Goal: Task Accomplishment & Management: Complete application form

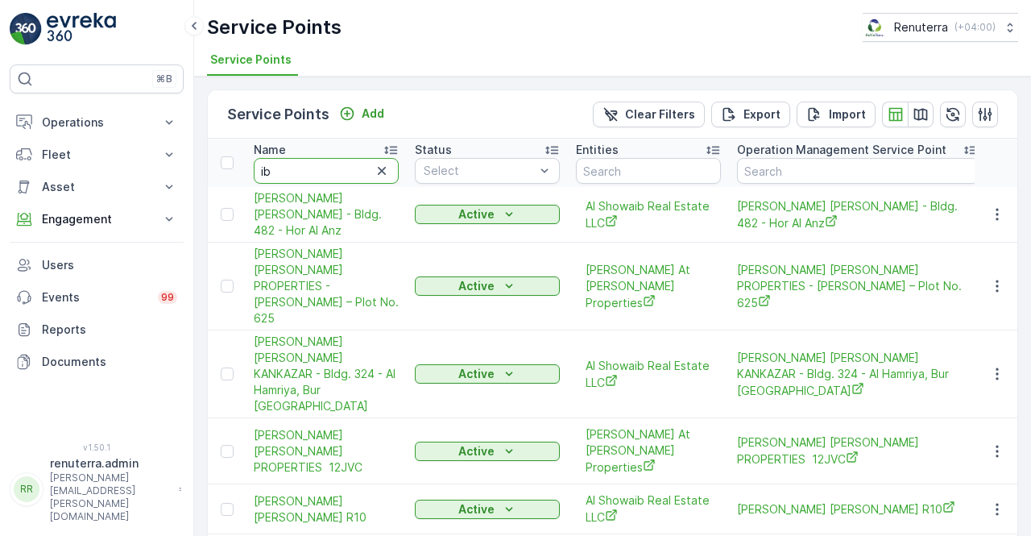
type input "i"
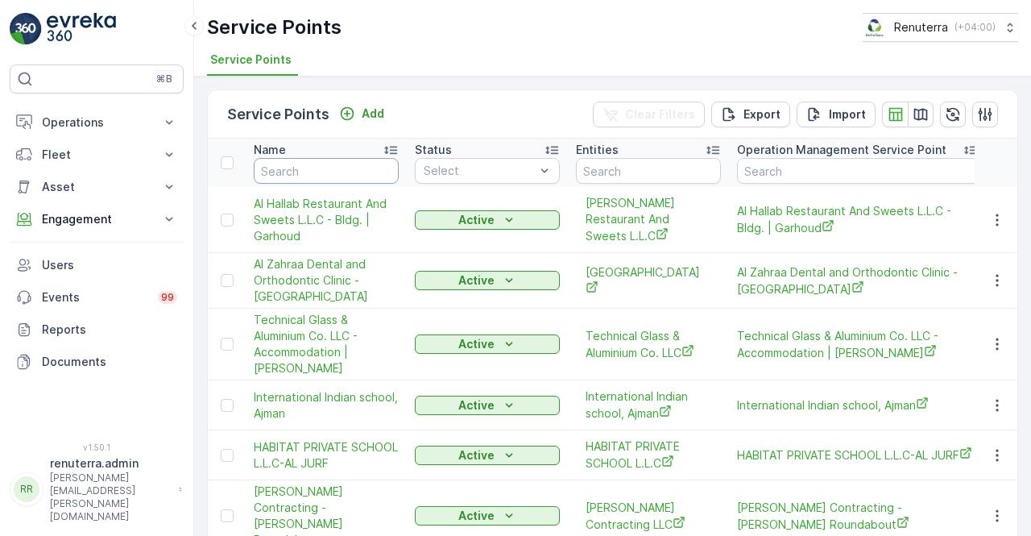
click at [317, 172] on input "text" at bounding box center [326, 171] width 145 height 26
type input "middle"
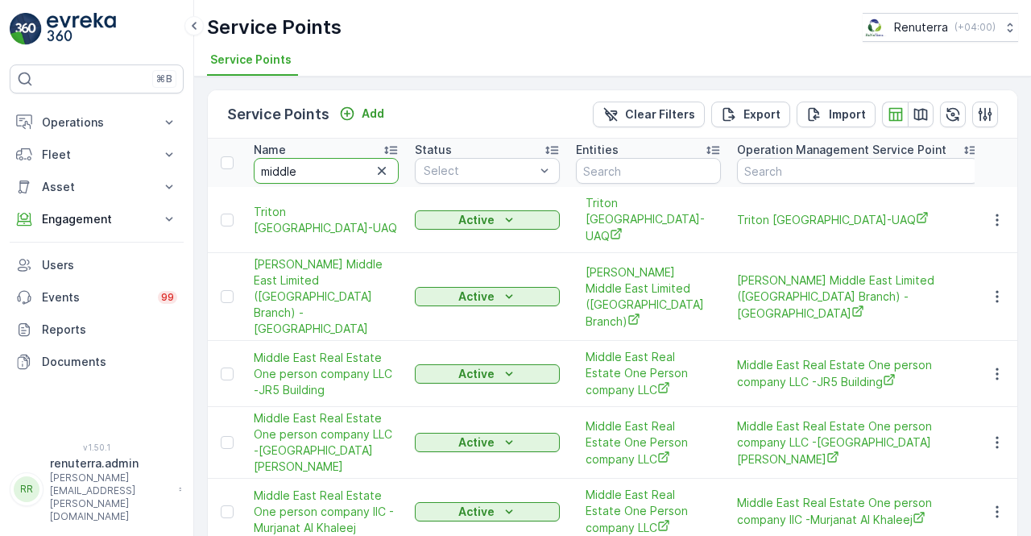
click at [317, 172] on input "middle" at bounding box center [326, 171] width 145 height 26
type input "middle east"
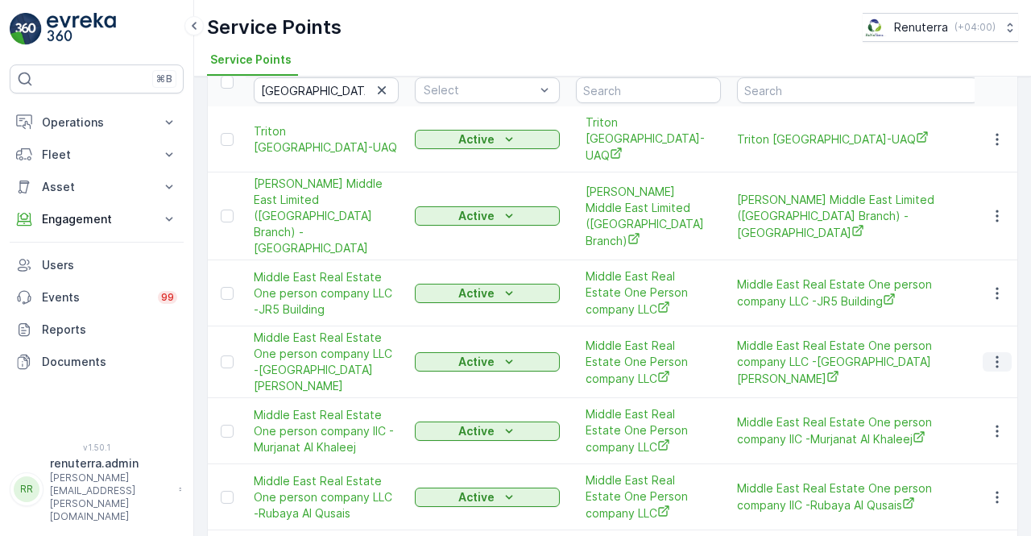
click at [998, 354] on icon "button" at bounding box center [997, 362] width 16 height 16
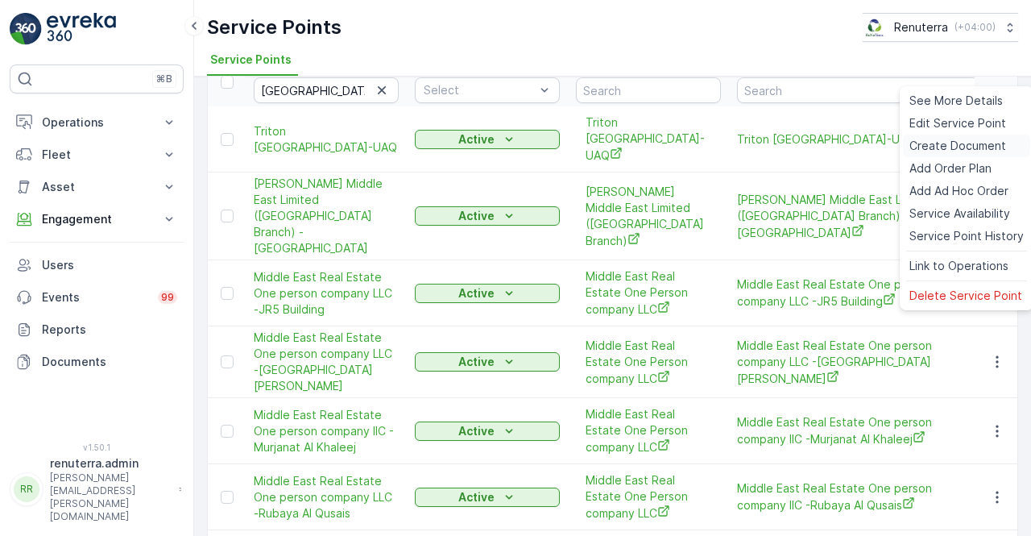
click at [922, 146] on span "Create Document" at bounding box center [958, 146] width 97 height 16
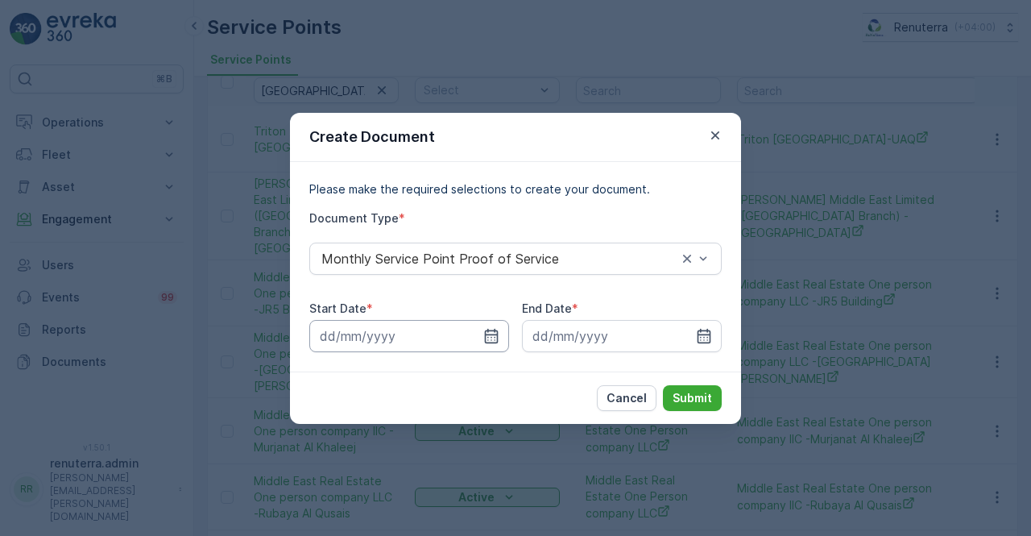
drag, startPoint x: 500, startPoint y: 336, endPoint x: 480, endPoint y: 324, distance: 22.8
click at [496, 334] on div at bounding box center [409, 336] width 200 height 32
click at [495, 339] on icon "button" at bounding box center [491, 336] width 16 height 16
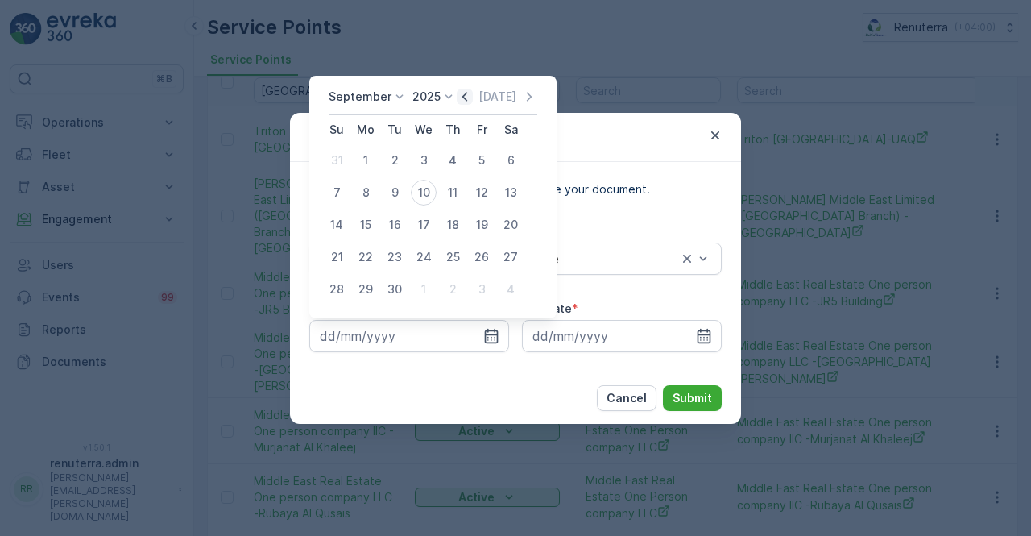
click at [463, 103] on icon "button" at bounding box center [465, 97] width 16 height 16
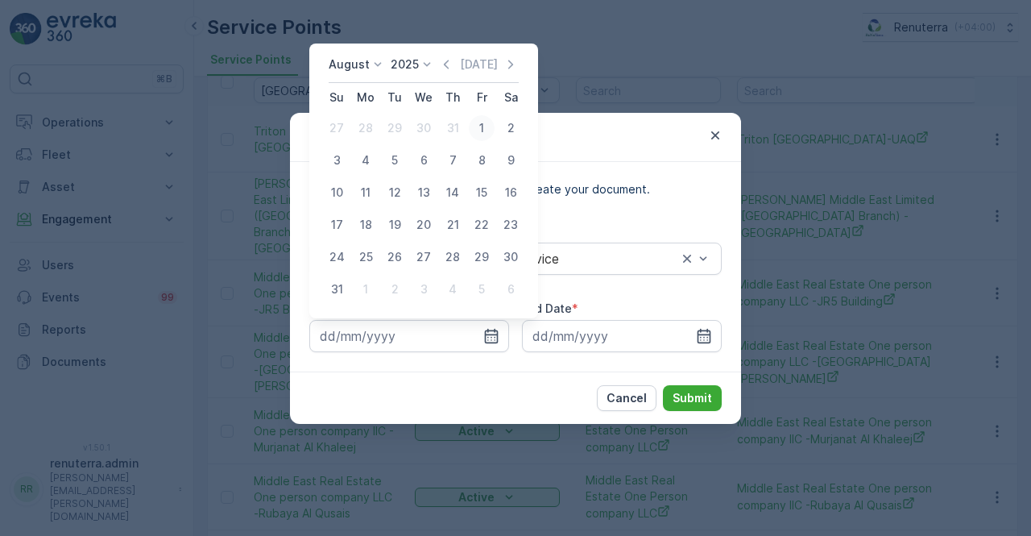
click at [485, 131] on div "1" at bounding box center [482, 128] width 26 height 26
type input "01.08.2025"
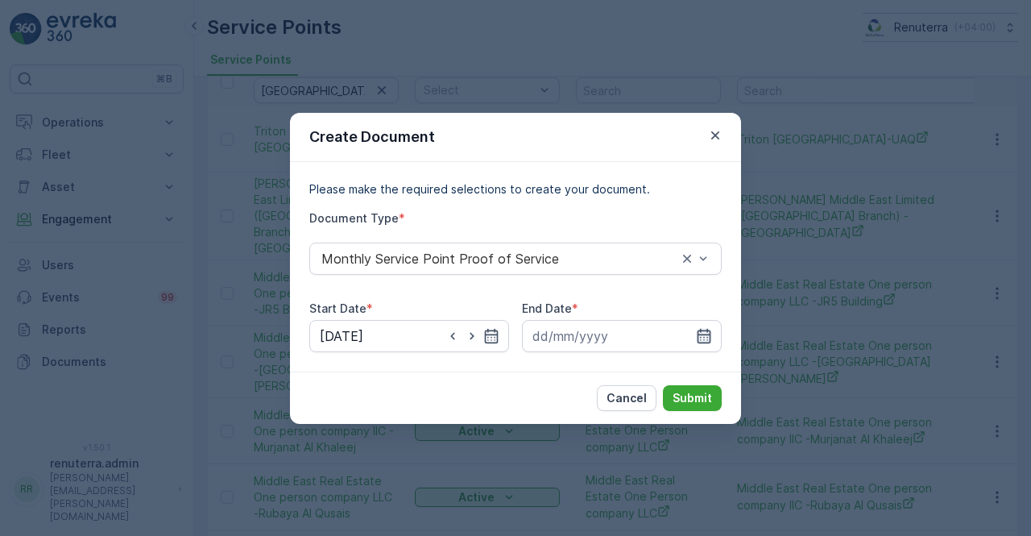
click at [709, 330] on icon "button" at bounding box center [705, 335] width 14 height 15
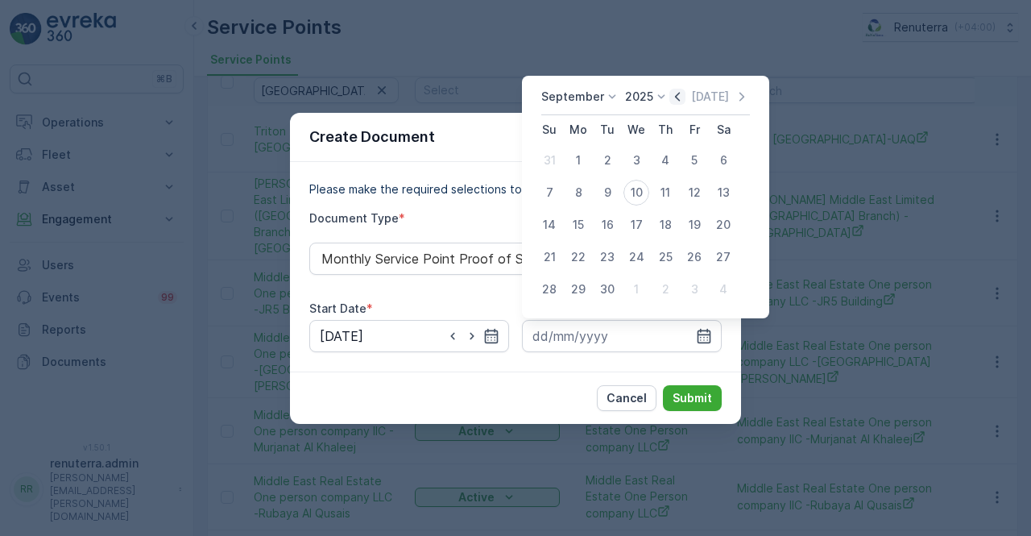
click at [672, 98] on icon "button" at bounding box center [678, 97] width 16 height 16
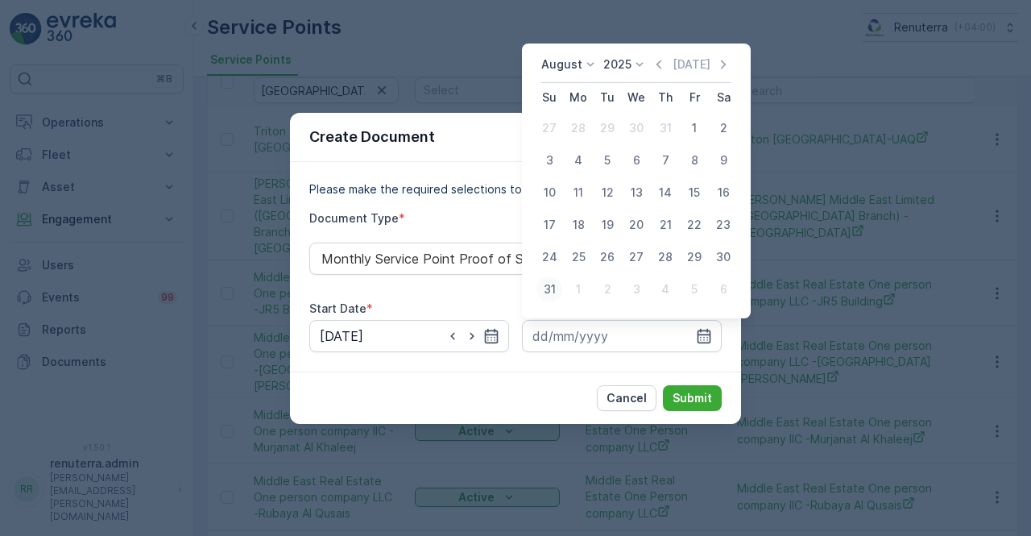
click at [548, 292] on div "31" at bounding box center [550, 289] width 26 height 26
type input "31.08.2025"
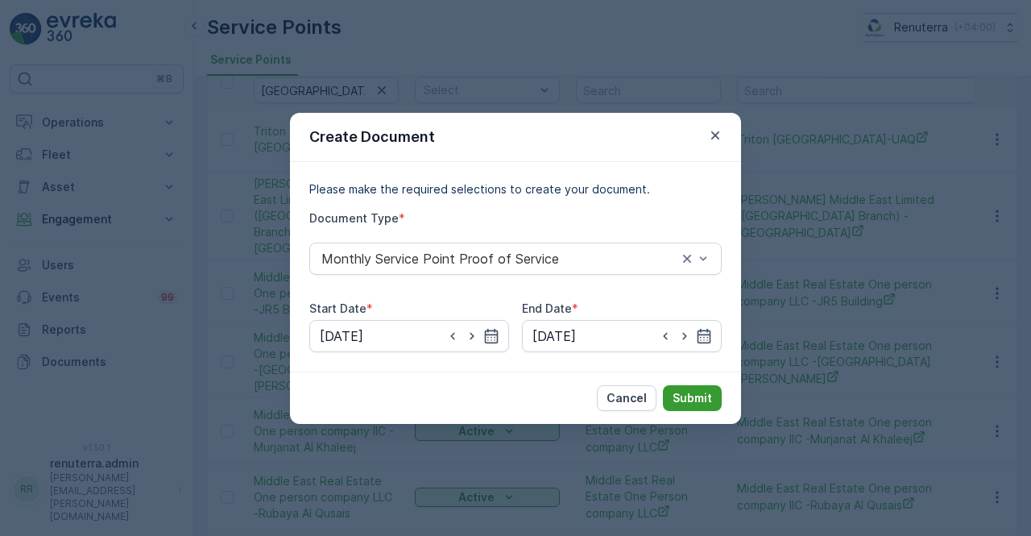
click at [715, 396] on button "Submit" at bounding box center [692, 398] width 59 height 26
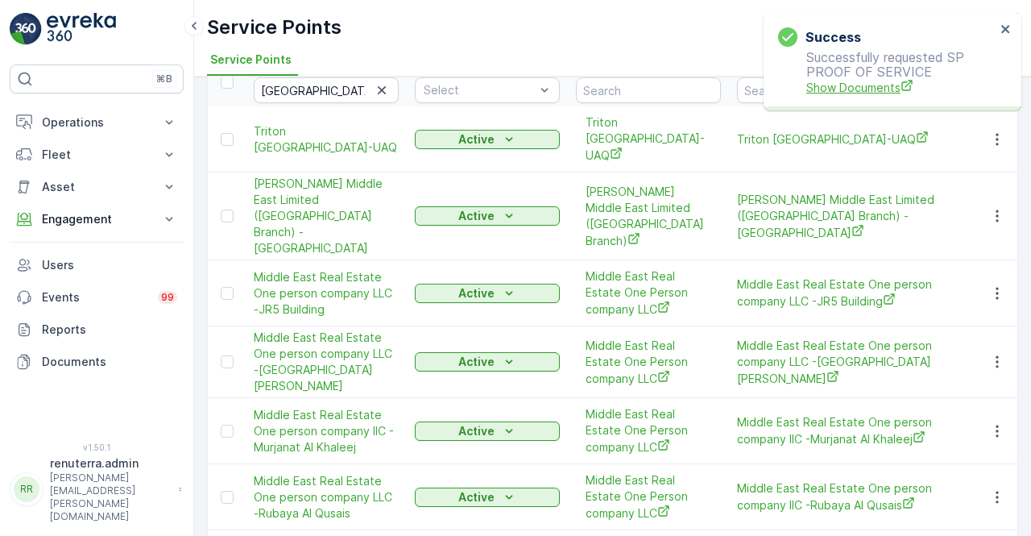
click at [851, 83] on span "Show Documents" at bounding box center [901, 87] width 189 height 17
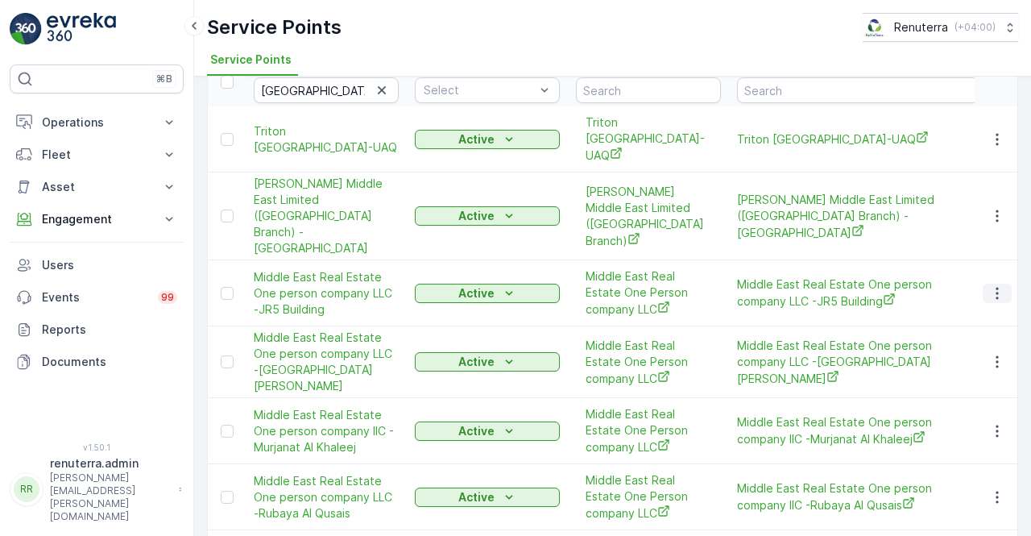
click at [992, 285] on icon "button" at bounding box center [997, 293] width 16 height 16
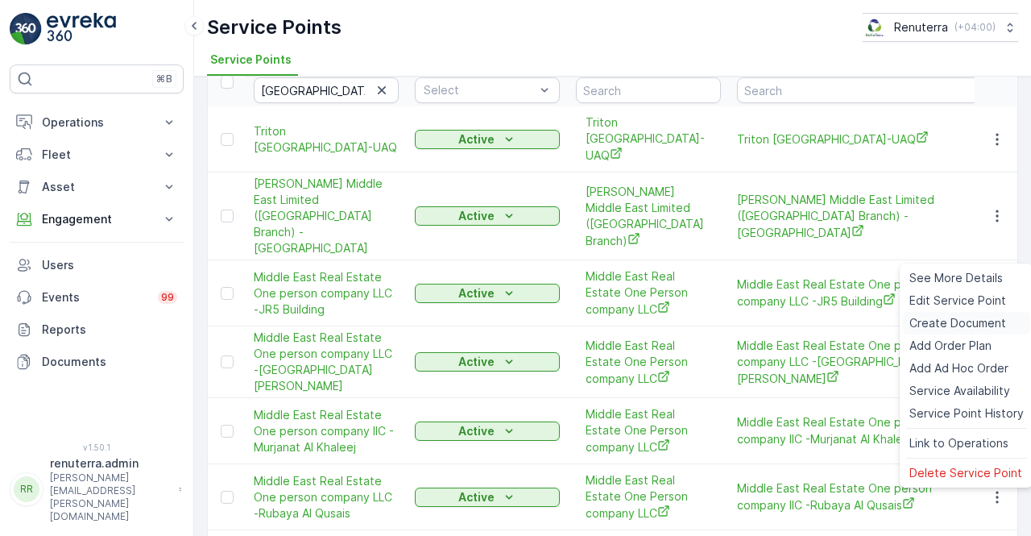
click at [948, 319] on span "Create Document" at bounding box center [958, 323] width 97 height 16
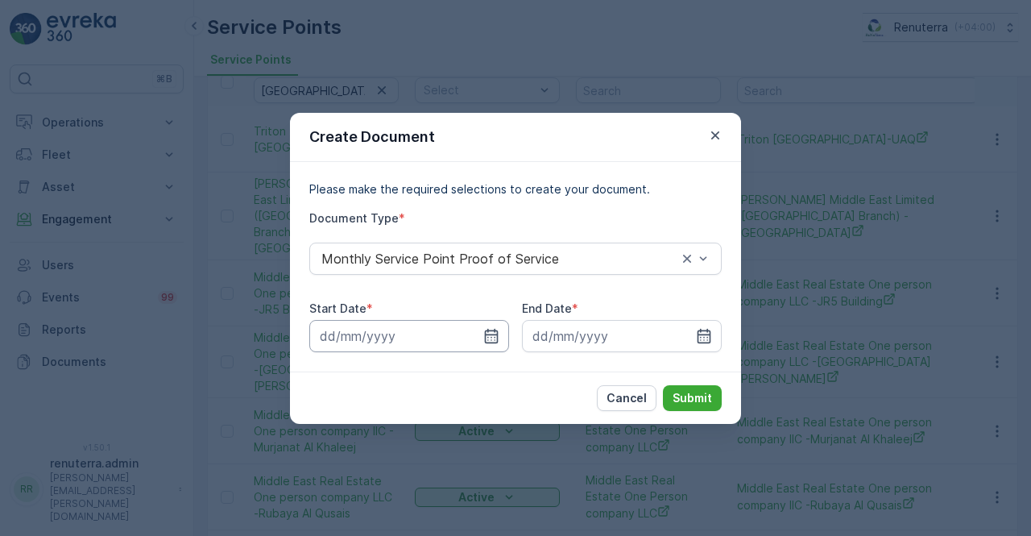
click at [482, 342] on input at bounding box center [409, 336] width 200 height 32
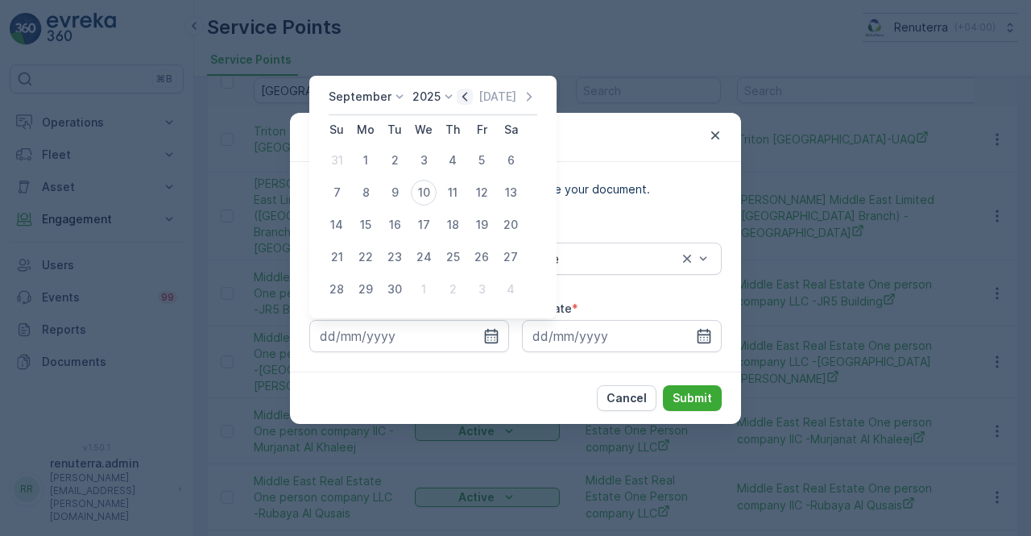
click at [463, 101] on icon "button" at bounding box center [465, 97] width 16 height 16
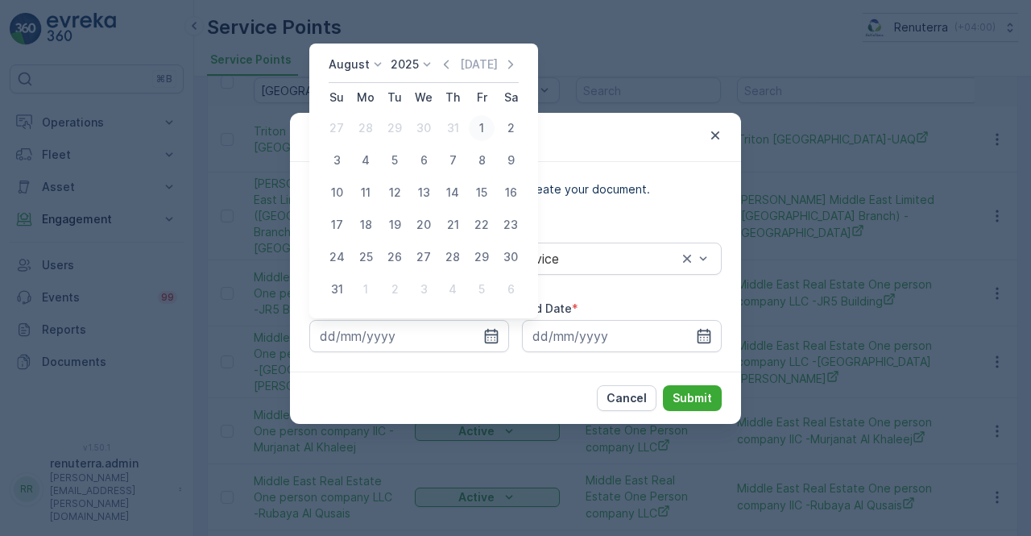
click at [478, 128] on div "1" at bounding box center [482, 128] width 26 height 26
type input "01.08.2025"
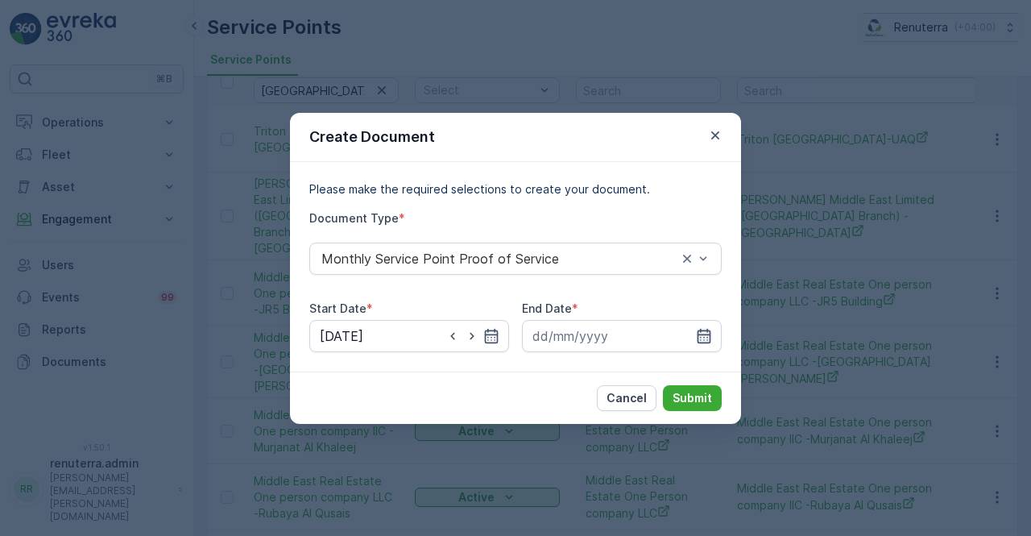
click at [699, 335] on icon "button" at bounding box center [704, 336] width 16 height 16
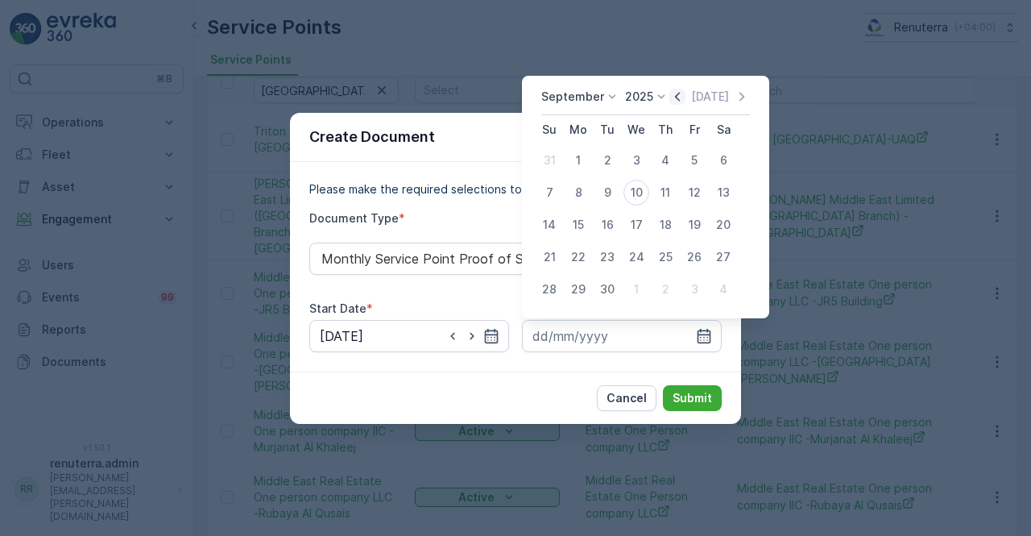
click at [682, 97] on icon "button" at bounding box center [678, 97] width 16 height 16
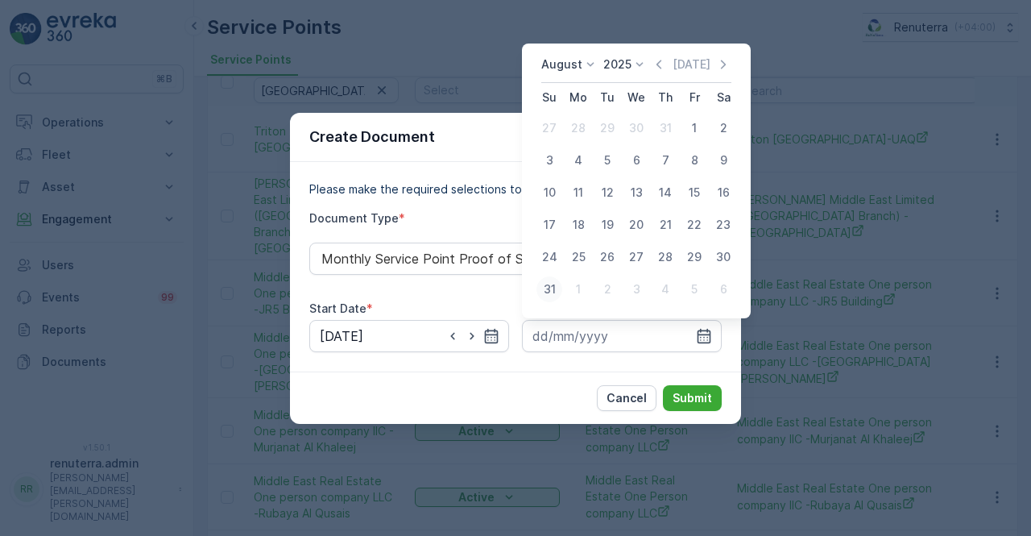
click at [554, 284] on div "31" at bounding box center [550, 289] width 26 height 26
type input "31.08.2025"
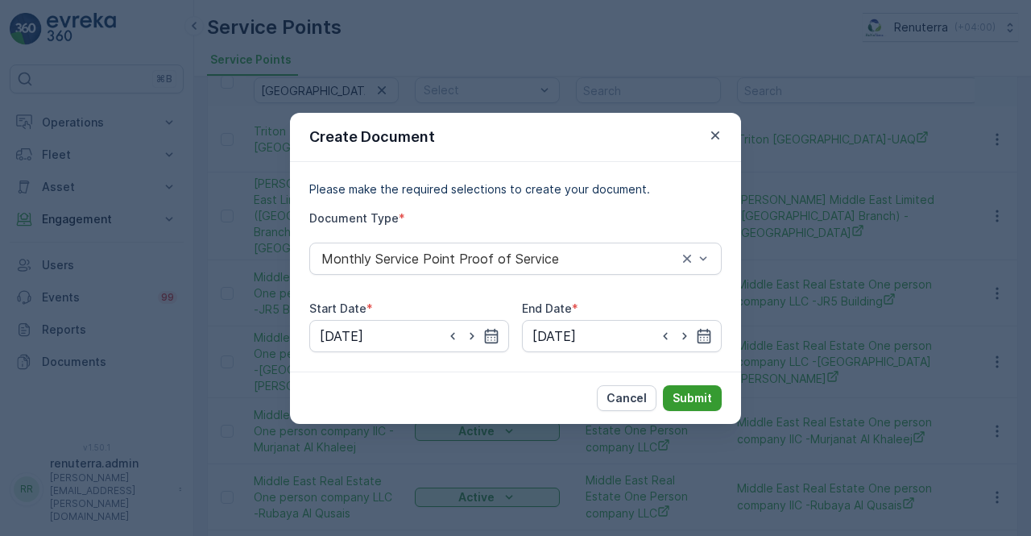
click at [692, 387] on button "Submit" at bounding box center [692, 398] width 59 height 26
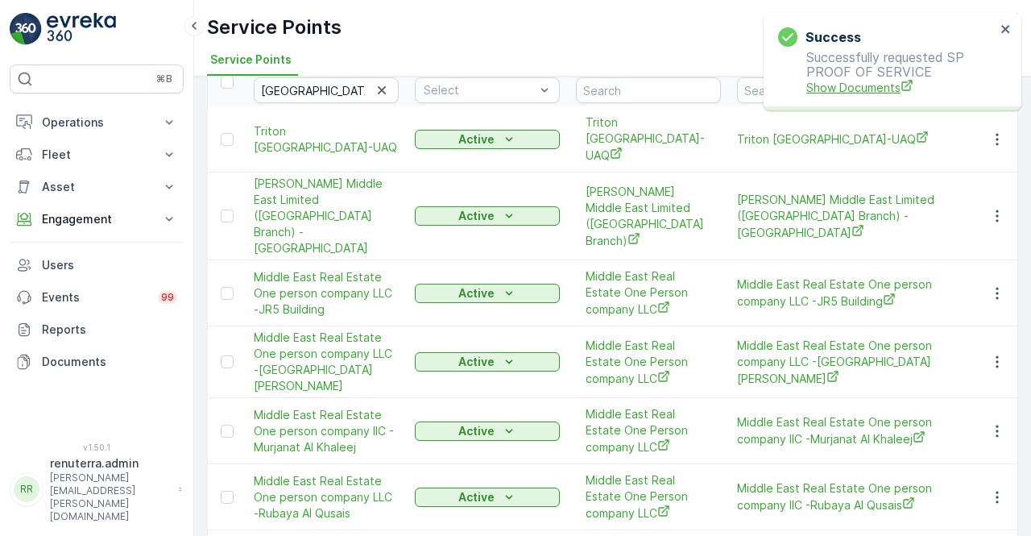
click at [845, 88] on span "Show Documents" at bounding box center [901, 87] width 189 height 17
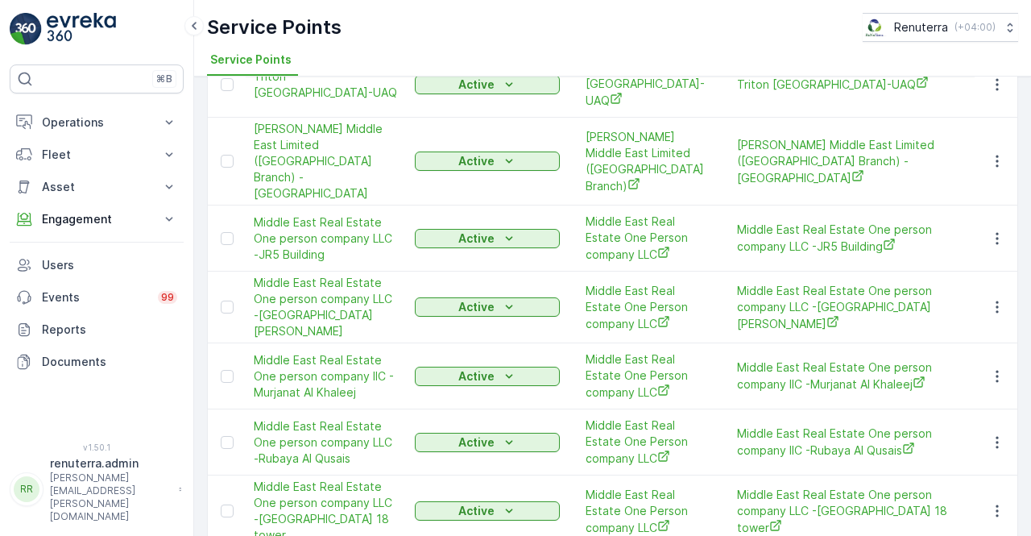
scroll to position [161, 0]
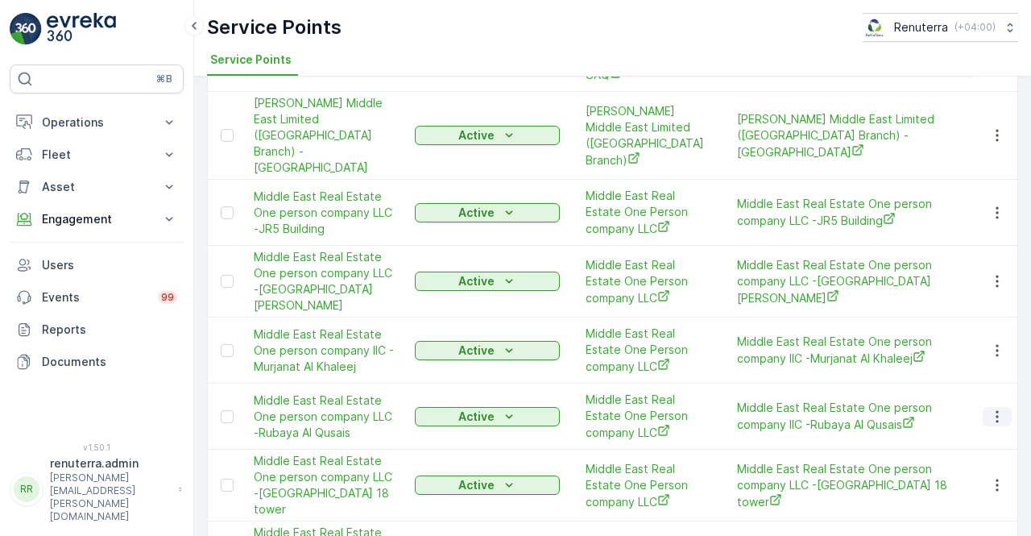
click at [1000, 409] on icon "button" at bounding box center [997, 417] width 16 height 16
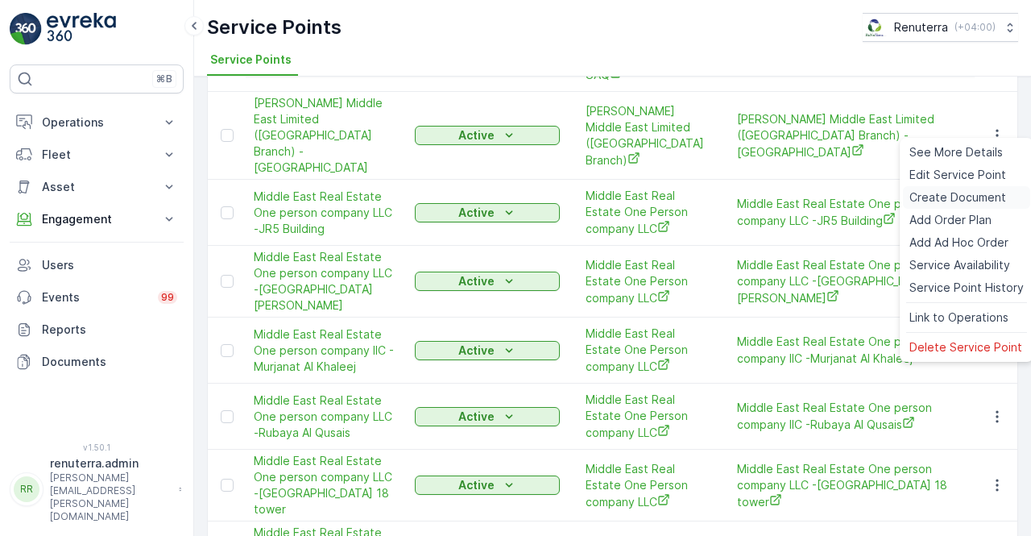
click at [948, 196] on span "Create Document" at bounding box center [958, 197] width 97 height 16
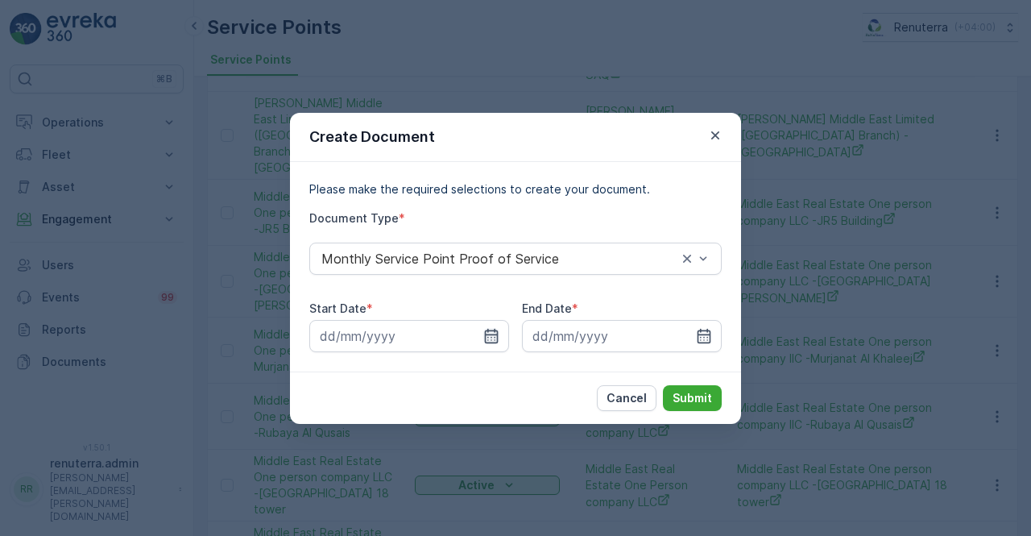
drag, startPoint x: 495, startPoint y: 342, endPoint x: 492, endPoint y: 327, distance: 15.6
click at [494, 341] on icon "button" at bounding box center [491, 336] width 16 height 16
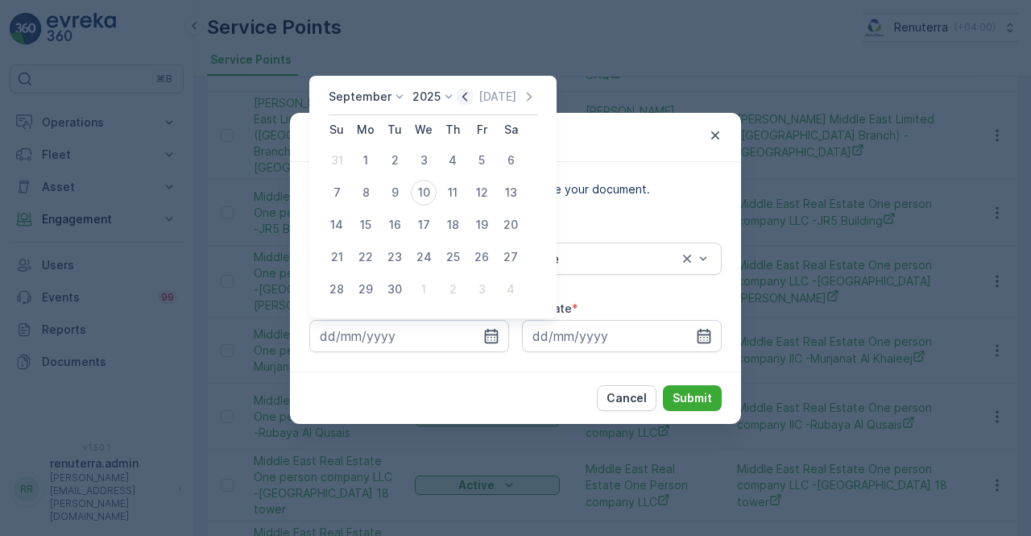
click at [468, 102] on icon "button" at bounding box center [465, 97] width 16 height 16
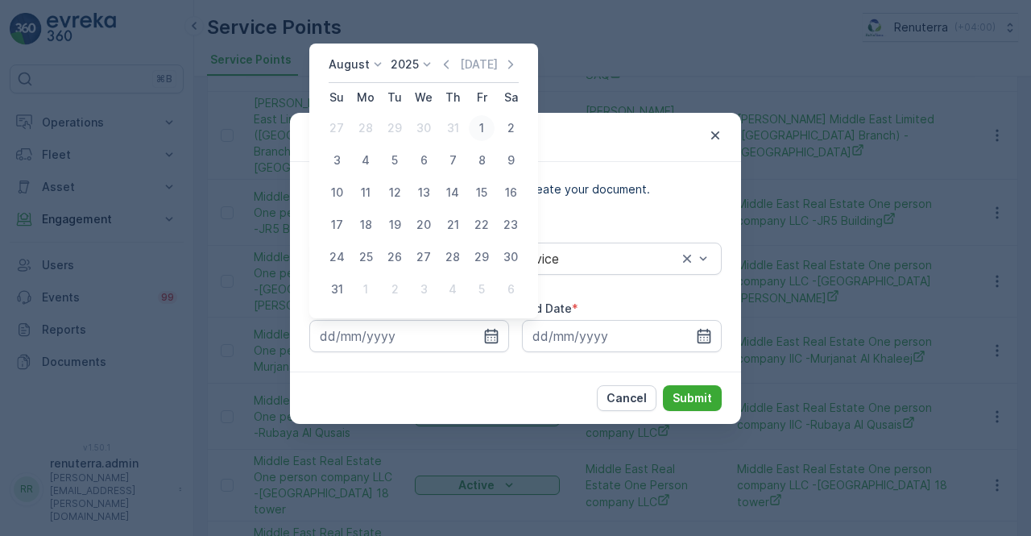
click at [490, 128] on div "1" at bounding box center [482, 128] width 26 height 26
type input "01.08.2025"
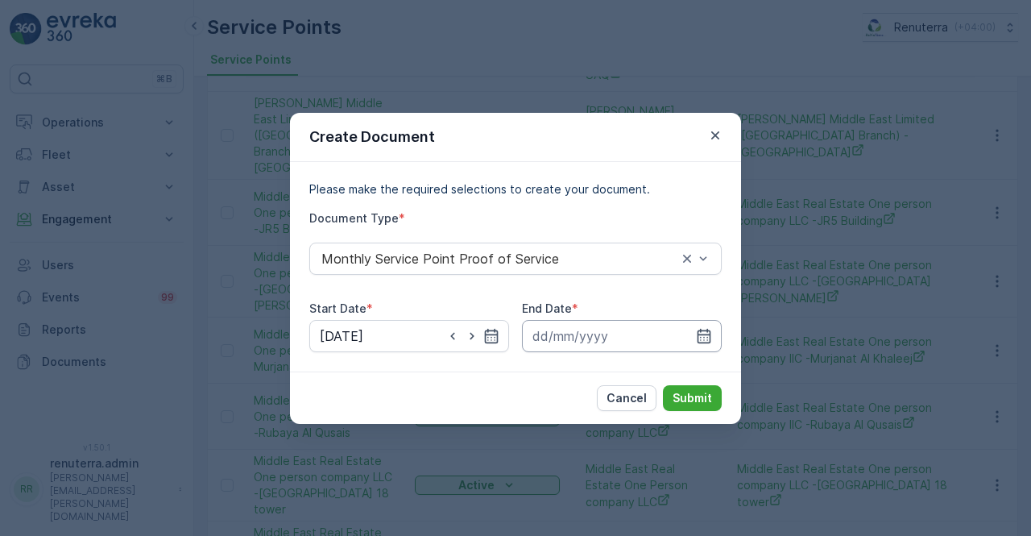
drag, startPoint x: 702, startPoint y: 341, endPoint x: 708, endPoint y: 323, distance: 18.9
click at [706, 336] on icon "button" at bounding box center [704, 336] width 16 height 16
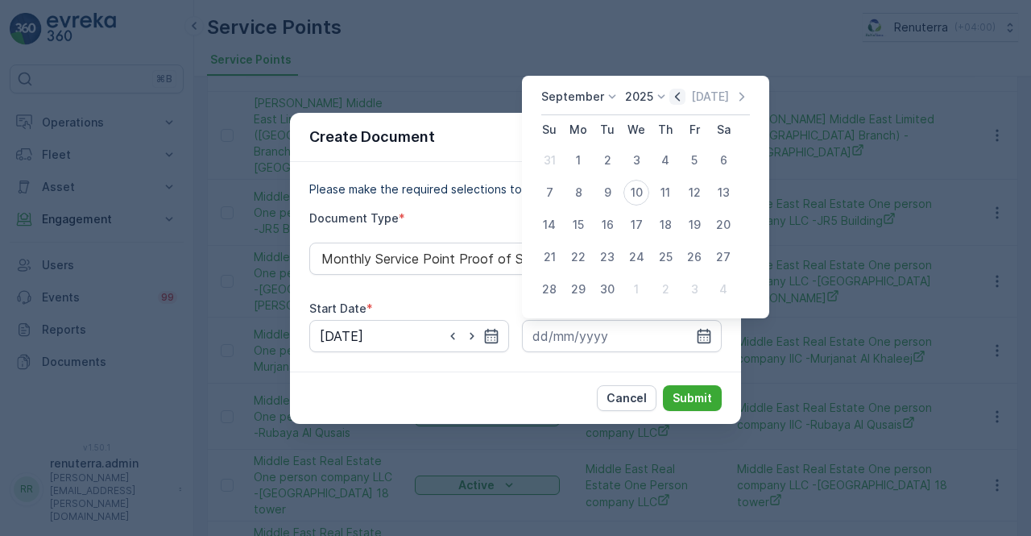
click at [670, 94] on icon "button" at bounding box center [678, 97] width 16 height 16
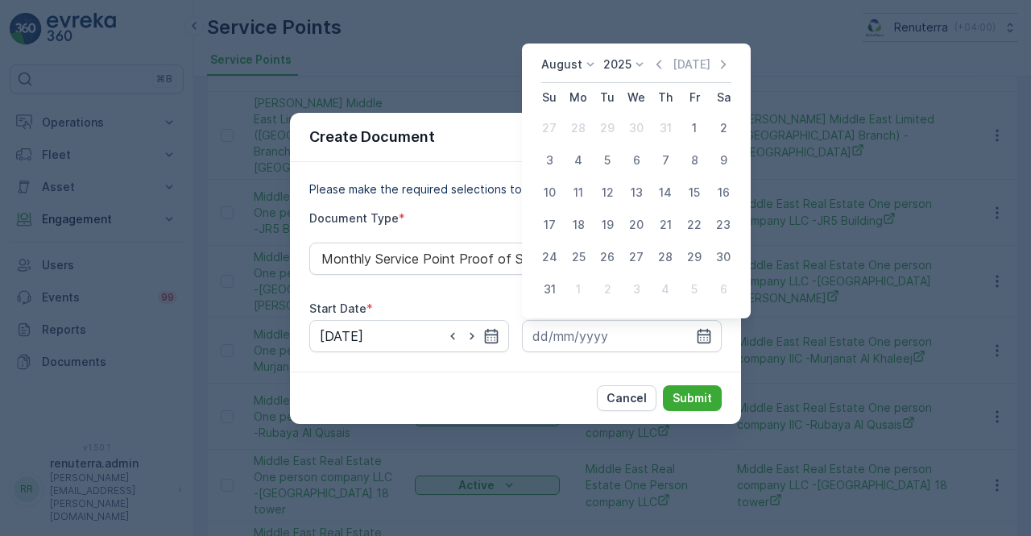
click at [542, 295] on div "31" at bounding box center [550, 289] width 26 height 26
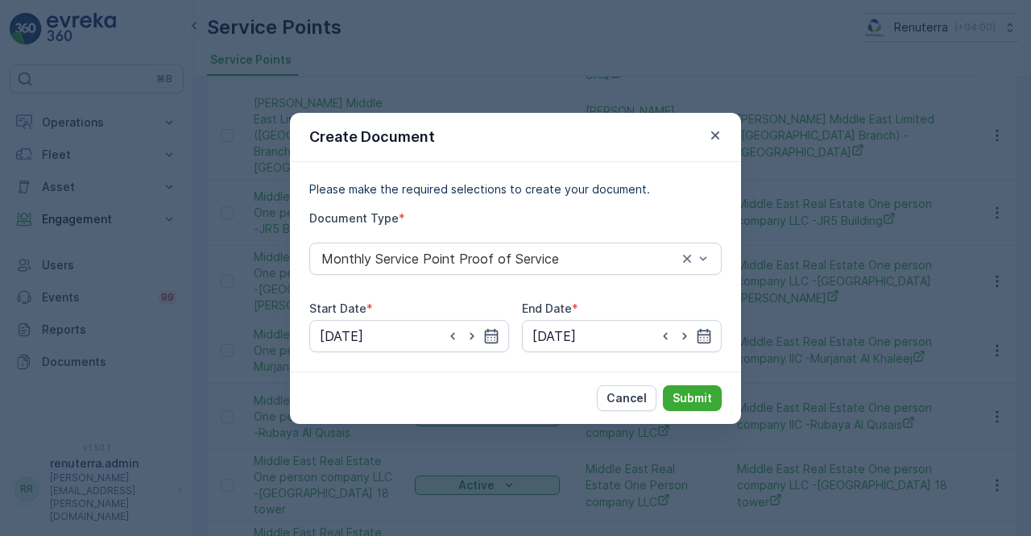
type input "31.08.2025"
click at [690, 407] on button "Submit" at bounding box center [692, 398] width 59 height 26
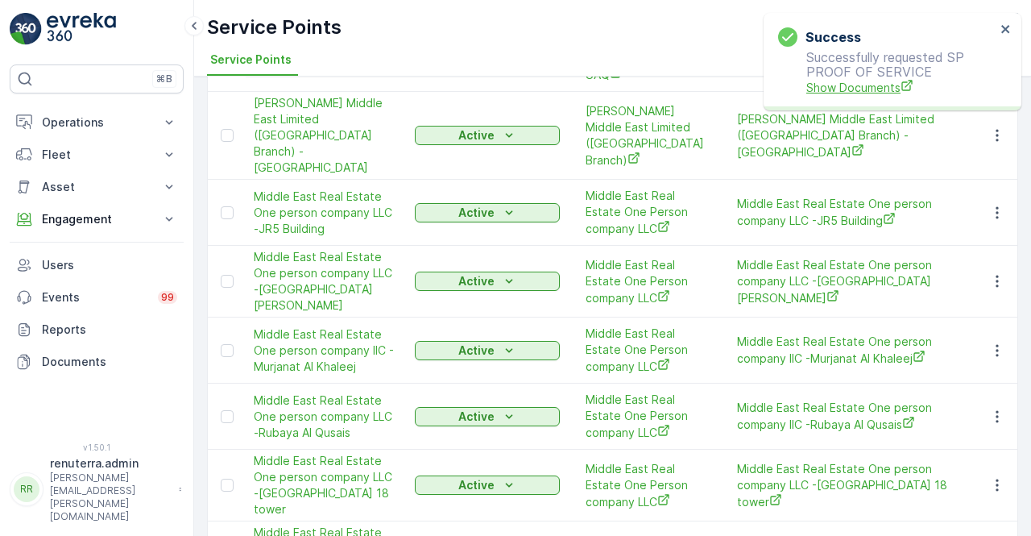
click at [833, 92] on span "Show Documents" at bounding box center [901, 87] width 189 height 17
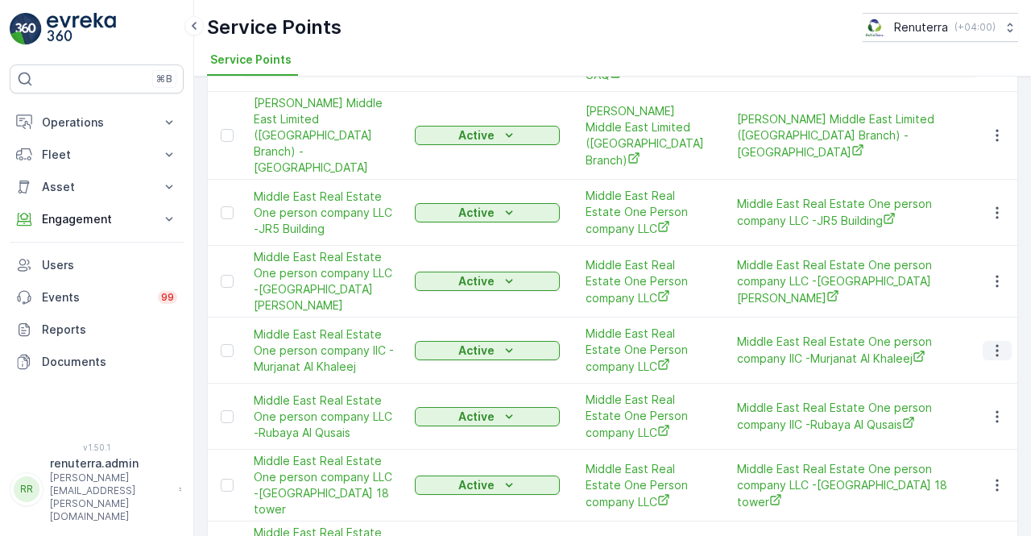
click at [983, 341] on button "button" at bounding box center [997, 350] width 29 height 19
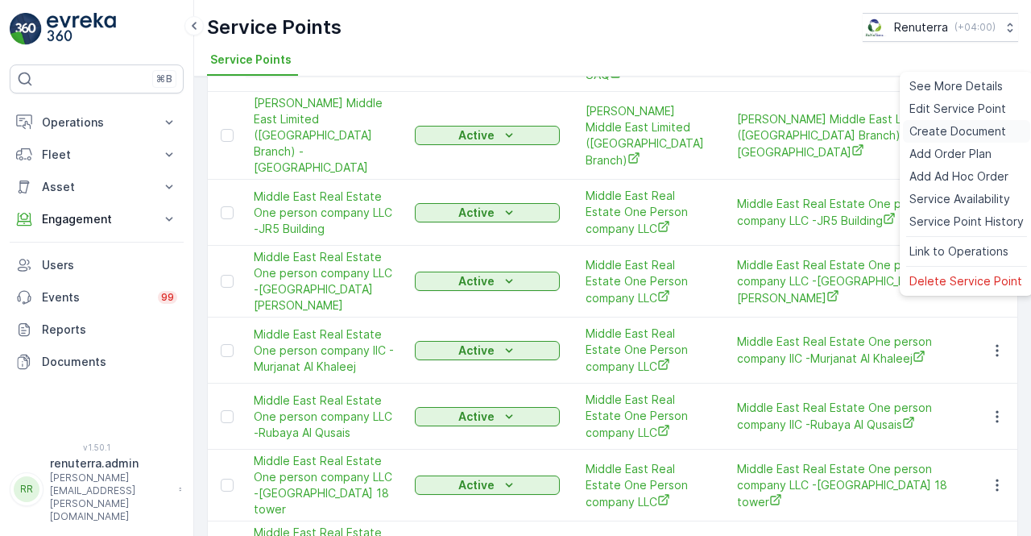
click at [937, 130] on span "Create Document" at bounding box center [958, 131] width 97 height 16
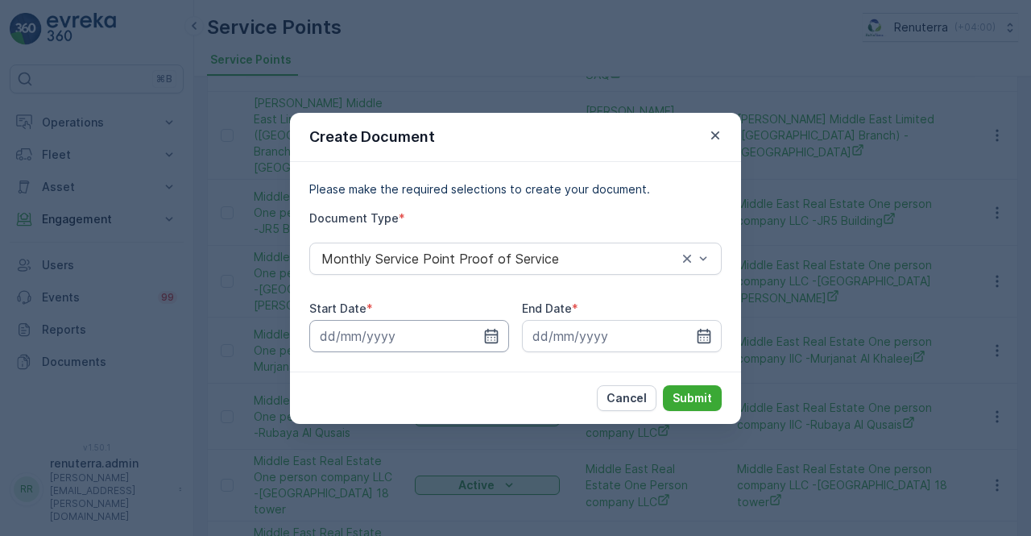
drag, startPoint x: 503, startPoint y: 336, endPoint x: 493, endPoint y: 320, distance: 18.8
click at [503, 333] on input at bounding box center [409, 336] width 200 height 32
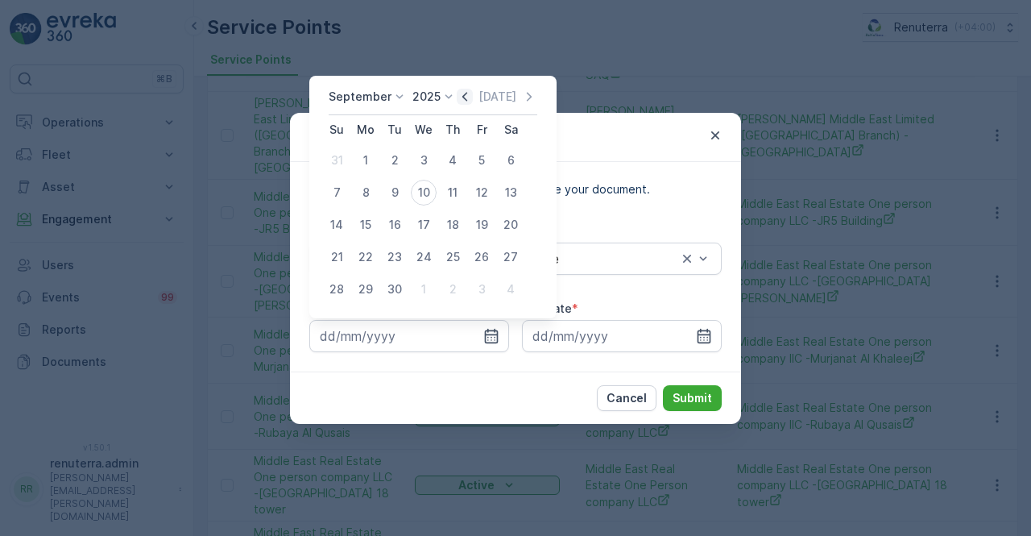
click at [463, 97] on icon "button" at bounding box center [465, 97] width 16 height 16
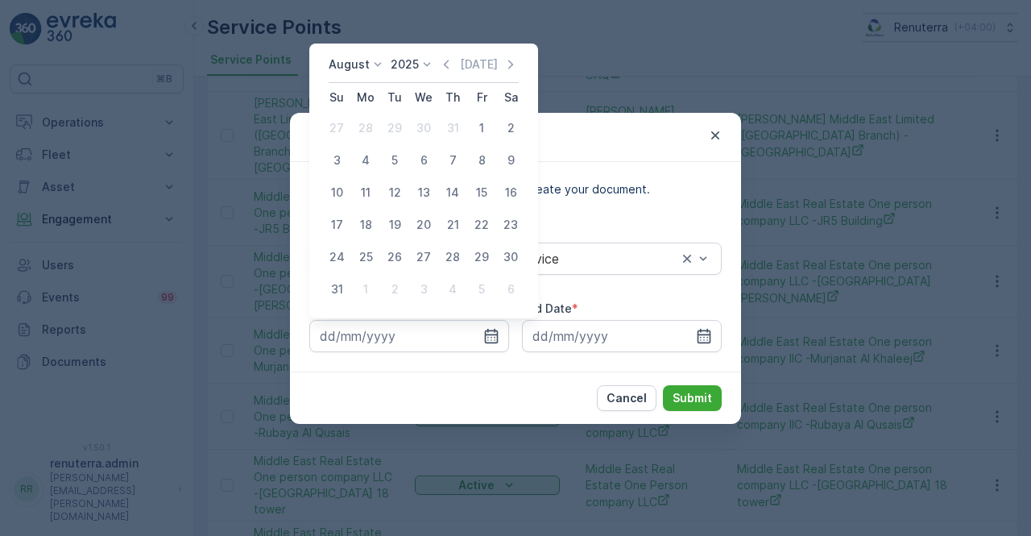
drag, startPoint x: 480, startPoint y: 128, endPoint x: 504, endPoint y: 188, distance: 64.3
click at [480, 130] on div "1" at bounding box center [482, 128] width 26 height 26
type input "01.08.2025"
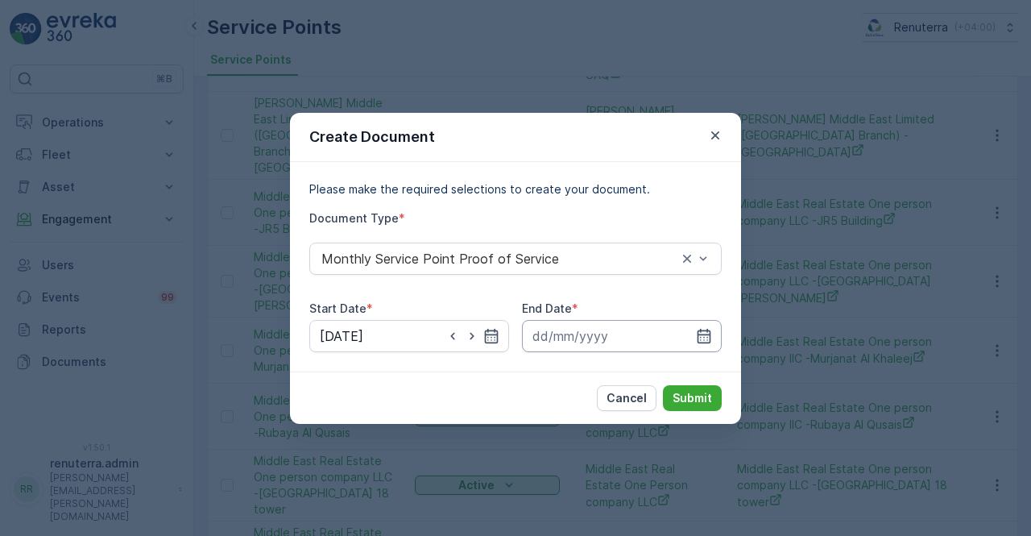
click at [699, 330] on icon "button" at bounding box center [704, 336] width 16 height 16
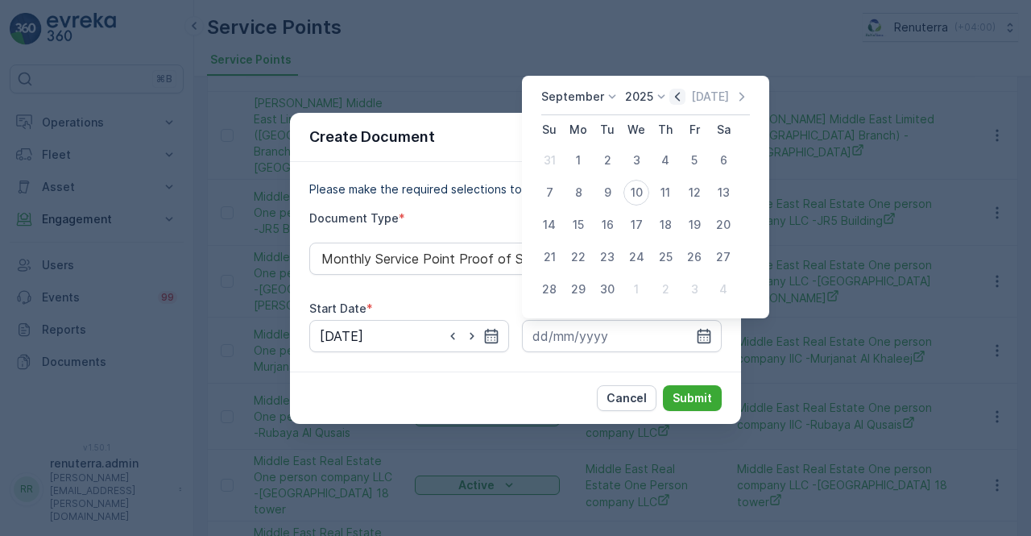
click at [680, 98] on icon "button" at bounding box center [678, 97] width 16 height 16
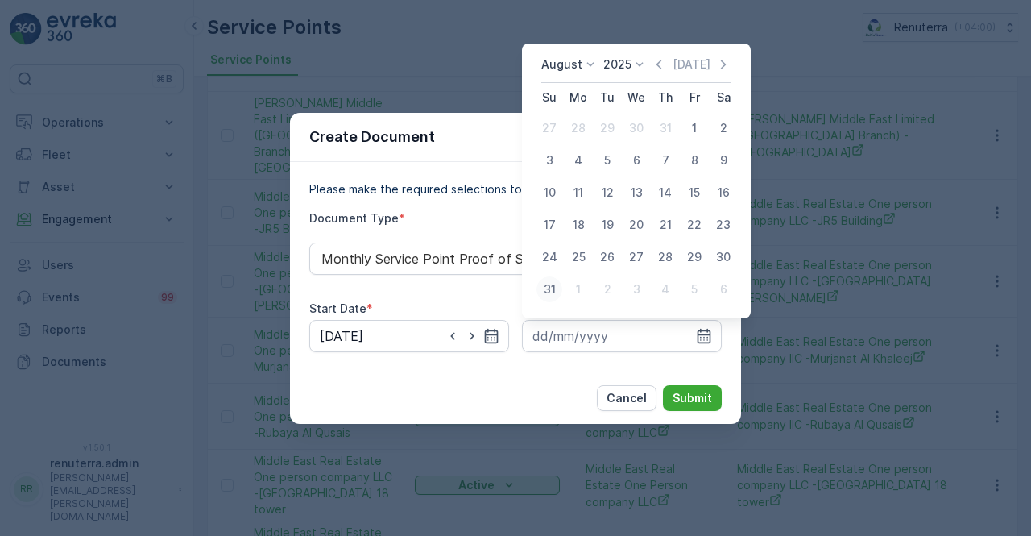
click at [550, 288] on div "31" at bounding box center [550, 289] width 26 height 26
type input "31.08.2025"
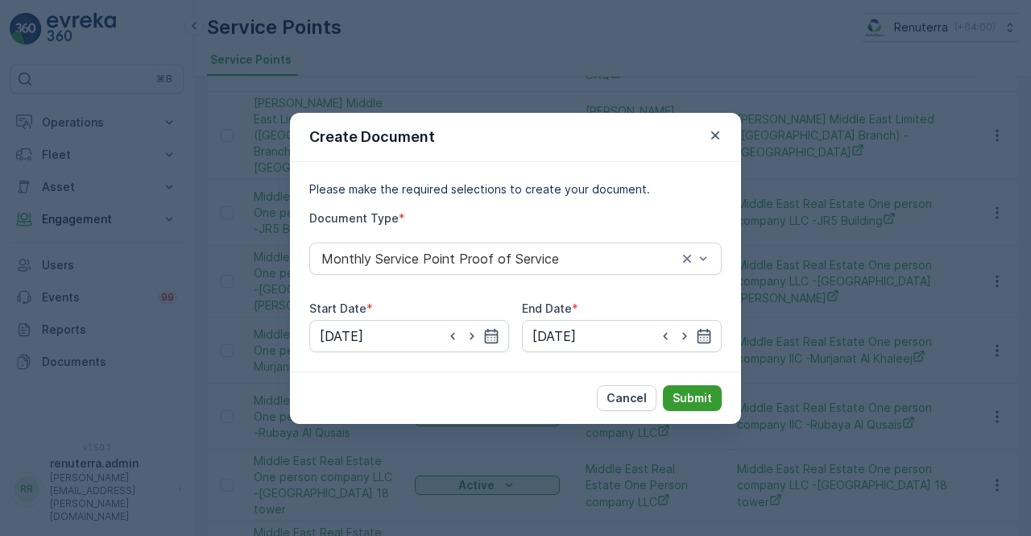
click at [694, 402] on p "Submit" at bounding box center [692, 398] width 39 height 16
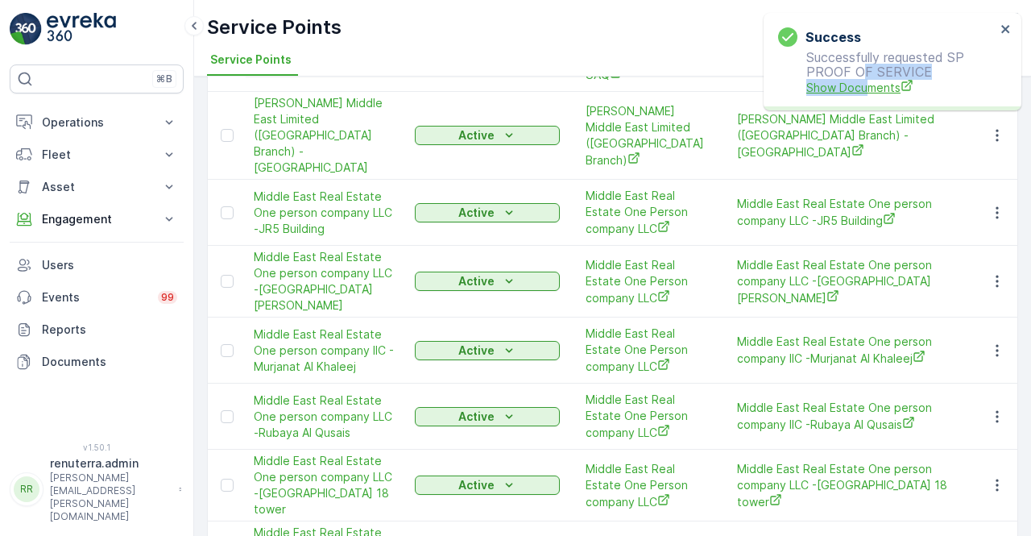
click at [865, 81] on p "Successfully requested SP PROOF OF SERVICE Show Documents" at bounding box center [887, 73] width 218 height 46
click at [861, 84] on span "Show Documents" at bounding box center [901, 87] width 189 height 17
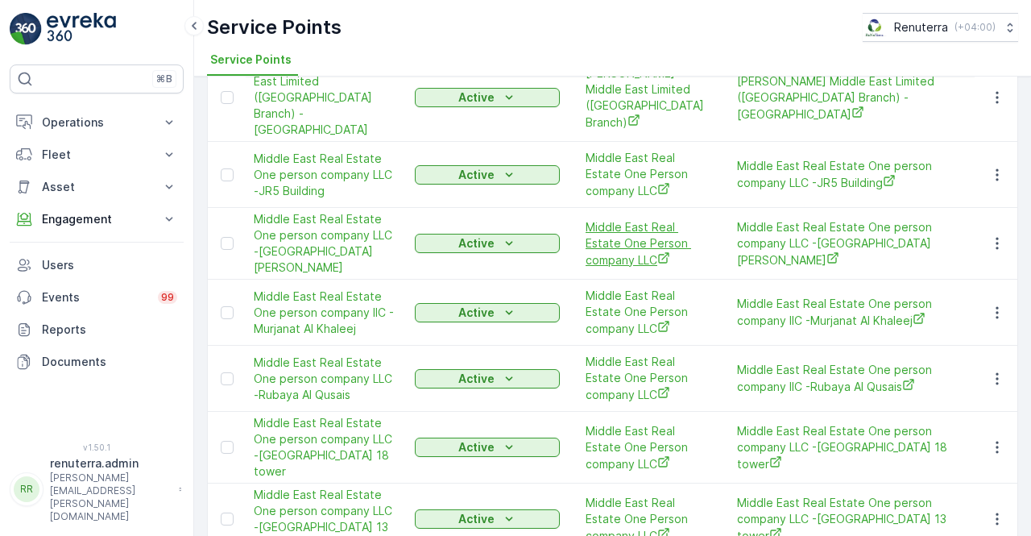
scroll to position [229, 0]
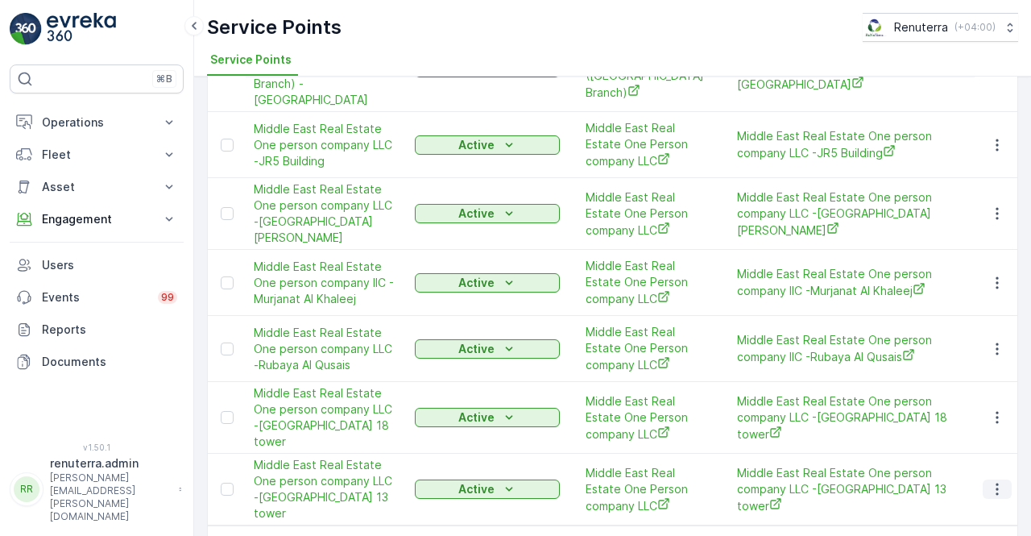
click at [989, 481] on icon "button" at bounding box center [997, 489] width 16 height 16
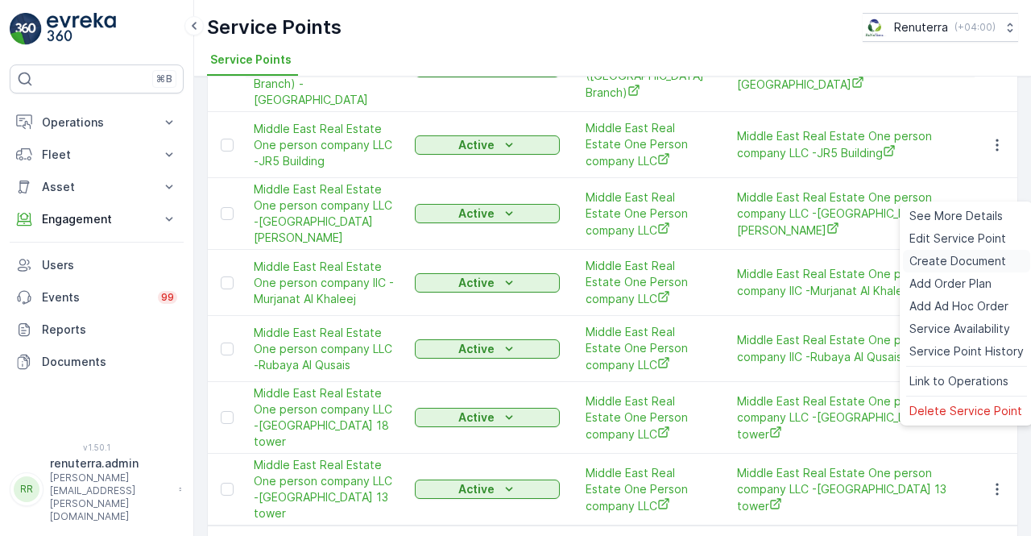
click at [948, 262] on span "Create Document" at bounding box center [958, 261] width 97 height 16
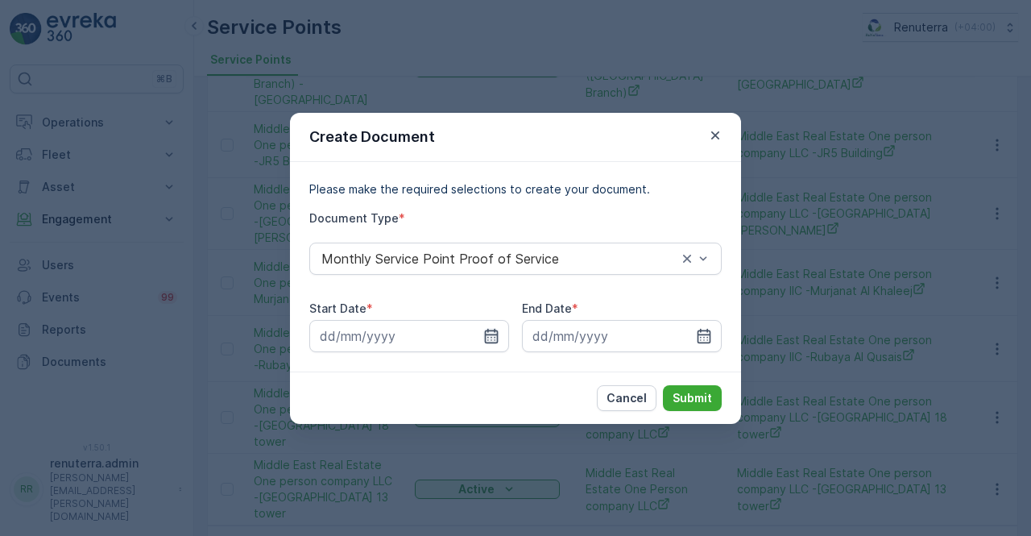
click at [498, 339] on icon "button" at bounding box center [491, 336] width 16 height 16
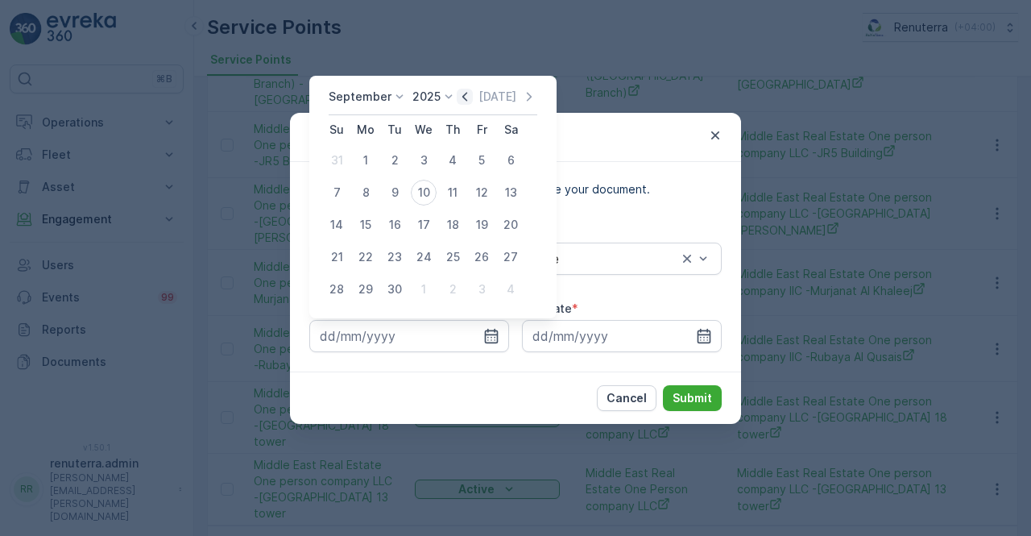
click at [466, 97] on icon "button" at bounding box center [465, 97] width 16 height 16
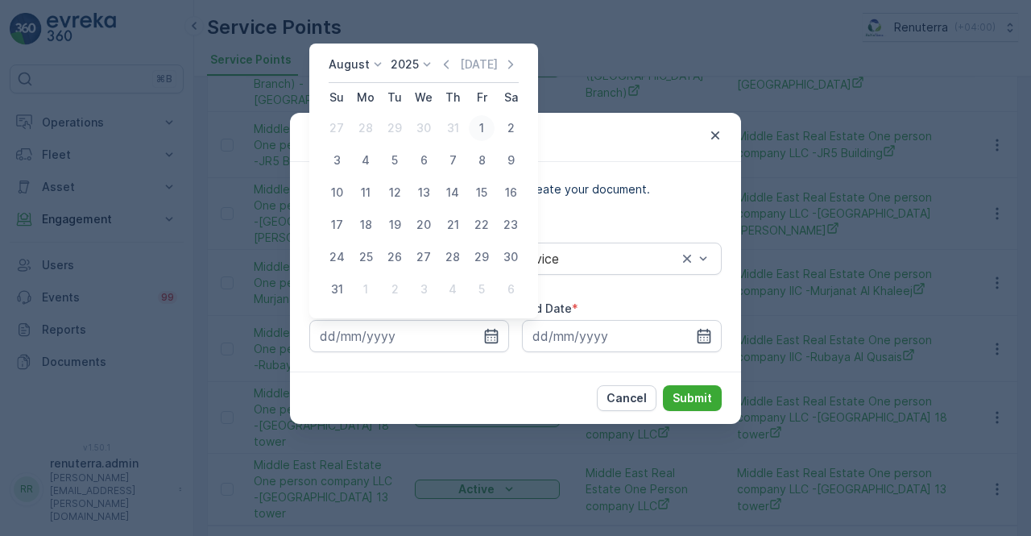
click at [485, 121] on div "1" at bounding box center [482, 128] width 26 height 26
type input "01.08.2025"
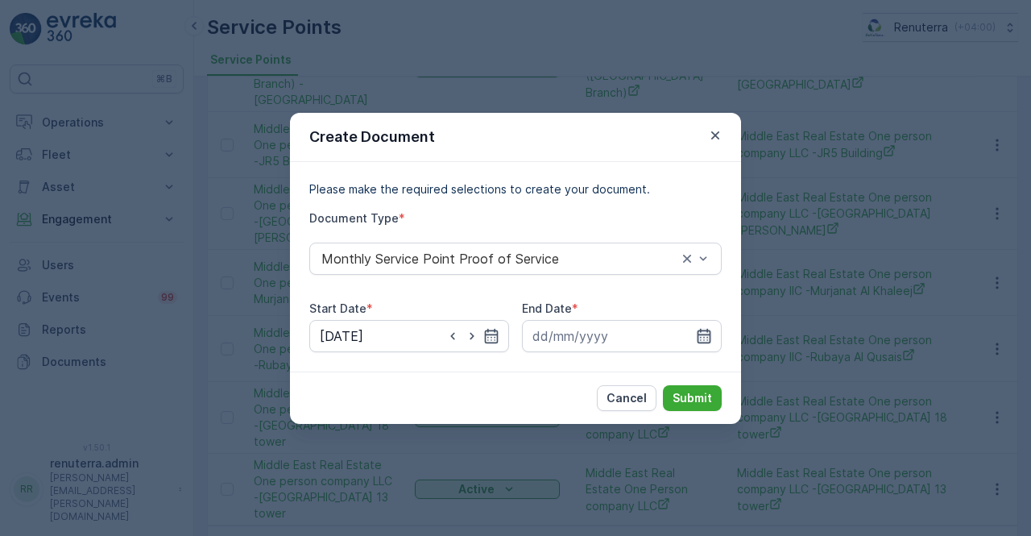
click at [706, 333] on icon "button" at bounding box center [704, 336] width 16 height 16
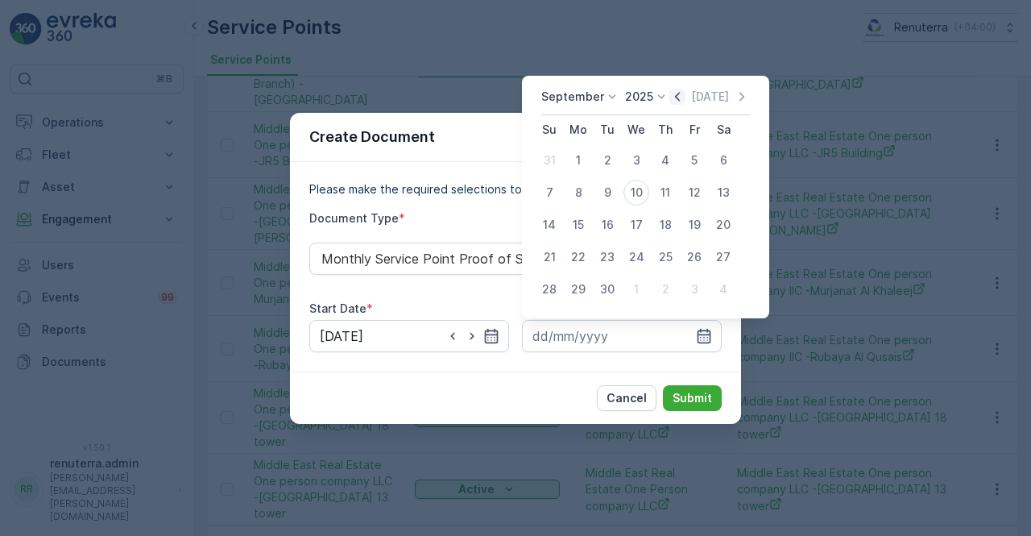
click at [678, 99] on icon "button" at bounding box center [678, 97] width 16 height 16
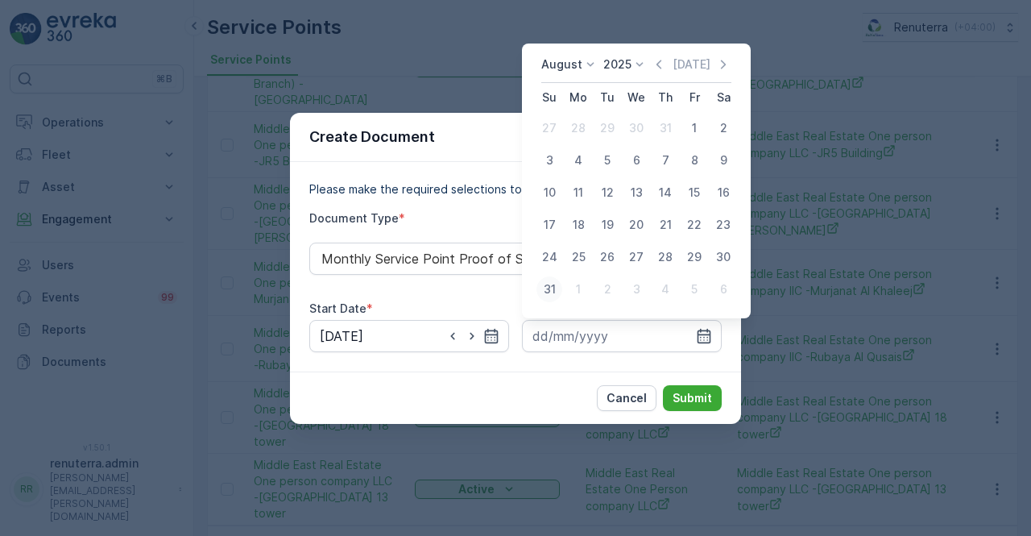
click at [554, 289] on div "31" at bounding box center [550, 289] width 26 height 26
type input "31.08.2025"
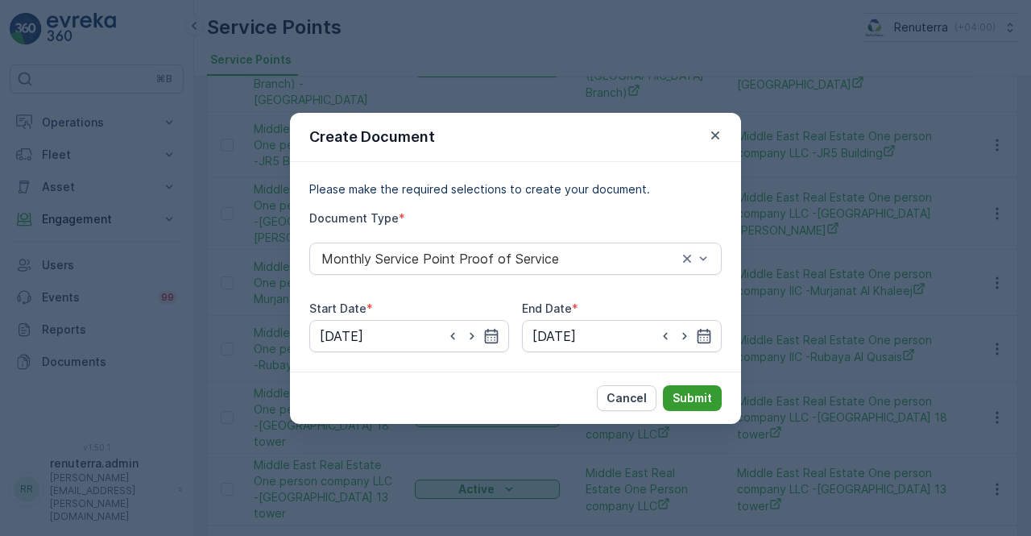
click at [682, 390] on p "Submit" at bounding box center [692, 398] width 39 height 16
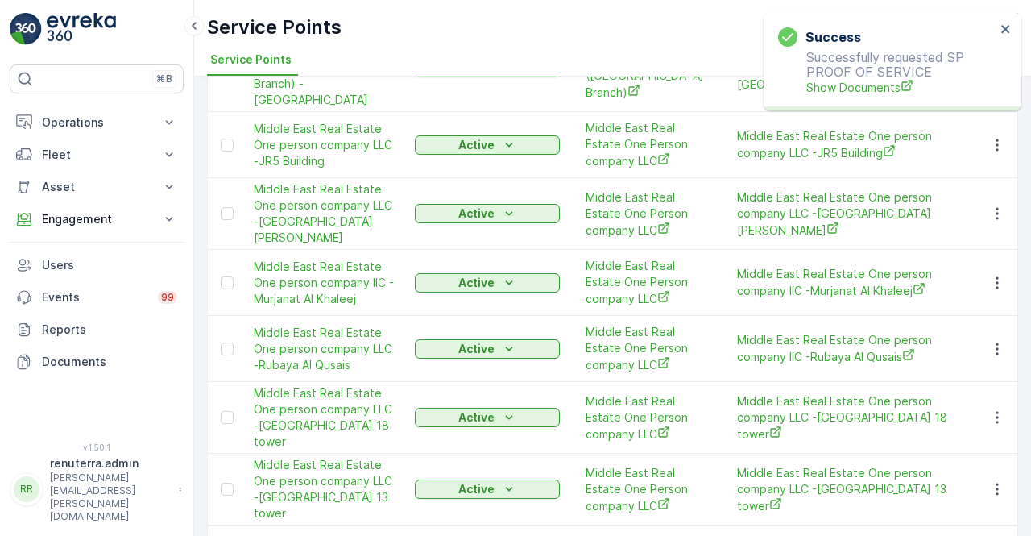
click at [862, 77] on p "Successfully requested SP PROOF OF SERVICE Show Documents" at bounding box center [887, 73] width 218 height 46
click at [840, 90] on span "Show Documents" at bounding box center [901, 87] width 189 height 17
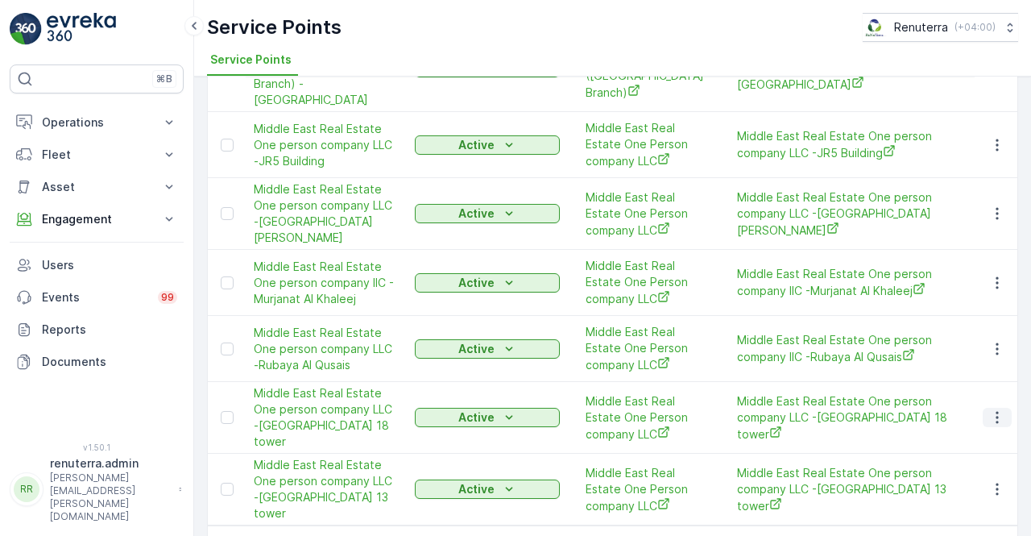
click at [985, 408] on button "button" at bounding box center [997, 417] width 29 height 19
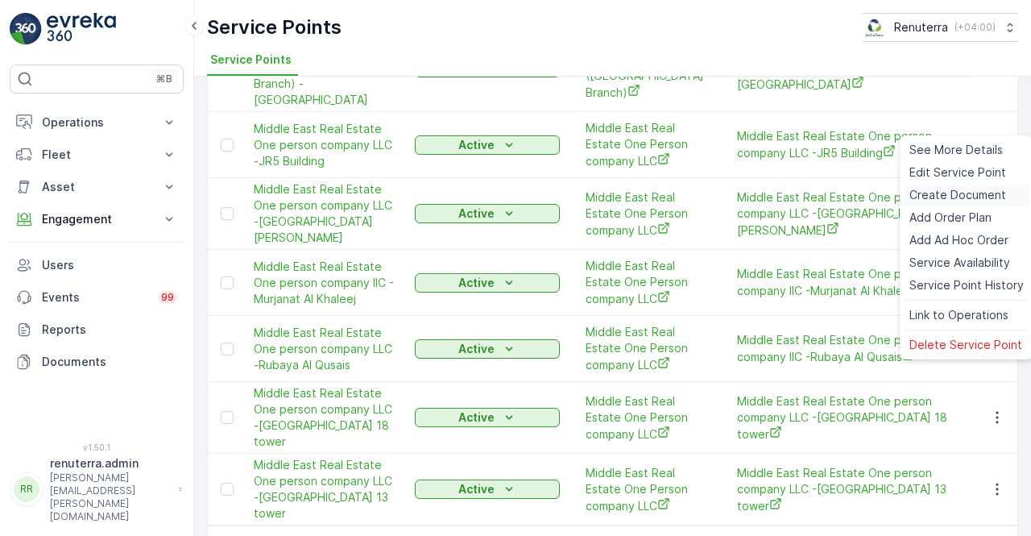
click at [917, 195] on span "Create Document" at bounding box center [958, 195] width 97 height 16
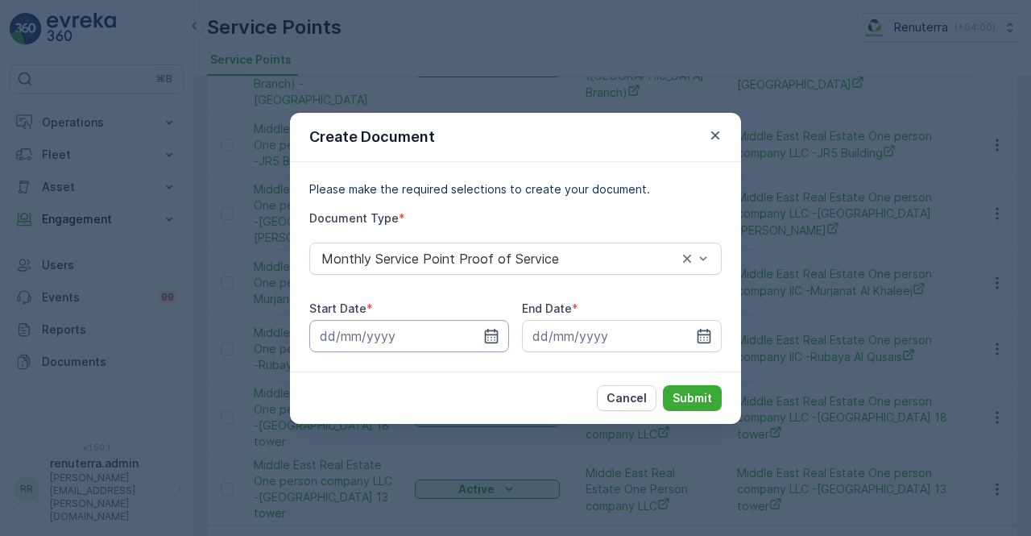
drag, startPoint x: 498, startPoint y: 347, endPoint x: 496, endPoint y: 334, distance: 13.0
click at [498, 344] on input at bounding box center [409, 336] width 200 height 32
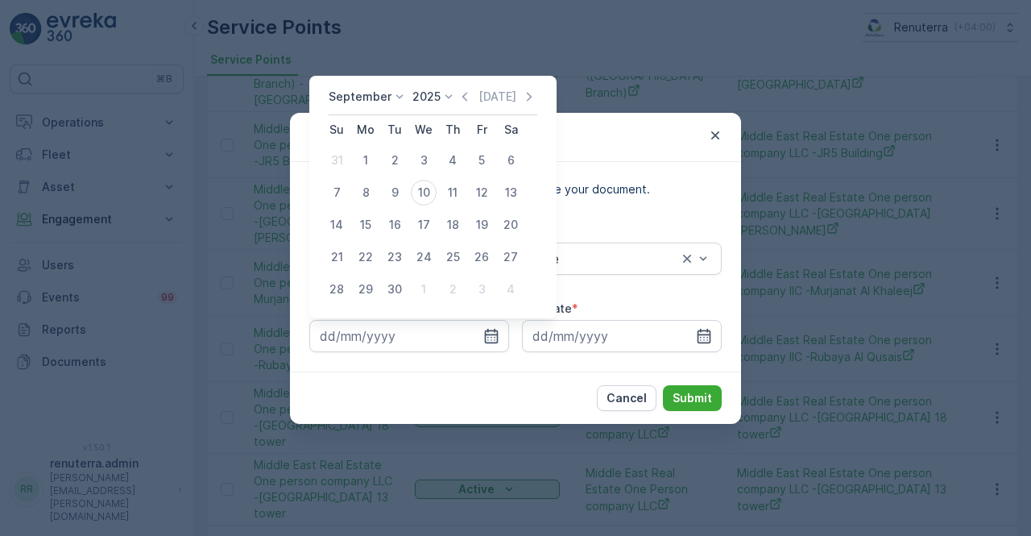
click at [463, 94] on icon "button" at bounding box center [465, 97] width 16 height 16
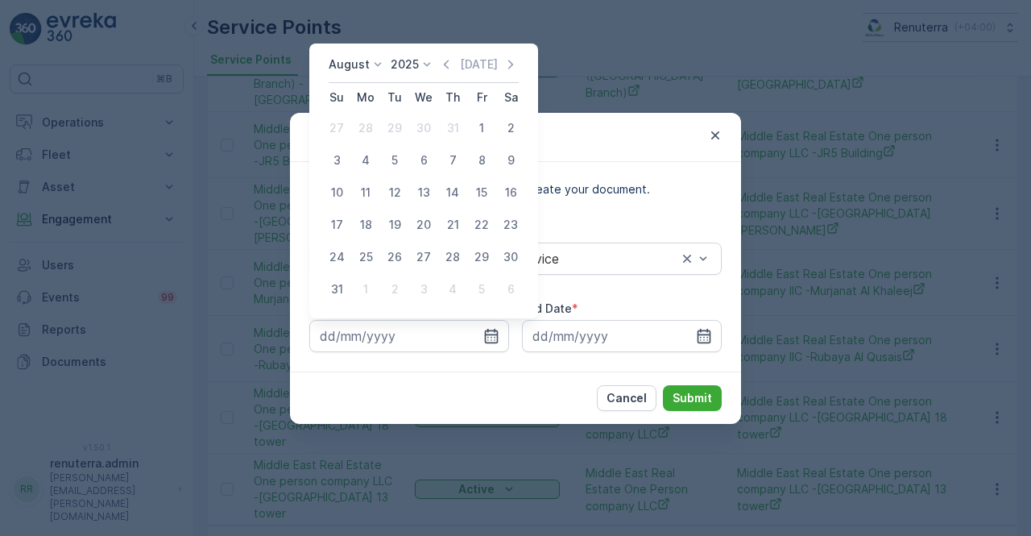
drag, startPoint x: 485, startPoint y: 131, endPoint x: 600, endPoint y: 309, distance: 212.1
click at [484, 135] on div "1" at bounding box center [482, 128] width 26 height 26
type input "01.08.2025"
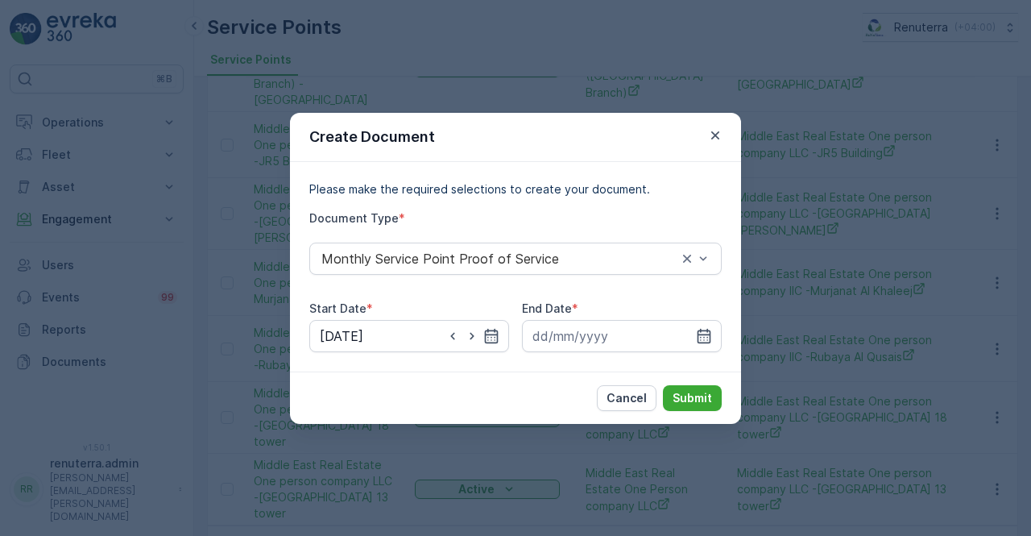
drag, startPoint x: 702, startPoint y: 334, endPoint x: 691, endPoint y: 213, distance: 122.2
click at [698, 320] on div at bounding box center [622, 336] width 200 height 32
drag, startPoint x: 703, startPoint y: 336, endPoint x: 703, endPoint y: 323, distance: 12.9
click at [703, 334] on icon "button" at bounding box center [704, 336] width 16 height 16
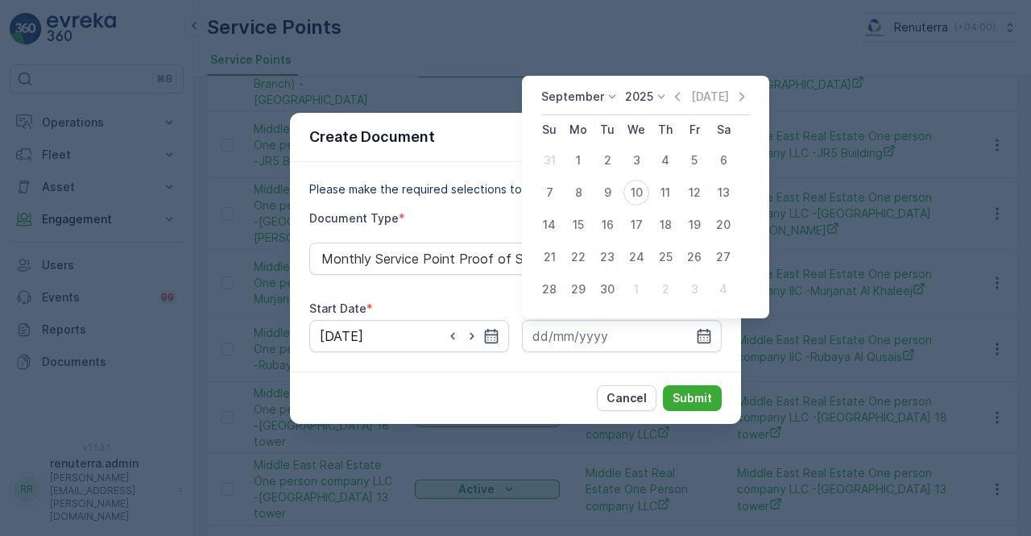
click at [677, 97] on icon "button" at bounding box center [678, 97] width 16 height 16
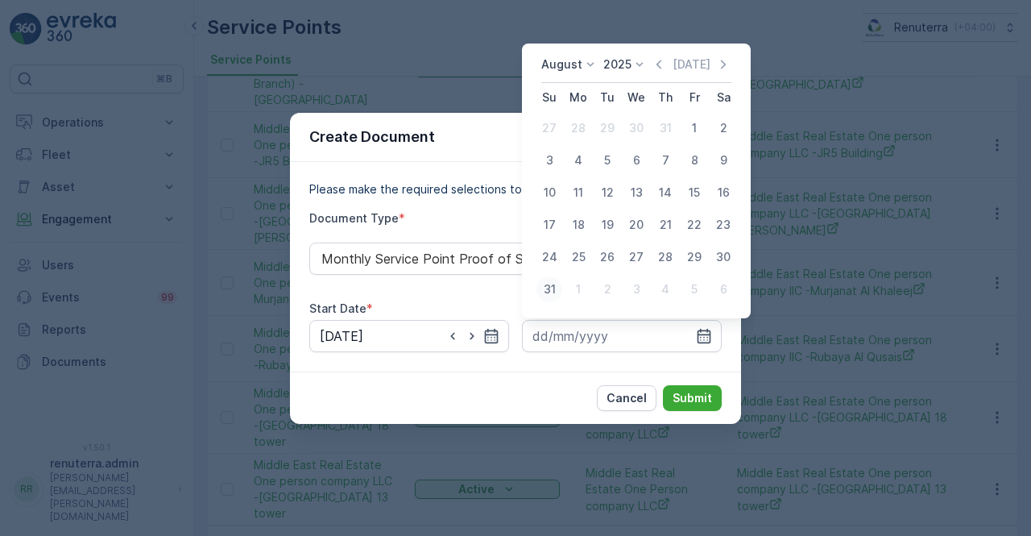
click at [554, 284] on div "31" at bounding box center [550, 289] width 26 height 26
type input "31.08.2025"
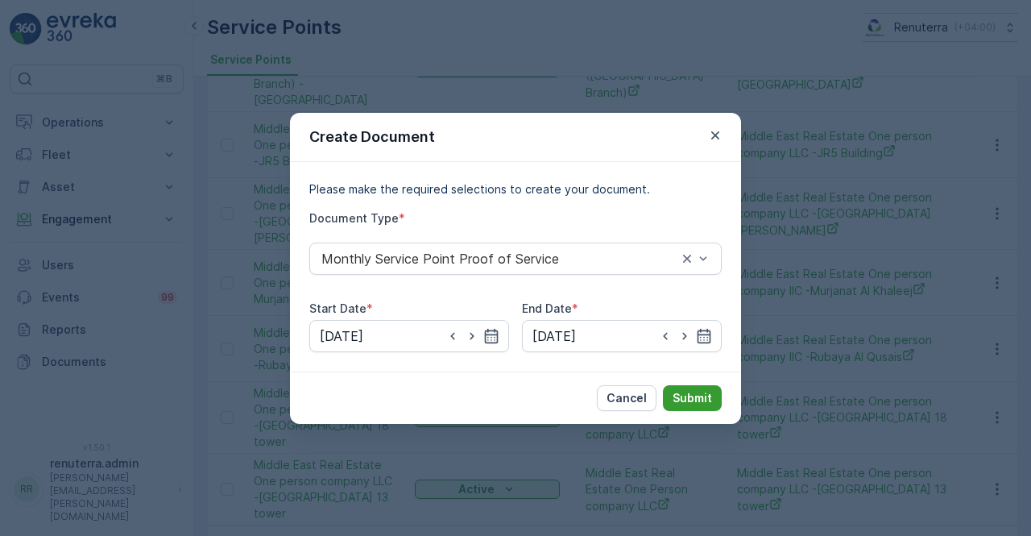
click at [698, 397] on p "Submit" at bounding box center [692, 398] width 39 height 16
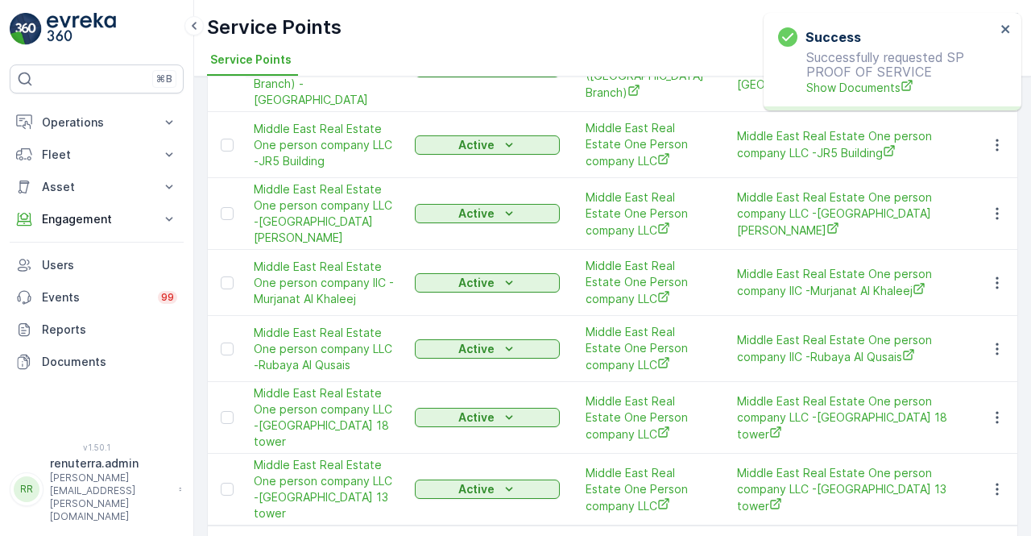
click at [838, 99] on div "Success Successfully requested SP PROOF OF SERVICE Show Documents" at bounding box center [887, 62] width 227 height 78
click at [840, 92] on span "Show Documents" at bounding box center [901, 87] width 189 height 17
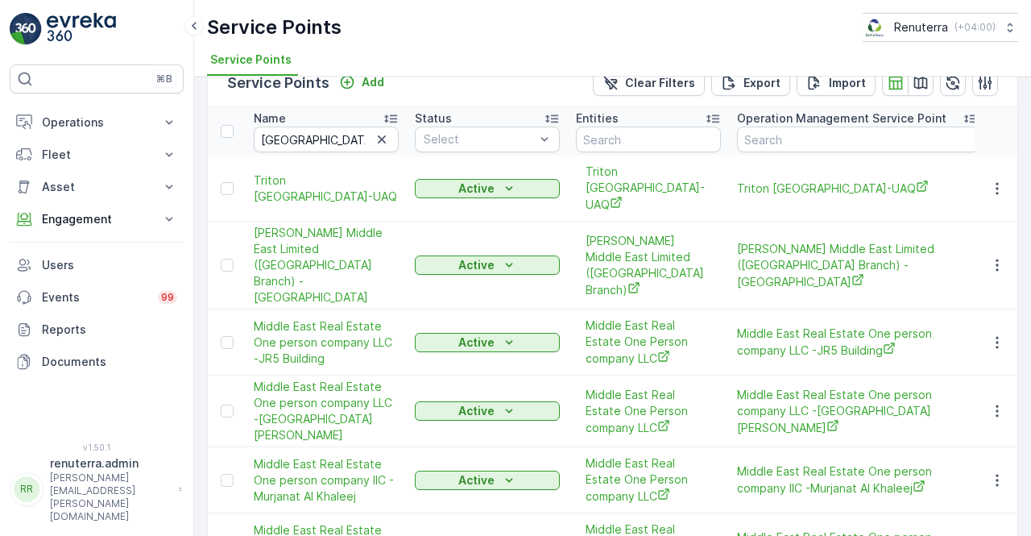
scroll to position [0, 0]
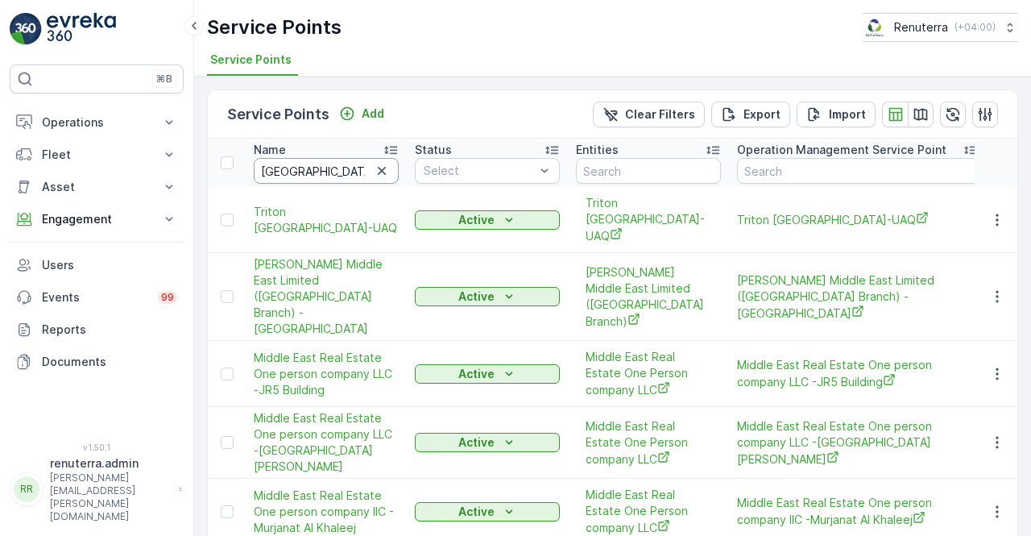
click at [355, 171] on input "middle east" at bounding box center [326, 171] width 145 height 26
type input "m"
type input "high way"
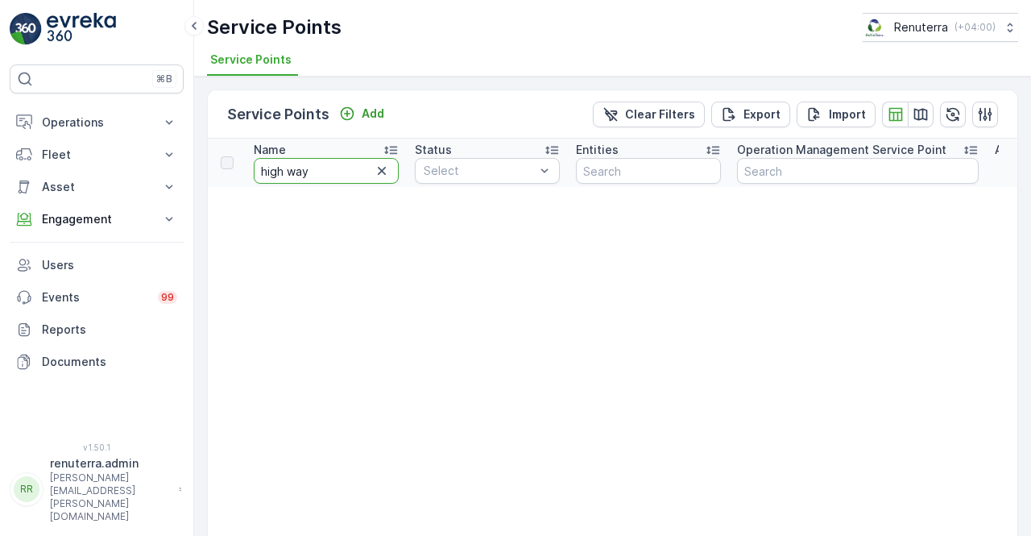
click at [289, 168] on input "high way" at bounding box center [326, 171] width 145 height 26
type input "highway"
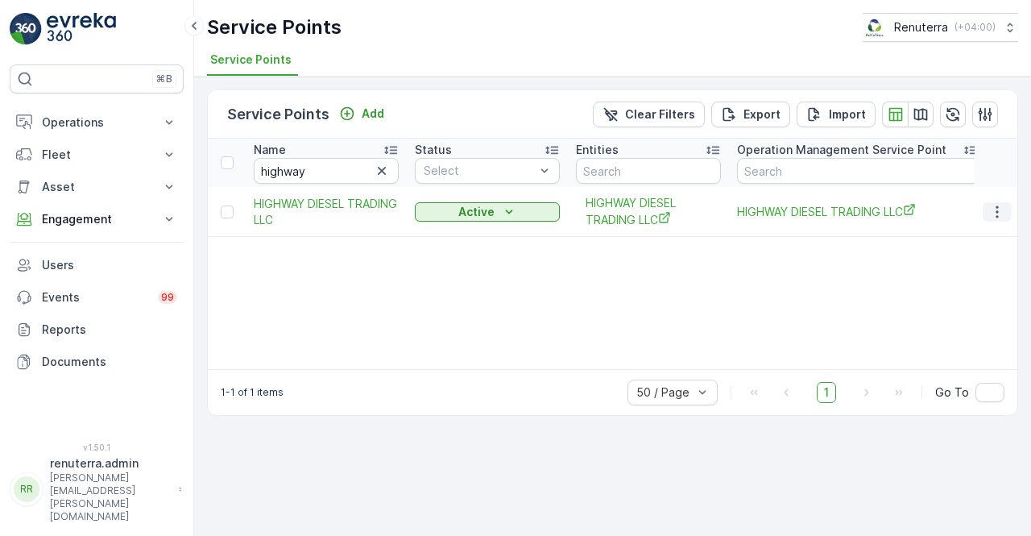
click at [997, 212] on icon "button" at bounding box center [997, 212] width 16 height 16
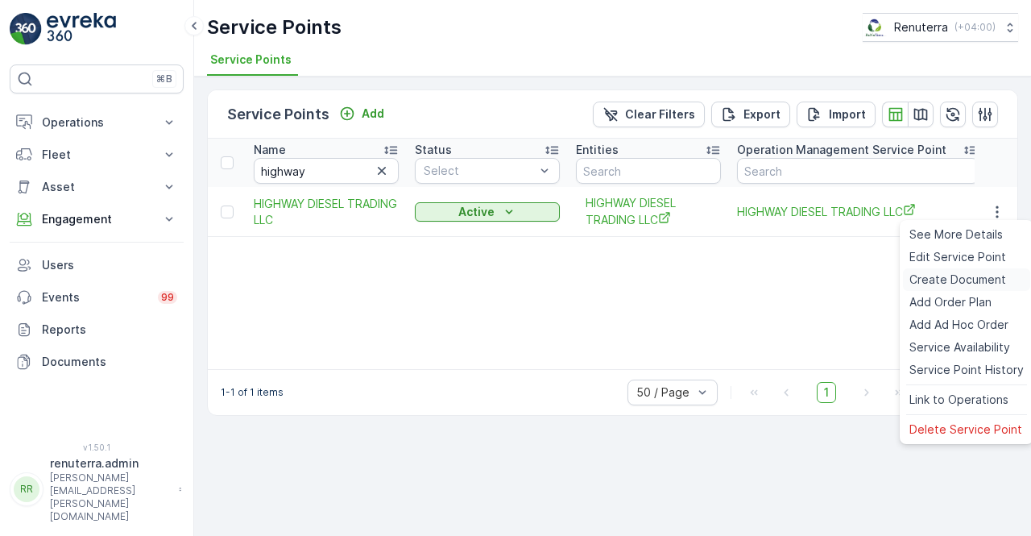
click at [947, 280] on span "Create Document" at bounding box center [958, 280] width 97 height 16
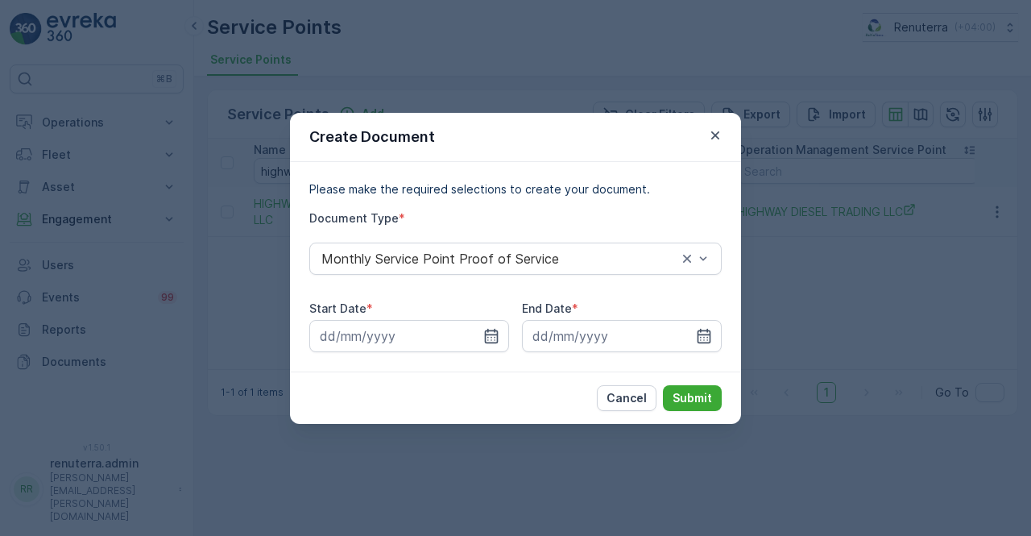
drag, startPoint x: 498, startPoint y: 332, endPoint x: 493, endPoint y: 318, distance: 14.5
click at [496, 331] on icon "button" at bounding box center [491, 336] width 16 height 16
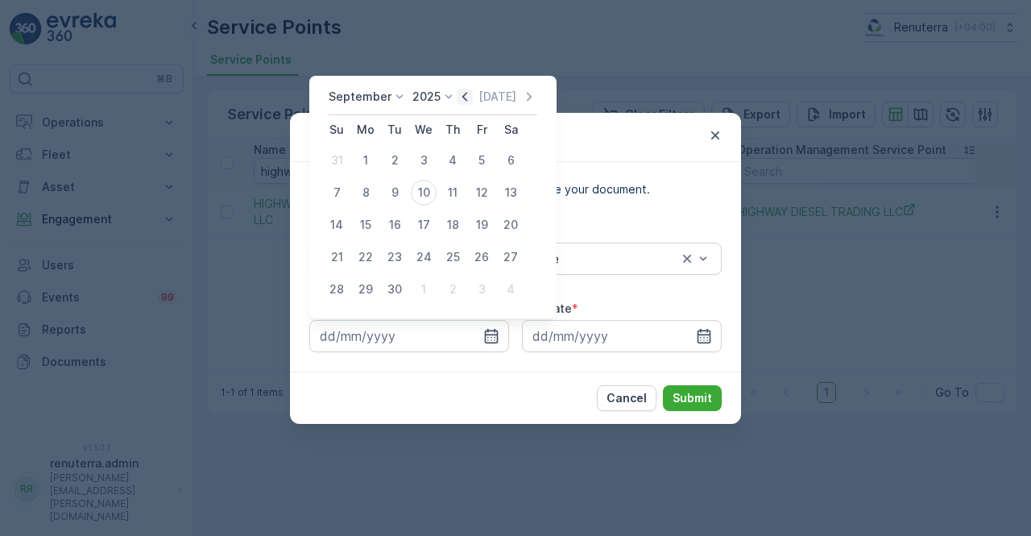
click at [469, 97] on icon "button" at bounding box center [465, 97] width 16 height 16
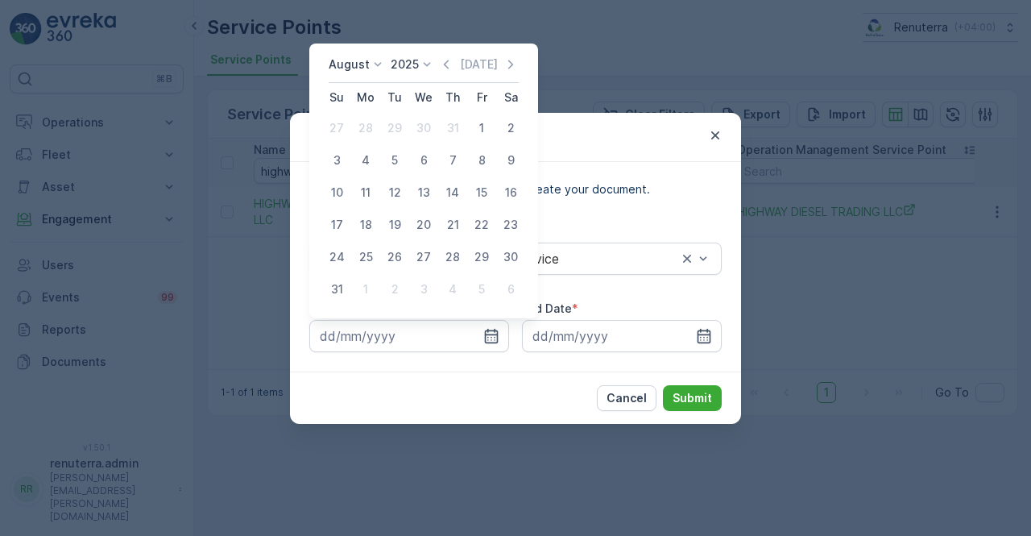
drag, startPoint x: 477, startPoint y: 125, endPoint x: 510, endPoint y: 165, distance: 52.1
click at [479, 125] on div "1" at bounding box center [482, 128] width 26 height 26
type input "01.08.2025"
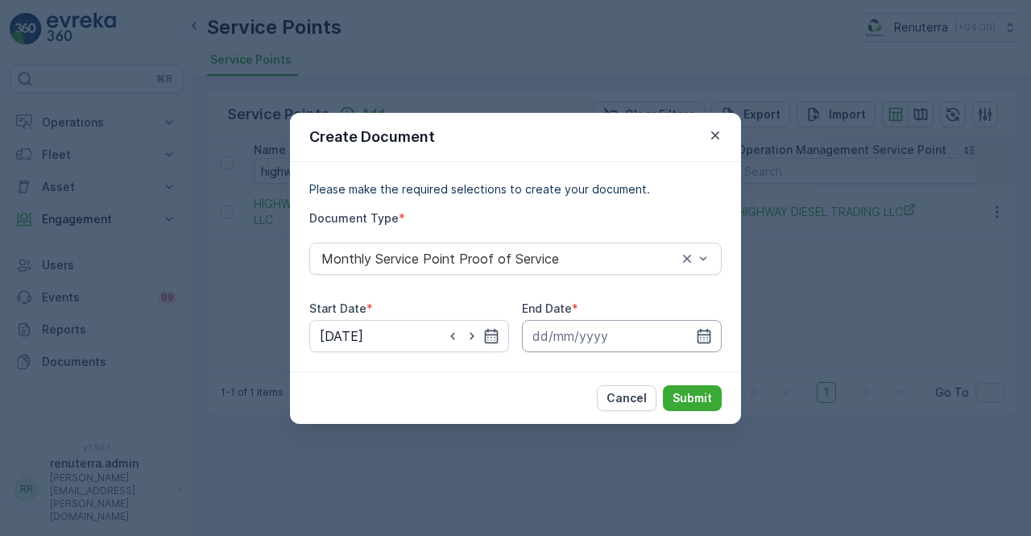
click at [706, 324] on input at bounding box center [622, 336] width 200 height 32
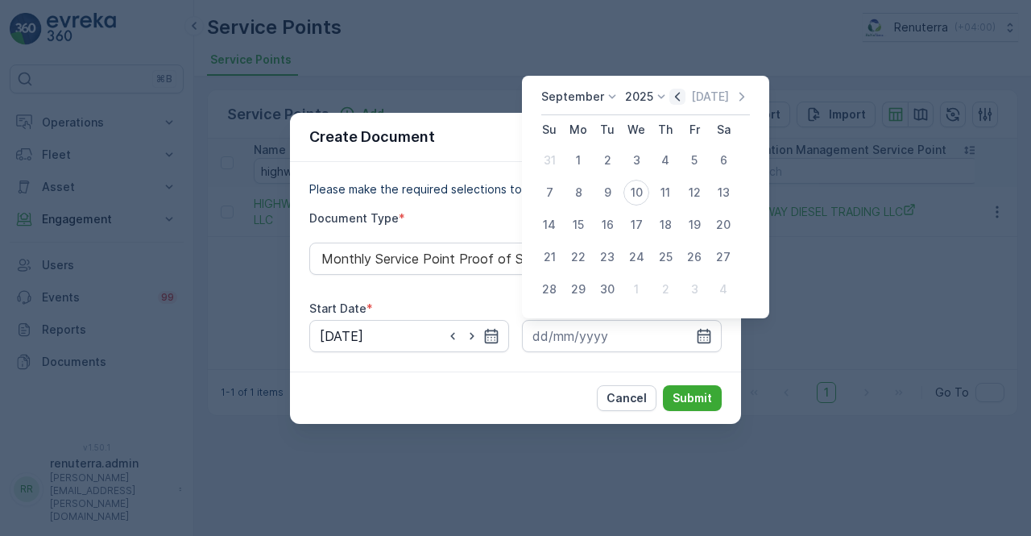
click at [670, 94] on icon "button" at bounding box center [678, 97] width 16 height 16
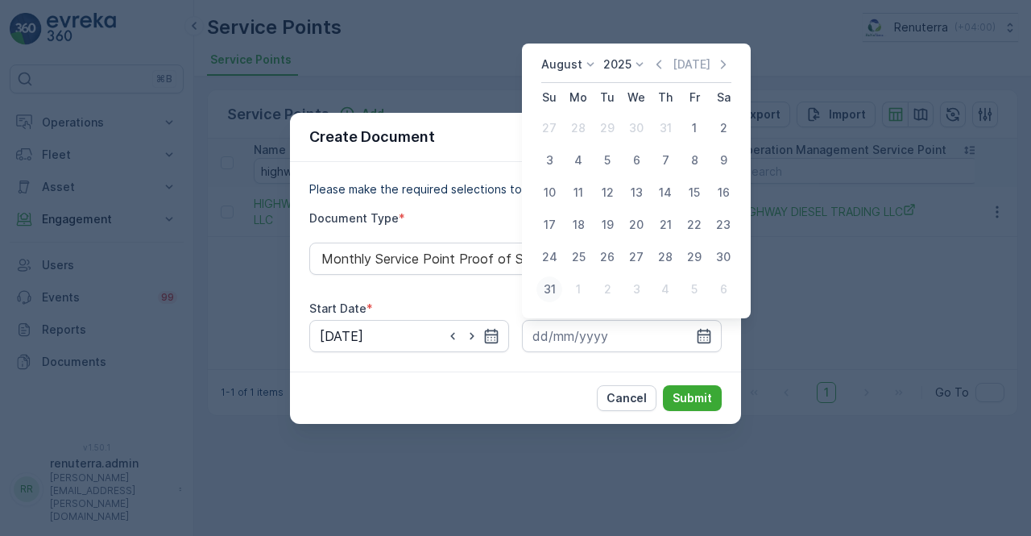
click at [554, 289] on div "31" at bounding box center [550, 289] width 26 height 26
type input "31.08.2025"
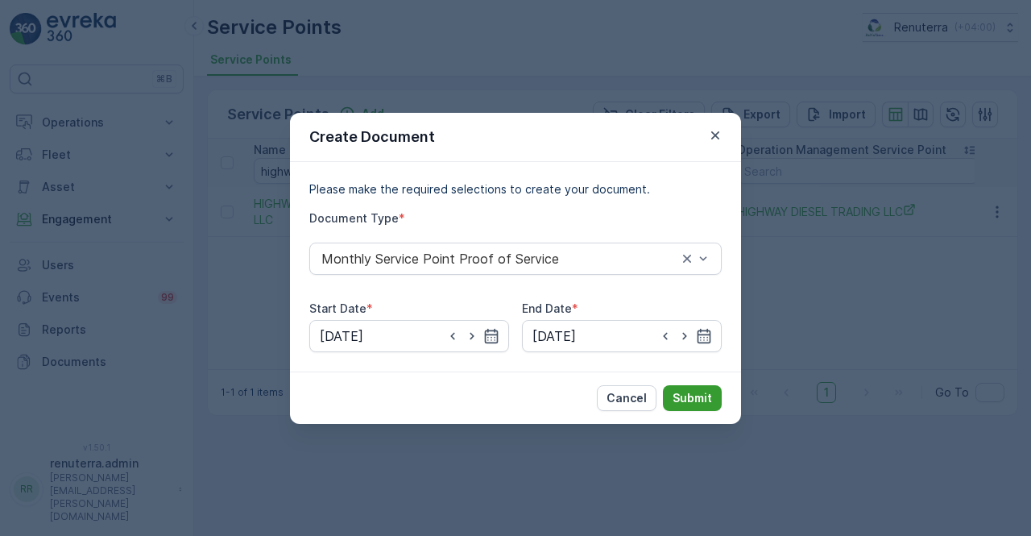
click at [690, 392] on p "Submit" at bounding box center [692, 398] width 39 height 16
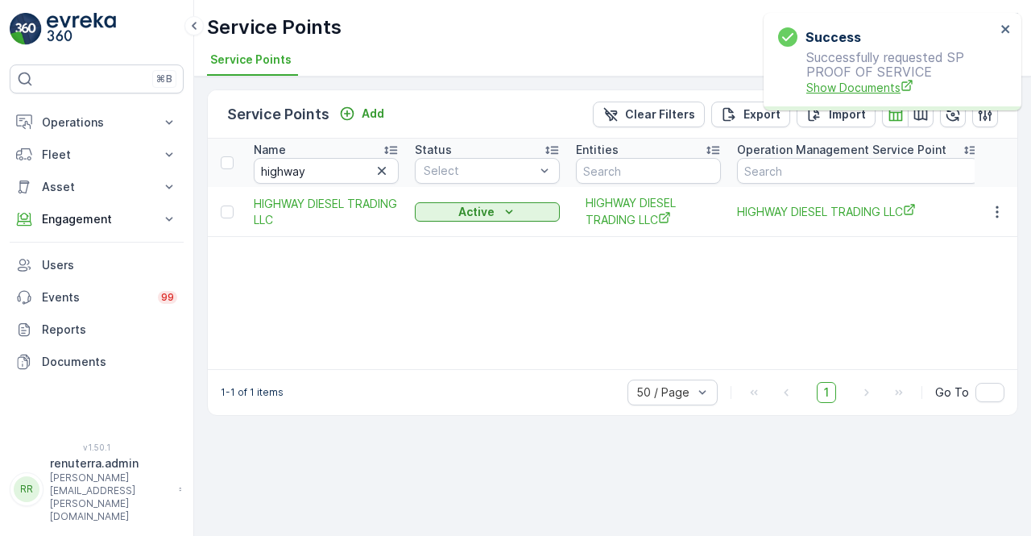
click at [890, 82] on span "Show Documents" at bounding box center [901, 87] width 189 height 17
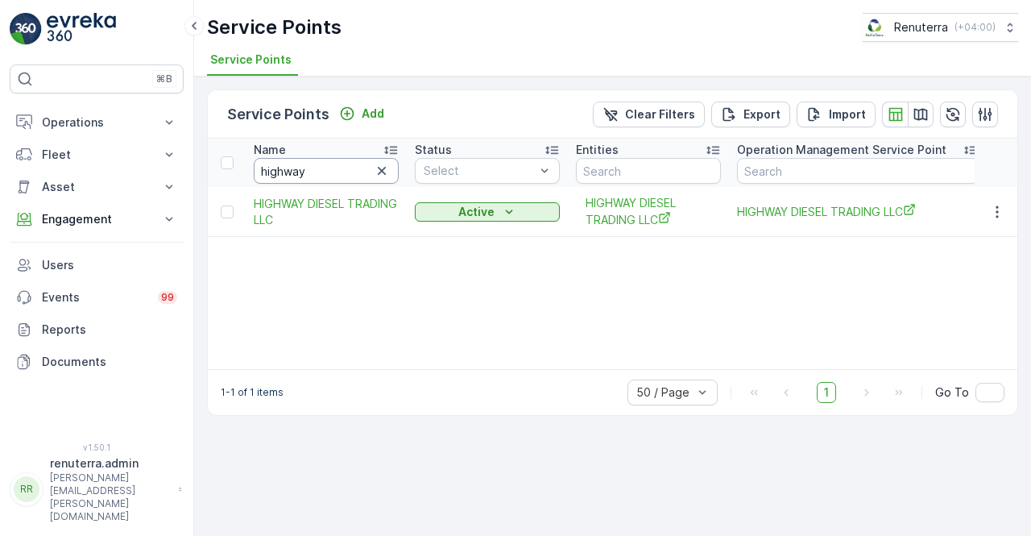
click at [308, 172] on input "highway" at bounding box center [326, 171] width 145 height 26
type input "h"
type input "hub"
click at [998, 215] on icon "button" at bounding box center [997, 211] width 2 height 12
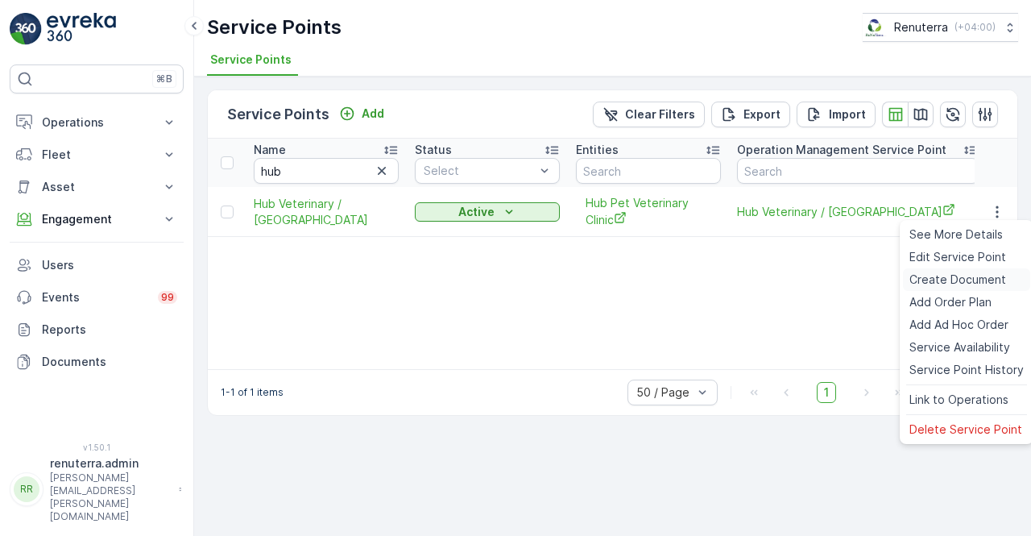
click at [935, 281] on span "Create Document" at bounding box center [958, 280] width 97 height 16
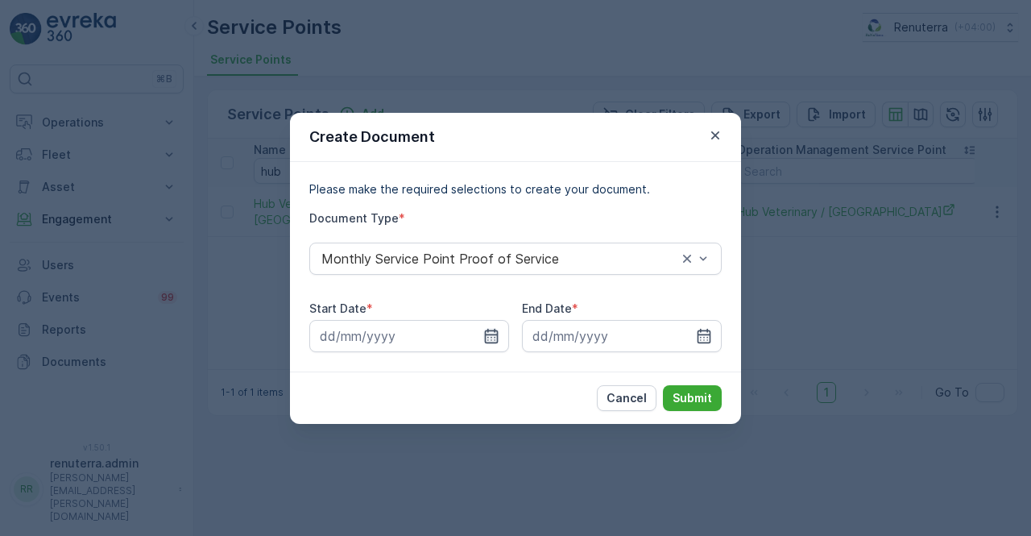
click at [492, 331] on icon "button" at bounding box center [491, 336] width 16 height 16
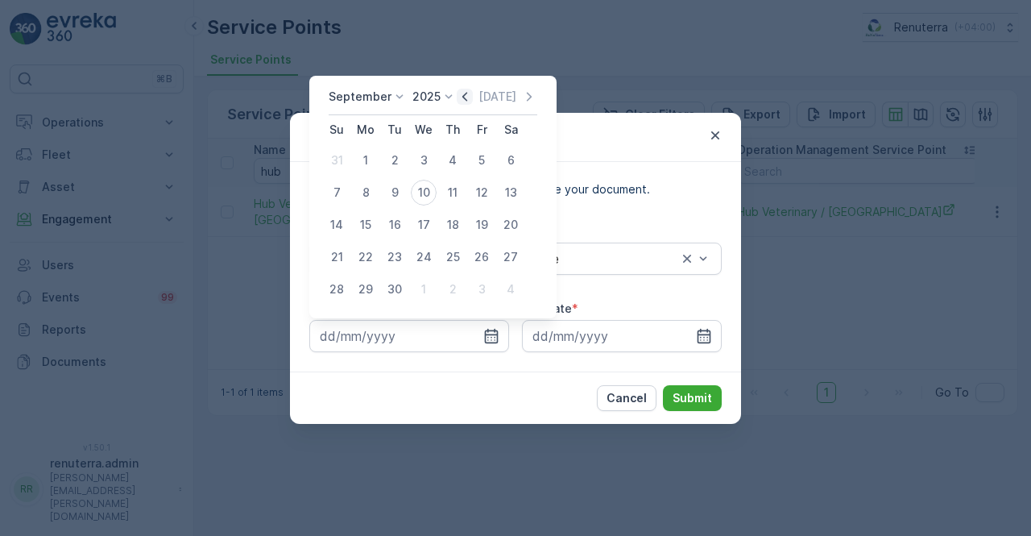
click at [457, 99] on icon "button" at bounding box center [465, 97] width 16 height 16
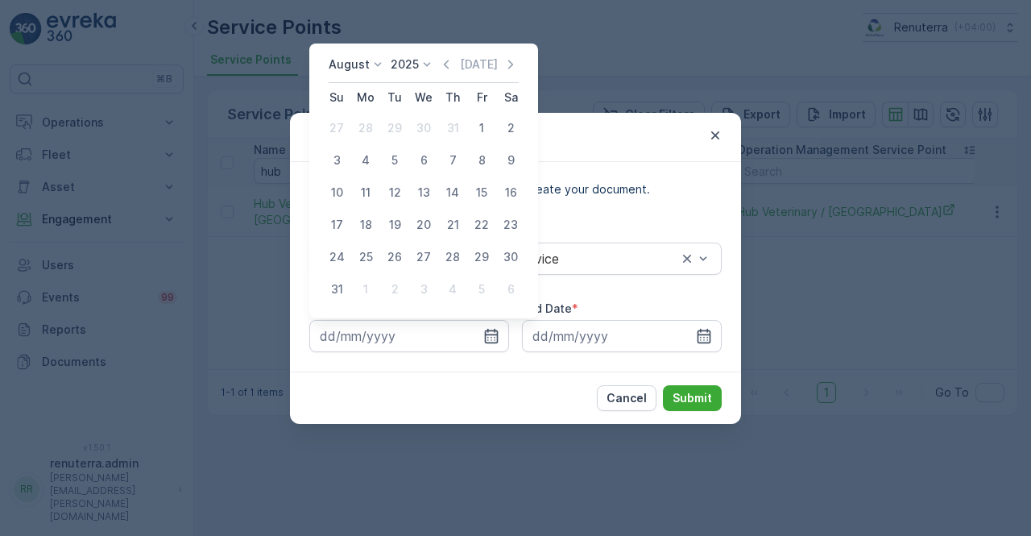
click at [474, 125] on div "1" at bounding box center [482, 128] width 26 height 26
type input "01.08.2025"
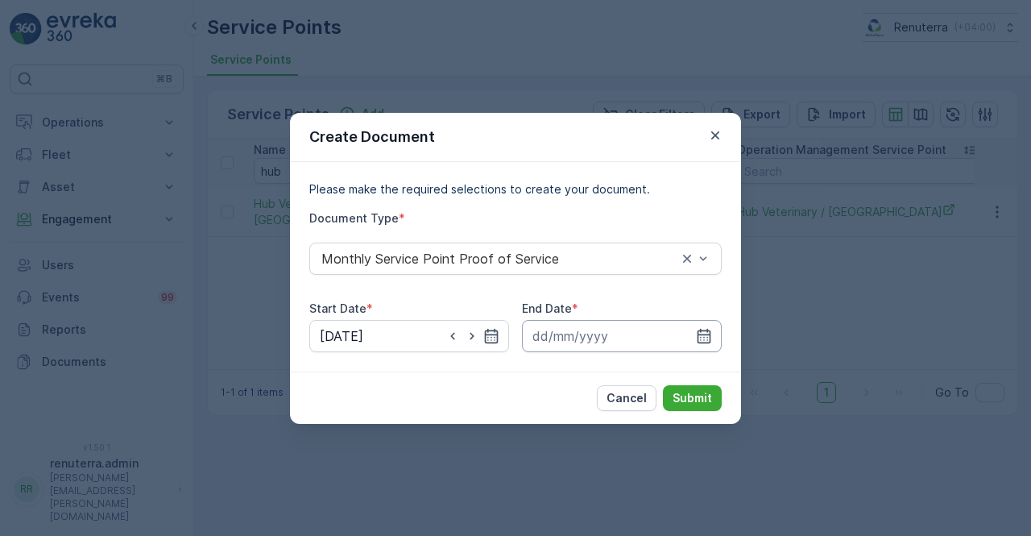
drag, startPoint x: 696, startPoint y: 338, endPoint x: 698, endPoint y: 323, distance: 14.6
click at [696, 330] on icon "button" at bounding box center [704, 336] width 16 height 16
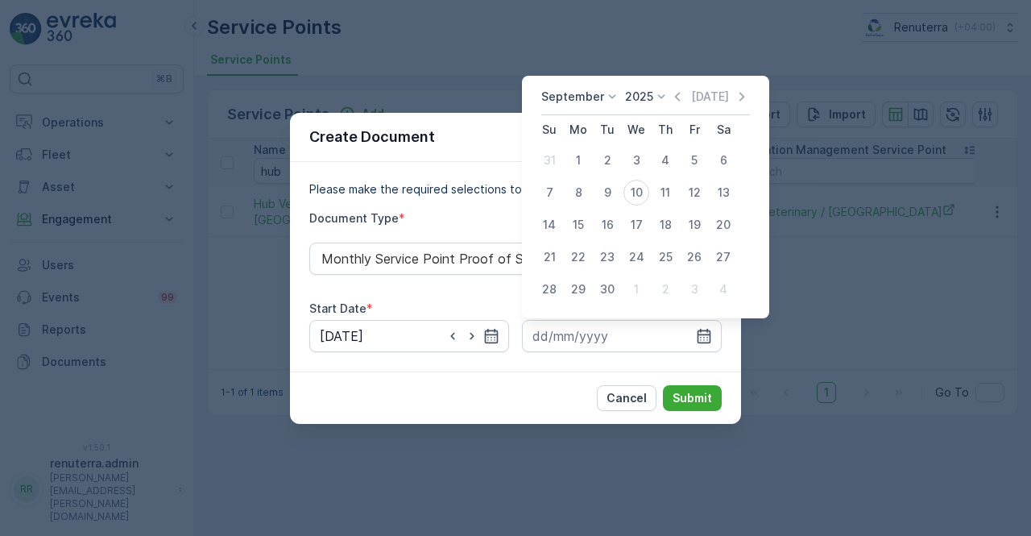
drag, startPoint x: 673, startPoint y: 97, endPoint x: 662, endPoint y: 110, distance: 16.6
click at [670, 97] on icon "button" at bounding box center [678, 97] width 16 height 16
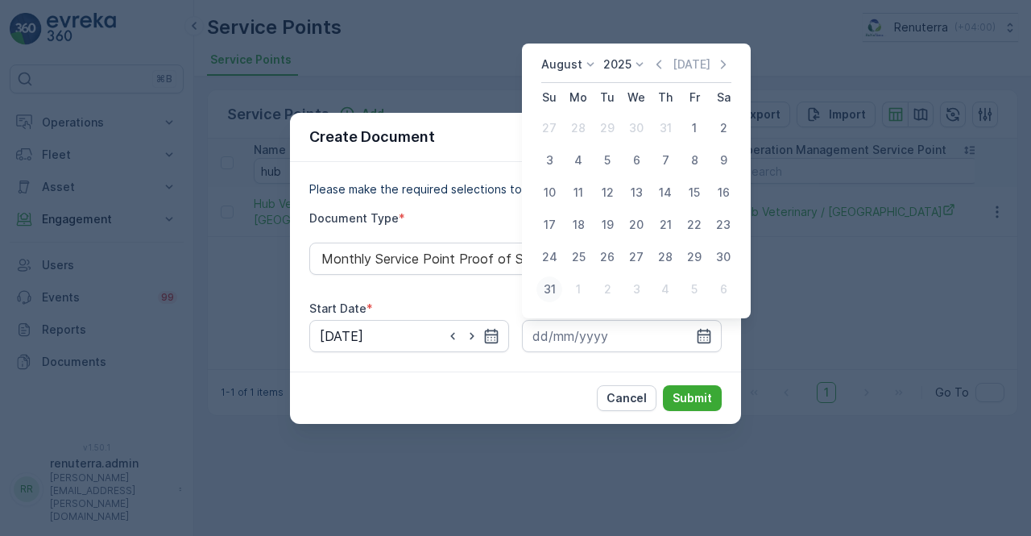
click at [556, 291] on div "31" at bounding box center [550, 289] width 26 height 26
type input "31.08.2025"
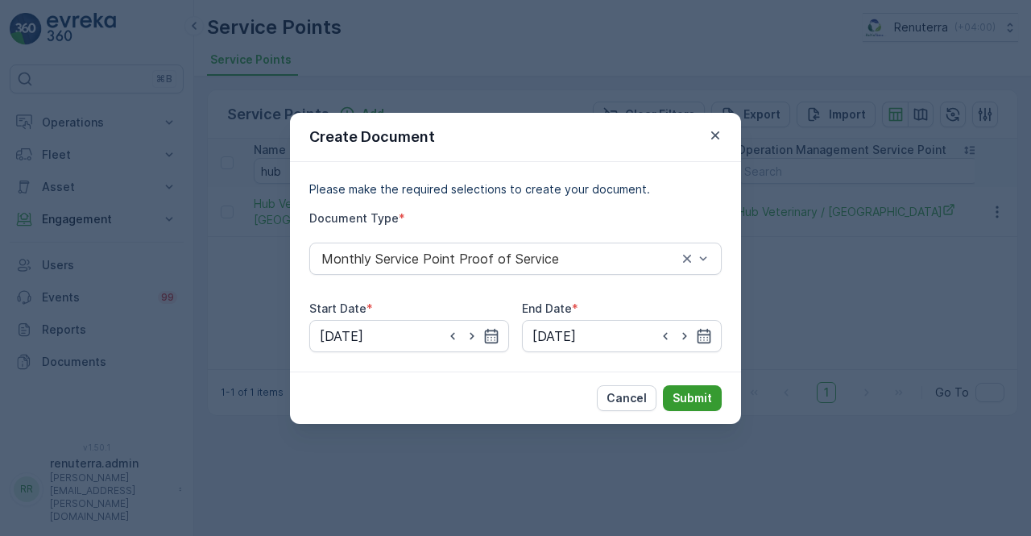
click at [677, 388] on button "Submit" at bounding box center [692, 398] width 59 height 26
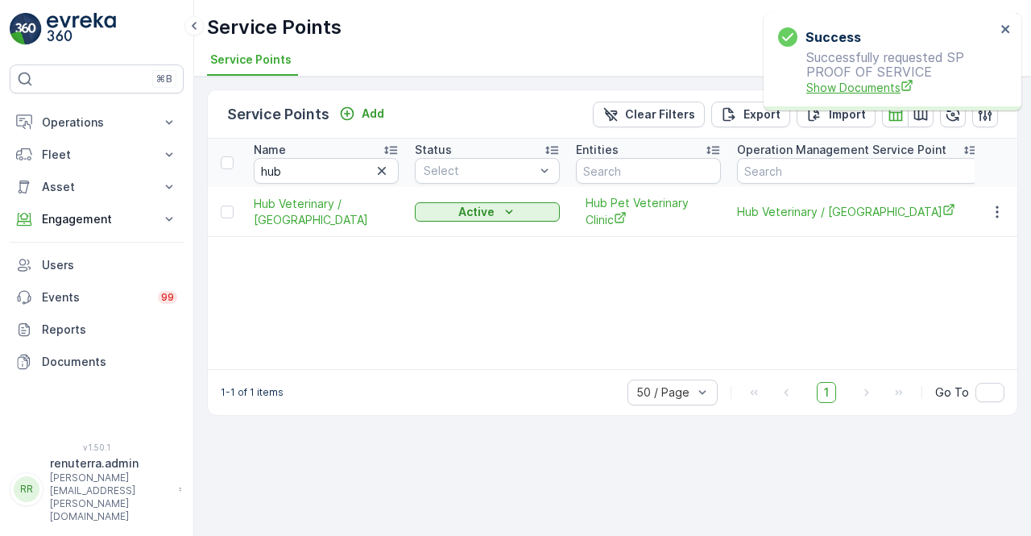
click at [818, 90] on span "Show Documents" at bounding box center [901, 87] width 189 height 17
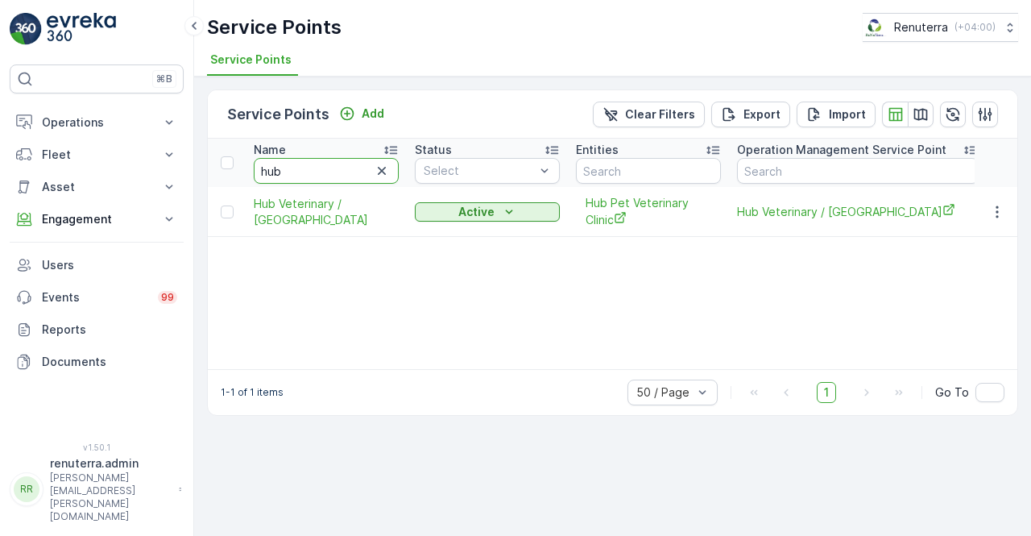
click at [292, 162] on input "hub" at bounding box center [326, 171] width 145 height 26
type input "huracan"
drag, startPoint x: 977, startPoint y: 201, endPoint x: 985, endPoint y: 202, distance: 8.1
click at [982, 202] on td at bounding box center [997, 212] width 44 height 50
click at [986, 202] on button "button" at bounding box center [997, 211] width 29 height 19
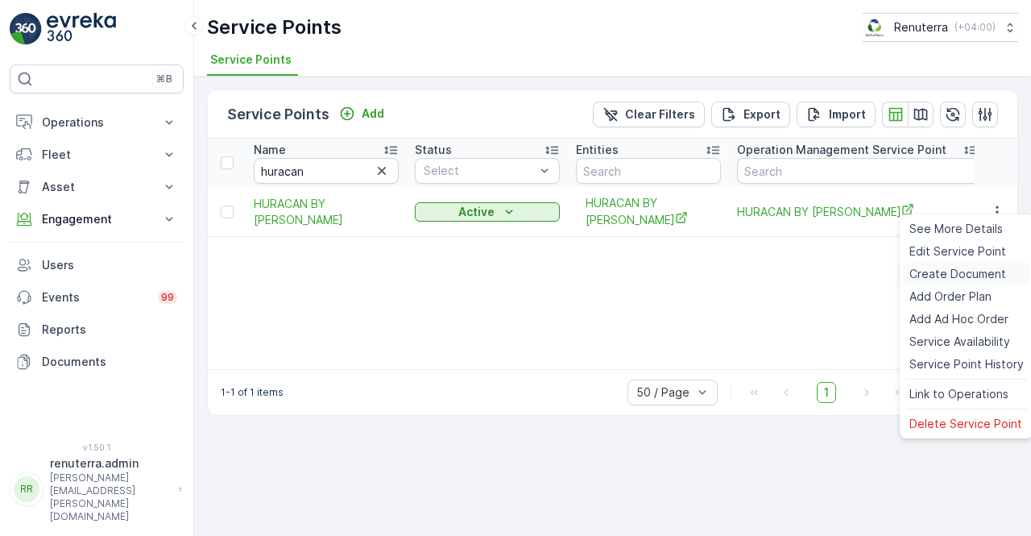
click at [943, 272] on span "Create Document" at bounding box center [958, 274] width 97 height 16
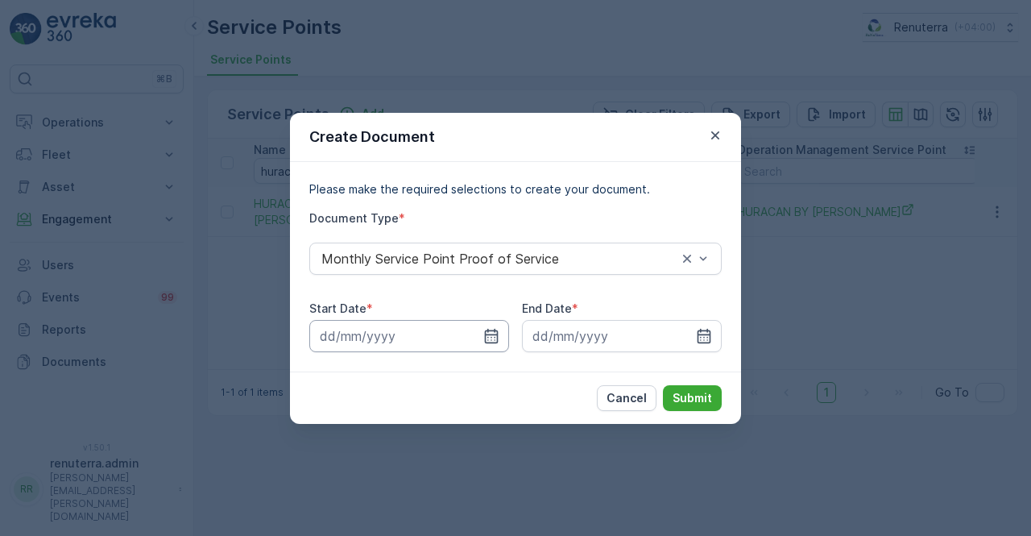
click at [482, 344] on input at bounding box center [409, 336] width 200 height 32
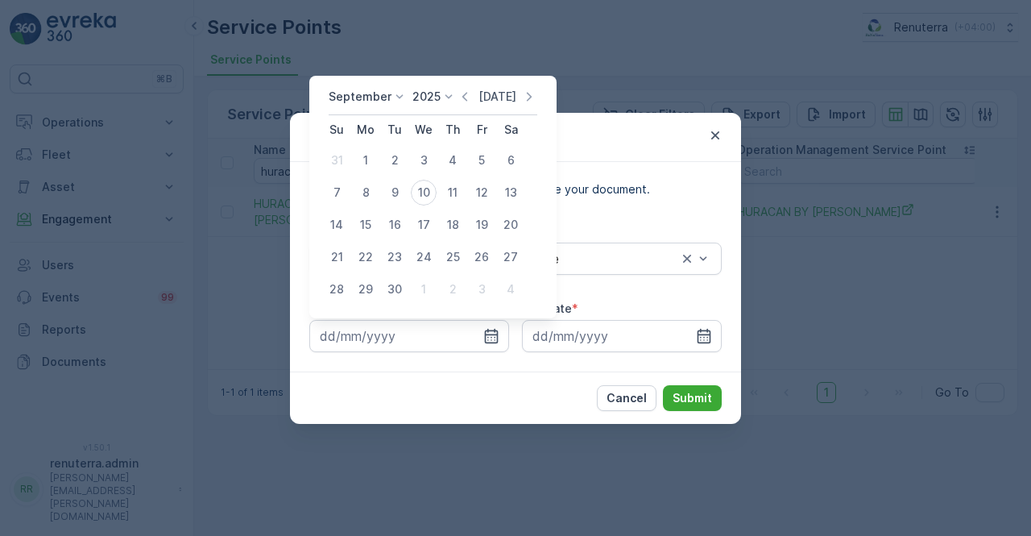
click at [479, 94] on p "Today" at bounding box center [498, 97] width 38 height 16
click at [458, 95] on icon "button" at bounding box center [465, 97] width 16 height 16
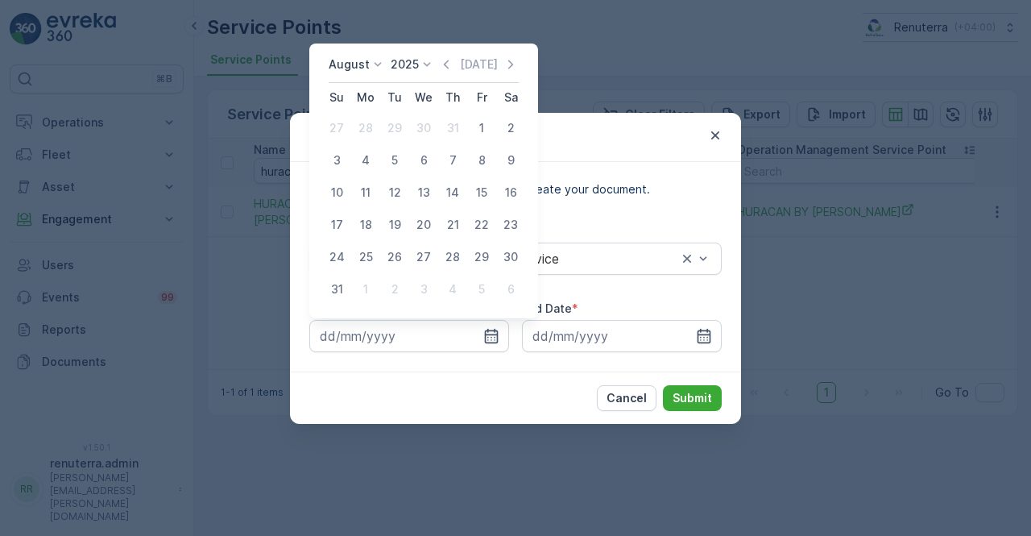
drag, startPoint x: 474, startPoint y: 126, endPoint x: 497, endPoint y: 166, distance: 46.6
click at [475, 127] on div "1" at bounding box center [482, 128] width 26 height 26
type input "01.08.2025"
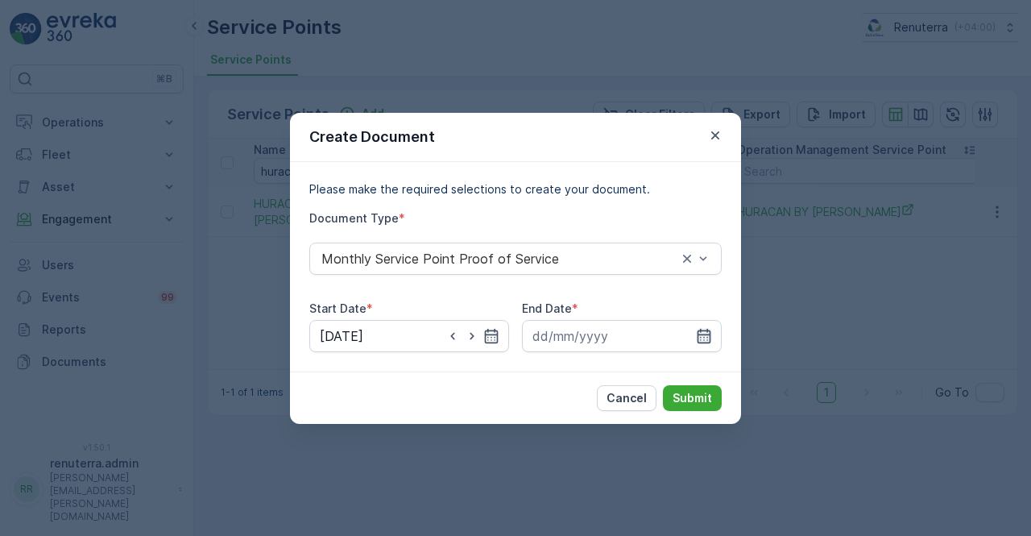
click at [696, 331] on icon "button" at bounding box center [704, 336] width 16 height 16
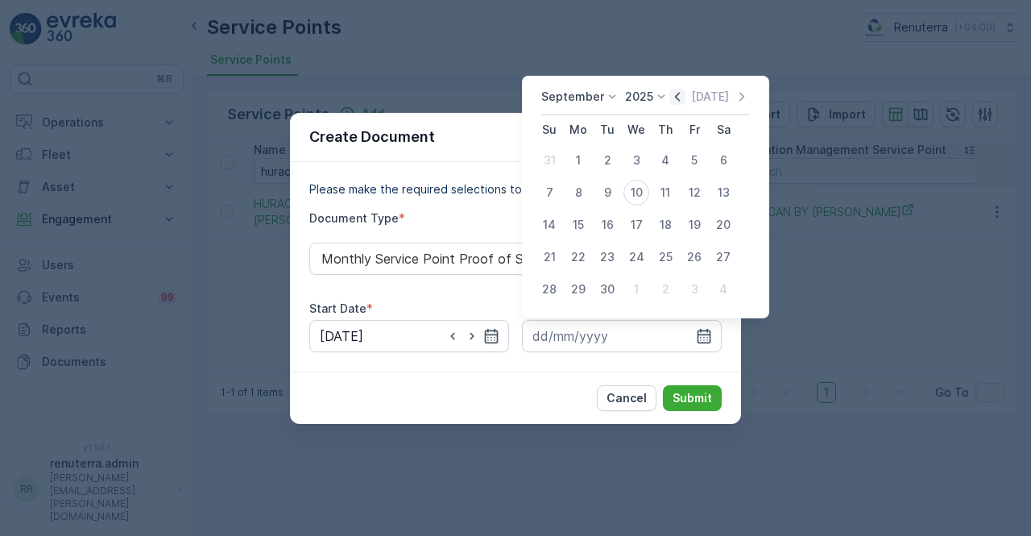
click at [675, 103] on icon "button" at bounding box center [678, 97] width 16 height 16
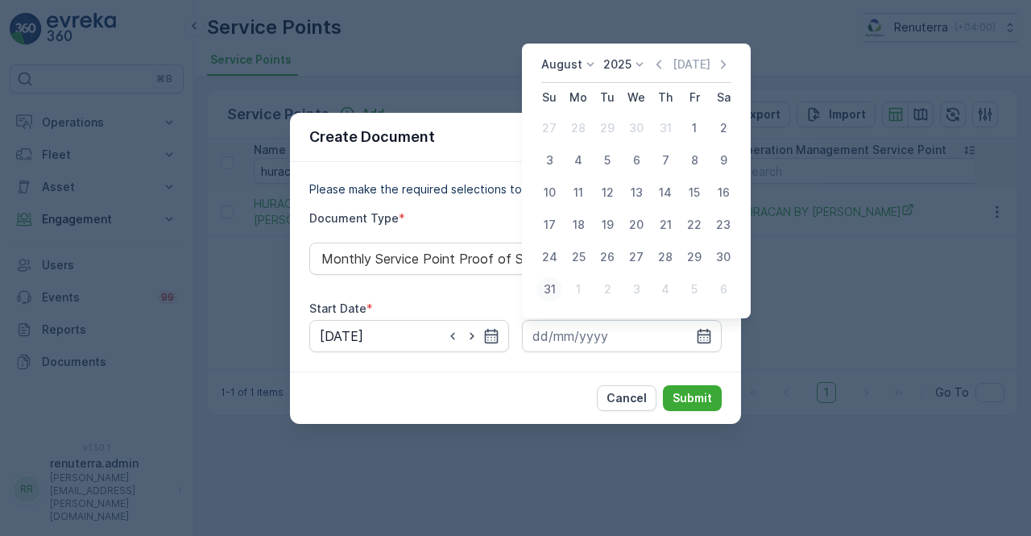
click at [556, 289] on div "31" at bounding box center [550, 289] width 26 height 26
type input "31.08.2025"
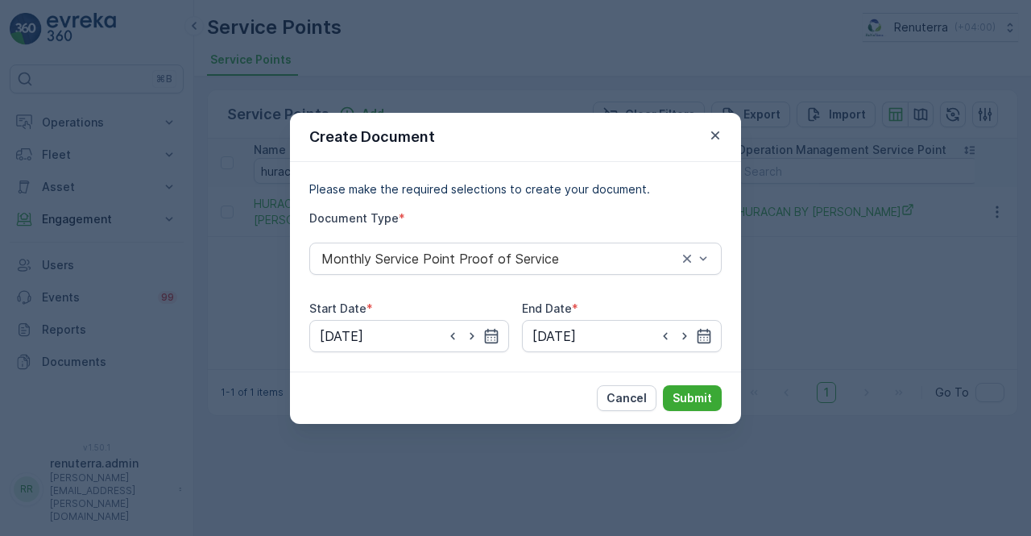
drag, startPoint x: 712, startPoint y: 387, endPoint x: 703, endPoint y: 372, distance: 17.4
click at [705, 375] on div "Cancel Submit" at bounding box center [515, 397] width 451 height 52
click at [697, 401] on p "Submit" at bounding box center [692, 398] width 39 height 16
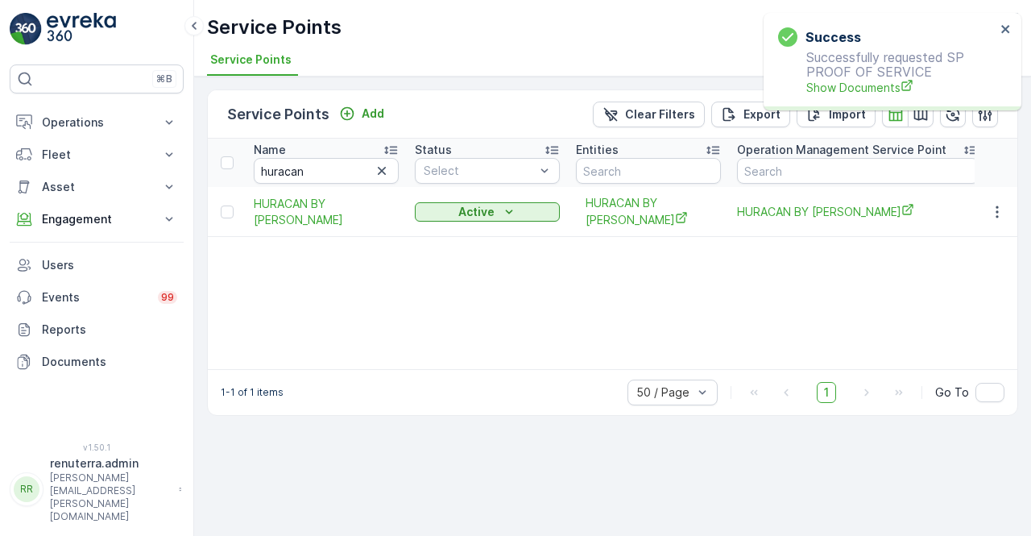
click at [872, 77] on p "Successfully requested SP PROOF OF SERVICE Show Documents" at bounding box center [887, 73] width 218 height 46
click at [864, 89] on span "Show Documents" at bounding box center [901, 87] width 189 height 17
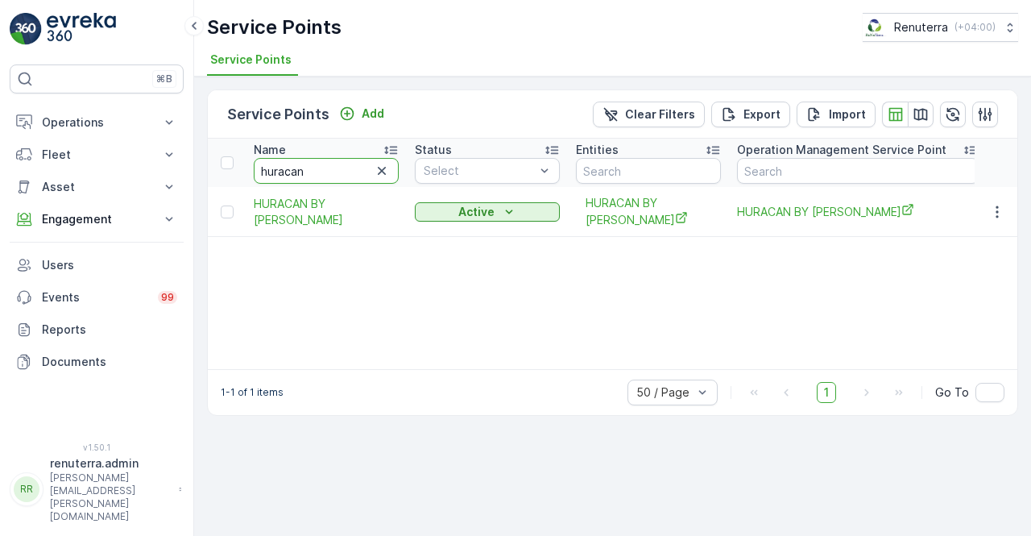
click at [317, 171] on input "huracan" at bounding box center [326, 171] width 145 height 26
type input "h"
type input "dy"
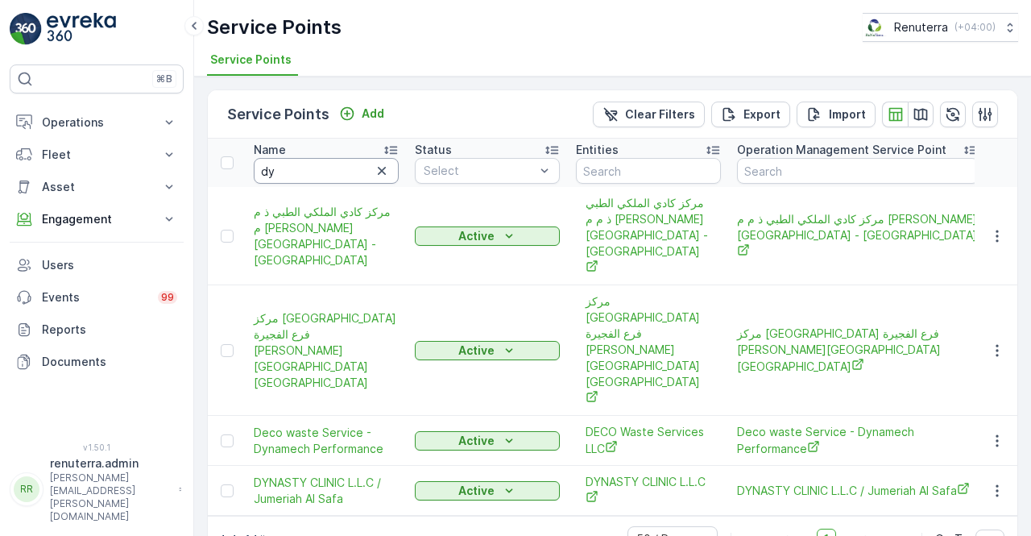
click at [314, 172] on input "dy" at bounding box center [326, 171] width 145 height 26
type input "dyder"
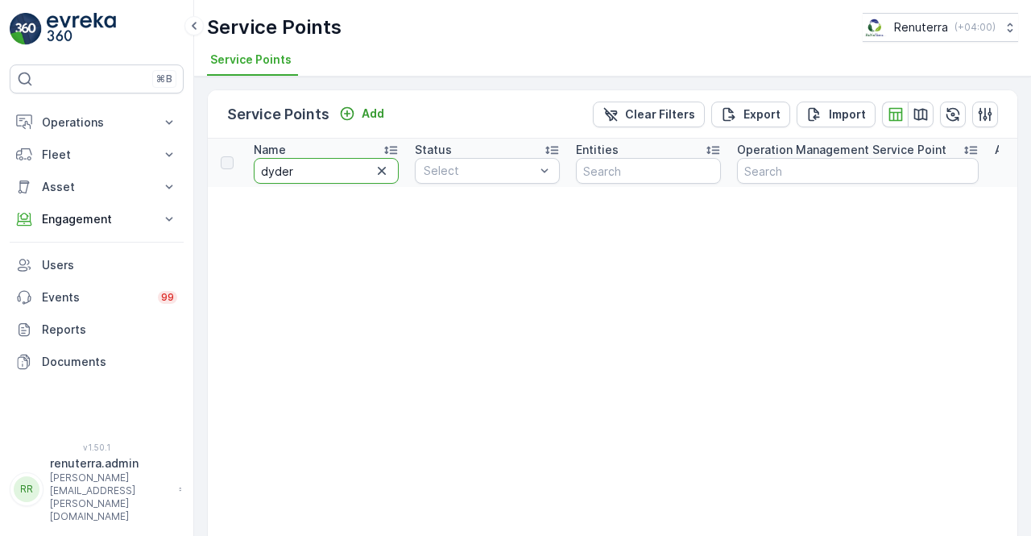
click at [268, 172] on input "dyder" at bounding box center [326, 171] width 145 height 26
type input "hyder"
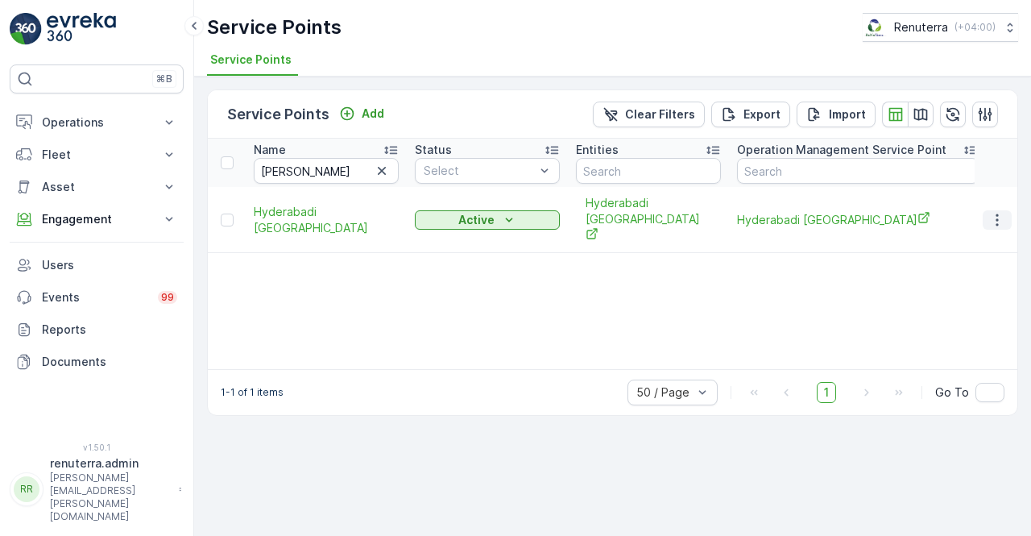
drag, startPoint x: 1004, startPoint y: 212, endPoint x: 996, endPoint y: 219, distance: 10.8
click at [1002, 212] on icon "button" at bounding box center [997, 220] width 16 height 16
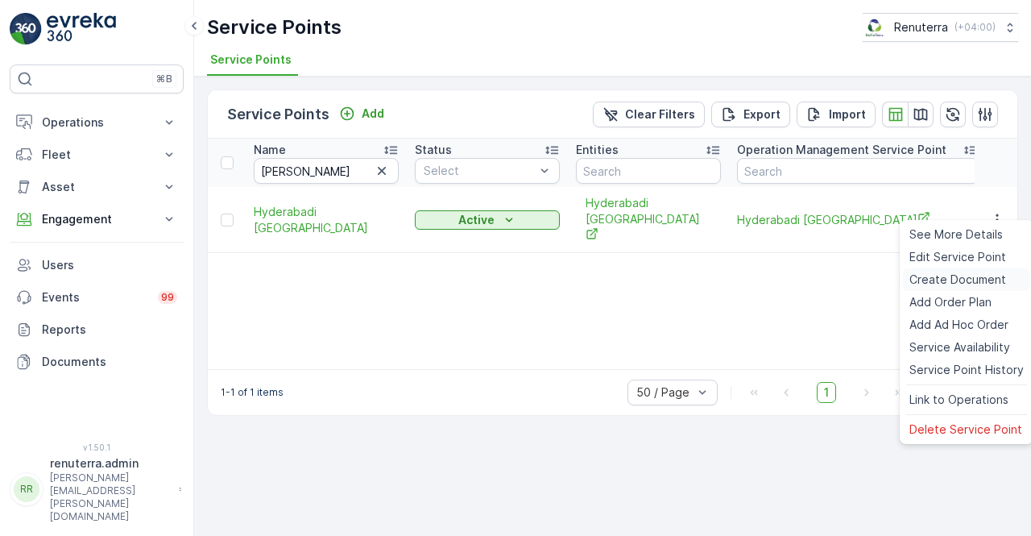
click at [949, 280] on span "Create Document" at bounding box center [958, 280] width 97 height 16
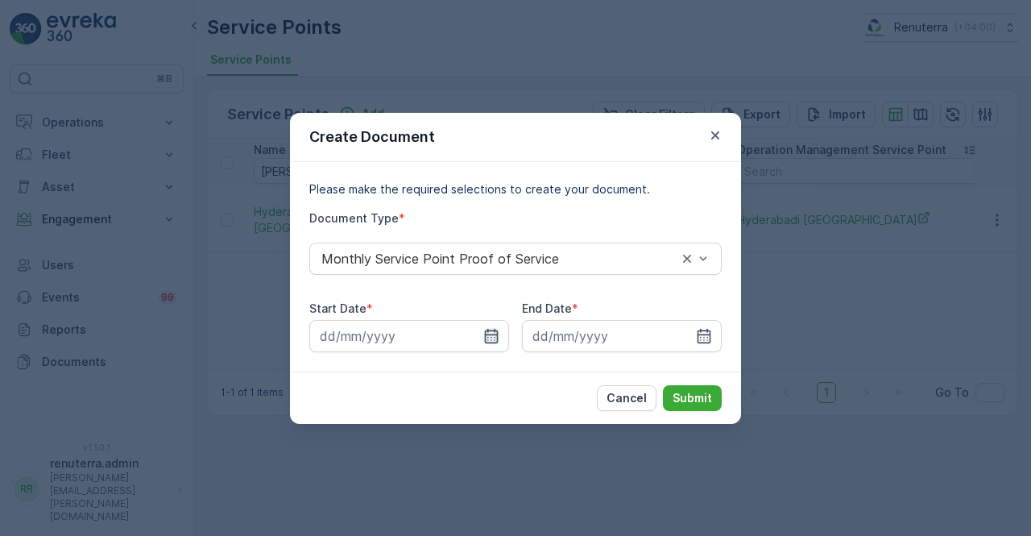
click at [496, 337] on icon "button" at bounding box center [491, 336] width 16 height 16
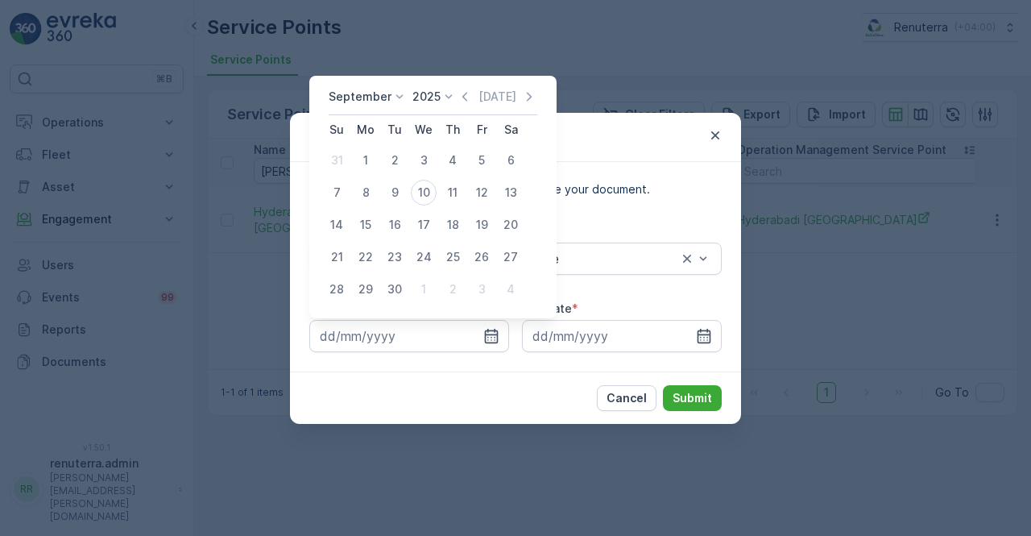
click at [453, 93] on icon at bounding box center [449, 97] width 16 height 16
click at [471, 93] on div "Today" at bounding box center [497, 97] width 81 height 16
click at [448, 102] on icon at bounding box center [449, 97] width 16 height 16
click at [460, 98] on icon "button" at bounding box center [465, 97] width 16 height 16
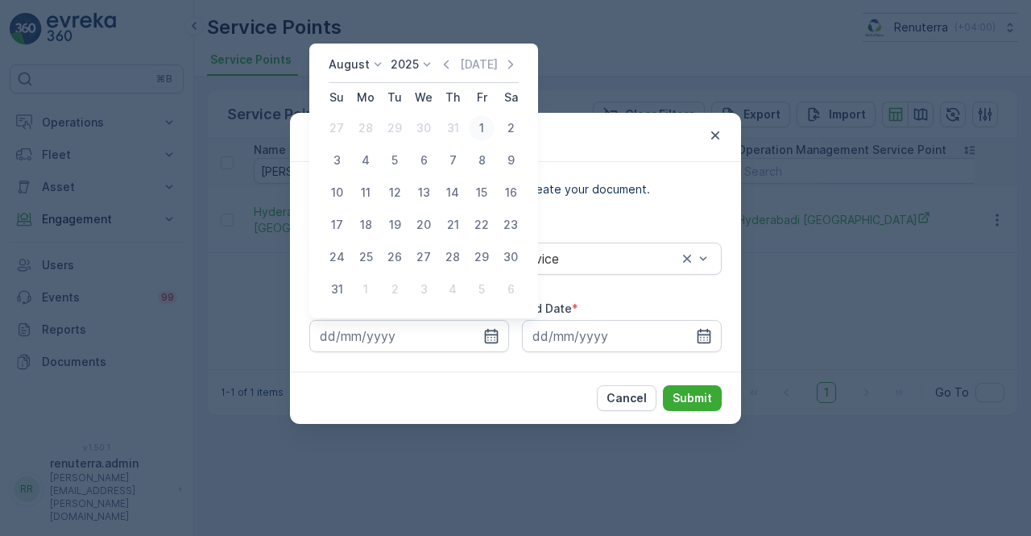
click at [479, 130] on div "1" at bounding box center [482, 128] width 26 height 26
type input "01.08.2025"
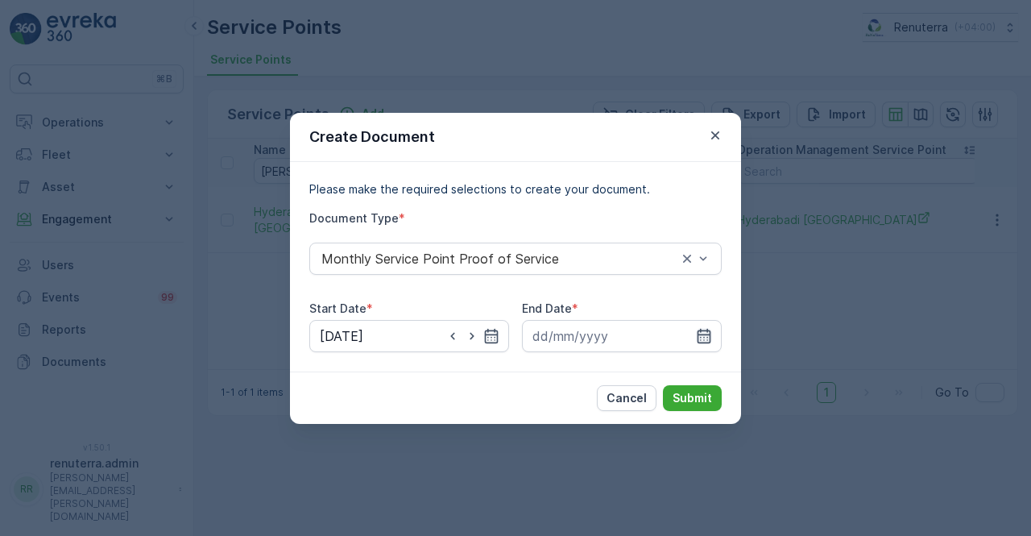
click at [704, 336] on icon "button" at bounding box center [705, 335] width 14 height 15
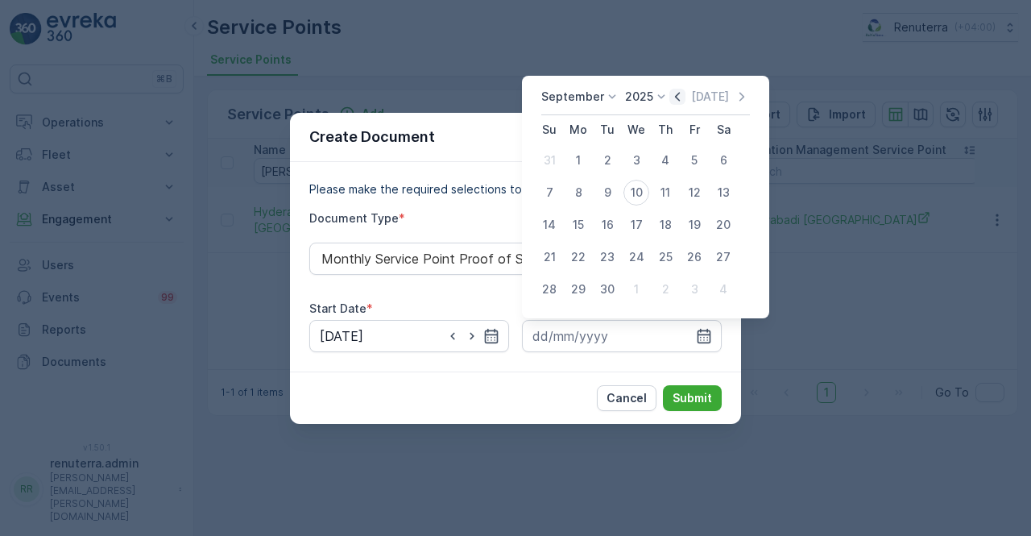
click at [680, 95] on icon "button" at bounding box center [678, 97] width 16 height 16
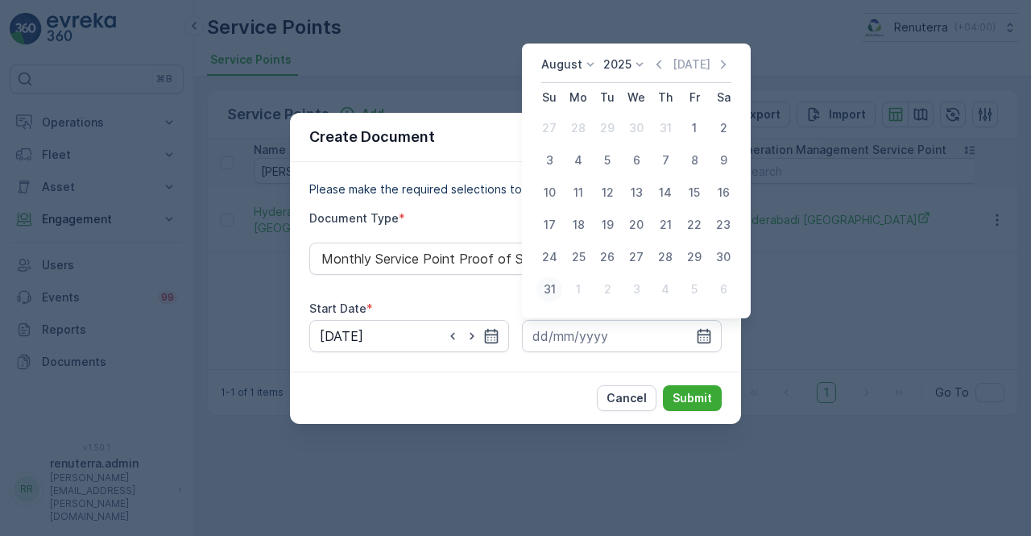
click at [550, 288] on div "31" at bounding box center [550, 289] width 26 height 26
type input "31.08.2025"
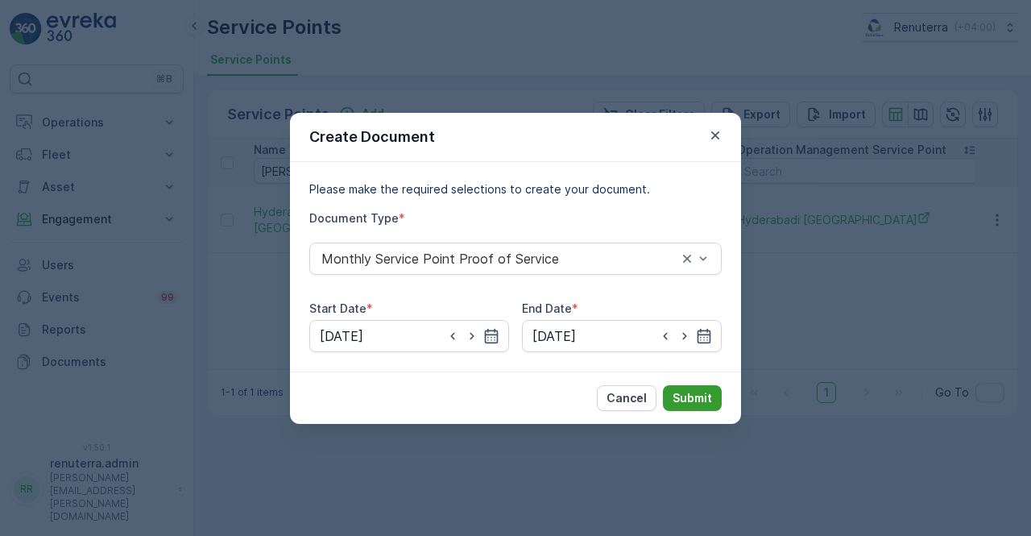
click at [674, 391] on p "Submit" at bounding box center [692, 398] width 39 height 16
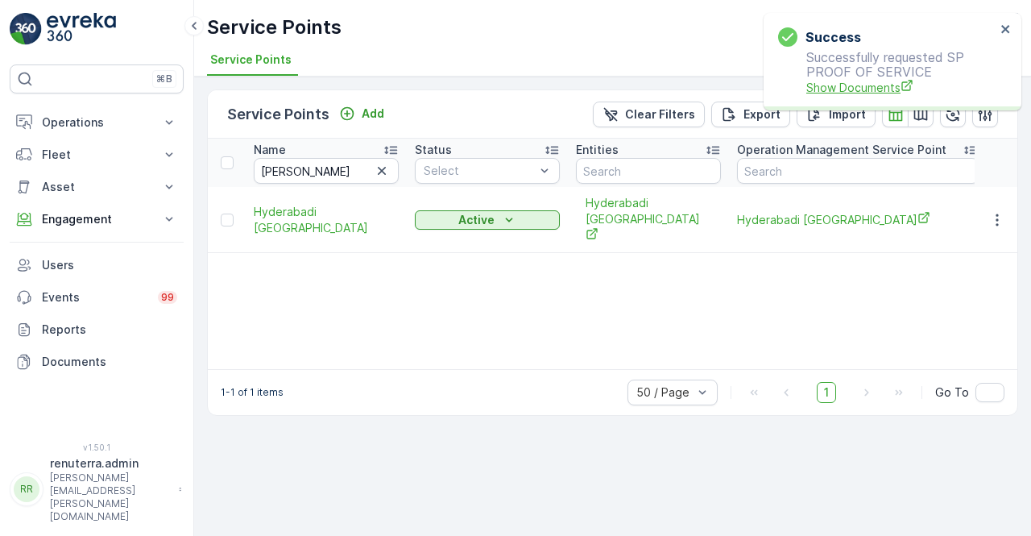
click at [861, 79] on p "Successfully requested SP PROOF OF SERVICE Show Documents" at bounding box center [887, 73] width 218 height 46
click at [860, 89] on span "Show Documents" at bounding box center [901, 87] width 189 height 17
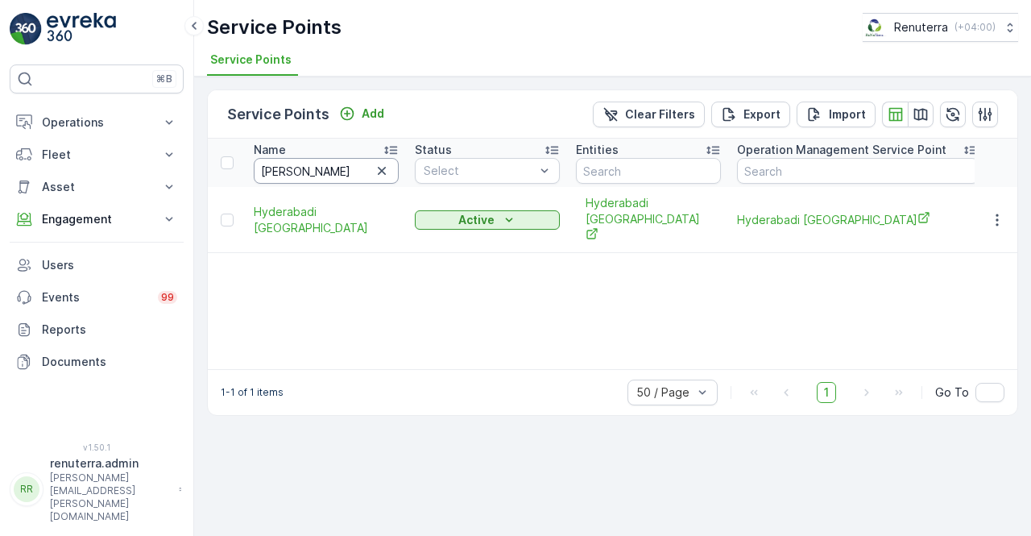
click at [289, 173] on input "hyder" at bounding box center [326, 171] width 145 height 26
type input "h"
click at [289, 173] on input "text" at bounding box center [326, 171] width 145 height 26
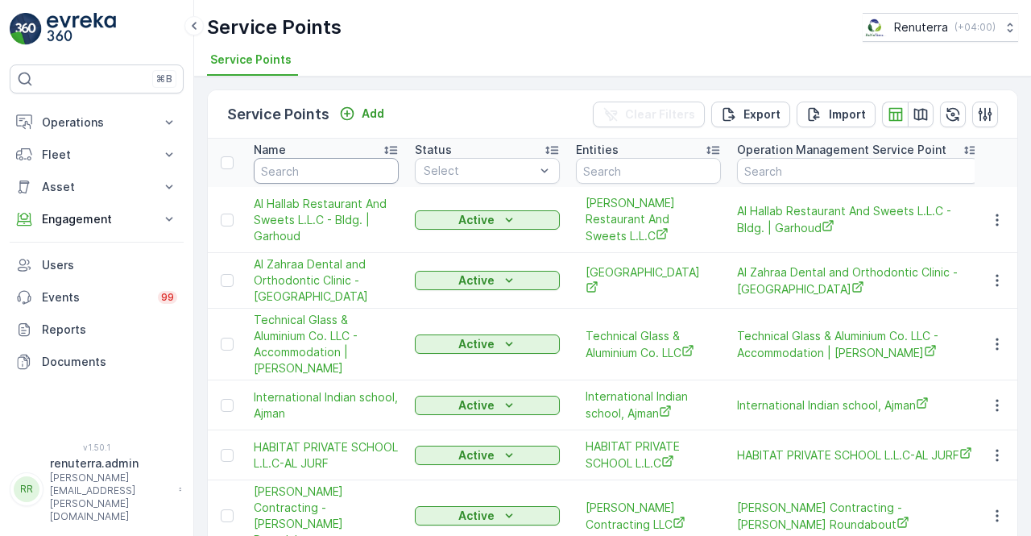
click at [289, 173] on input "text" at bounding box center [326, 171] width 145 height 26
type input "hyfiic"
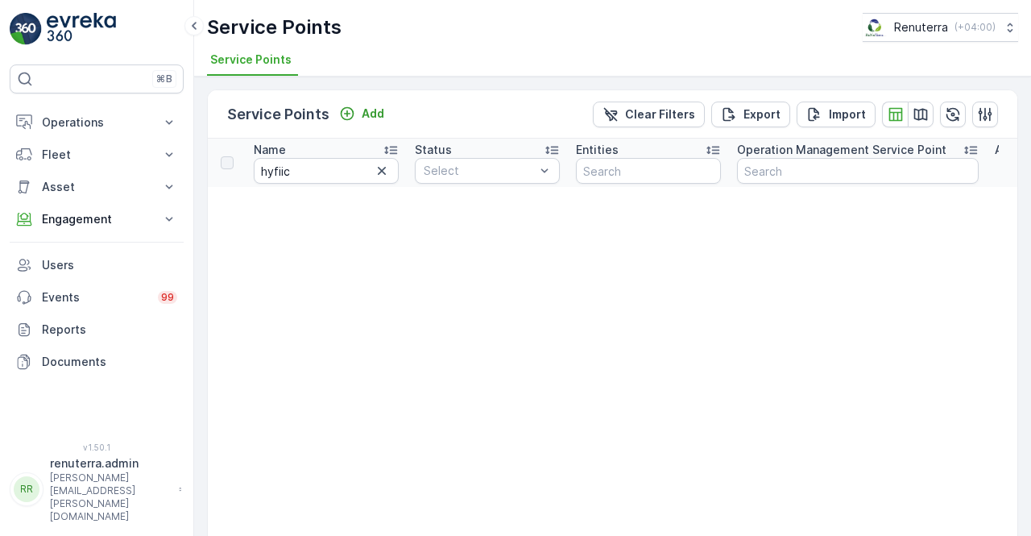
click at [306, 183] on th "Name hyfiic" at bounding box center [326, 163] width 161 height 48
click at [285, 169] on input "hyfiic" at bounding box center [326, 171] width 145 height 26
type input "hyfic"
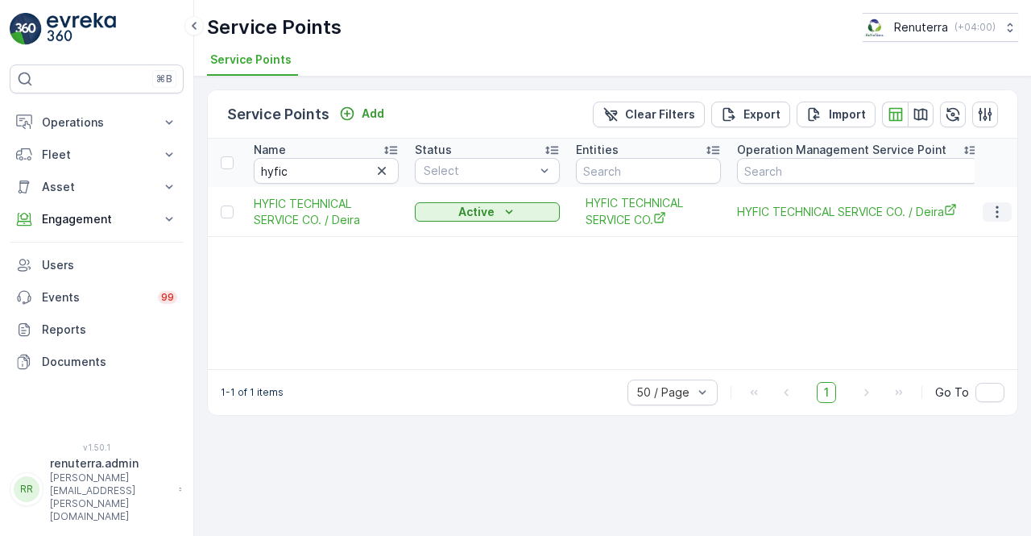
click at [1004, 209] on icon "button" at bounding box center [997, 212] width 16 height 16
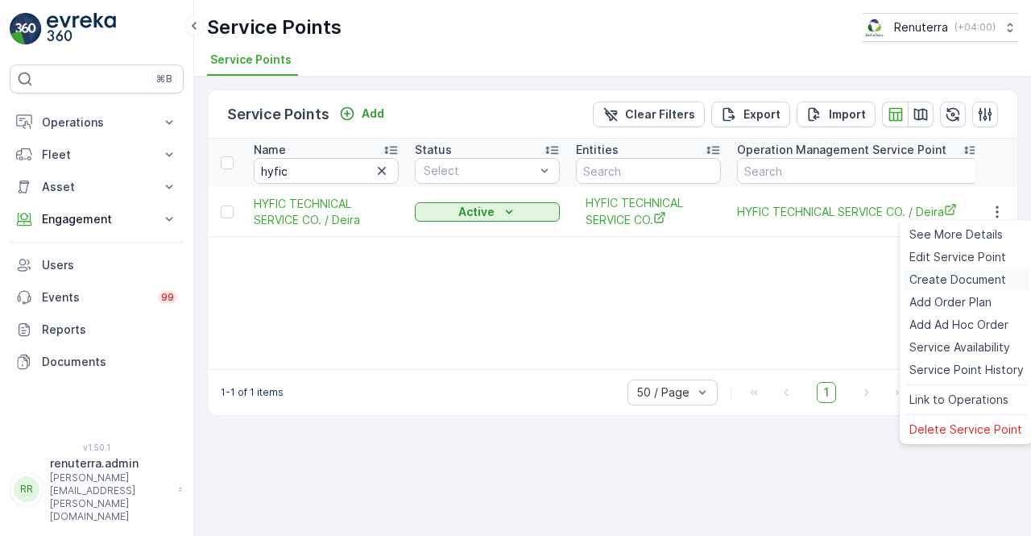
click at [932, 282] on span "Create Document" at bounding box center [958, 280] width 97 height 16
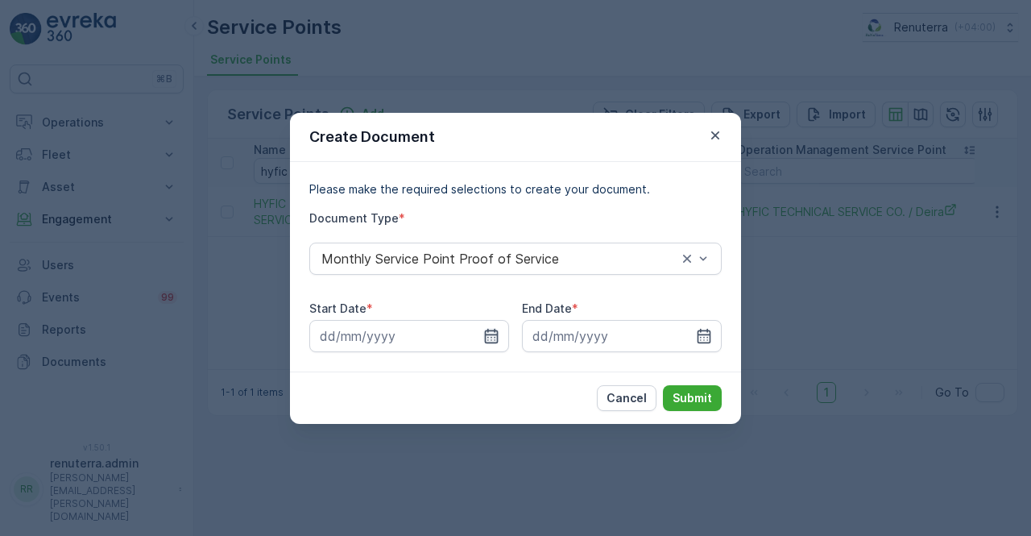
click at [489, 339] on icon "button" at bounding box center [491, 336] width 16 height 16
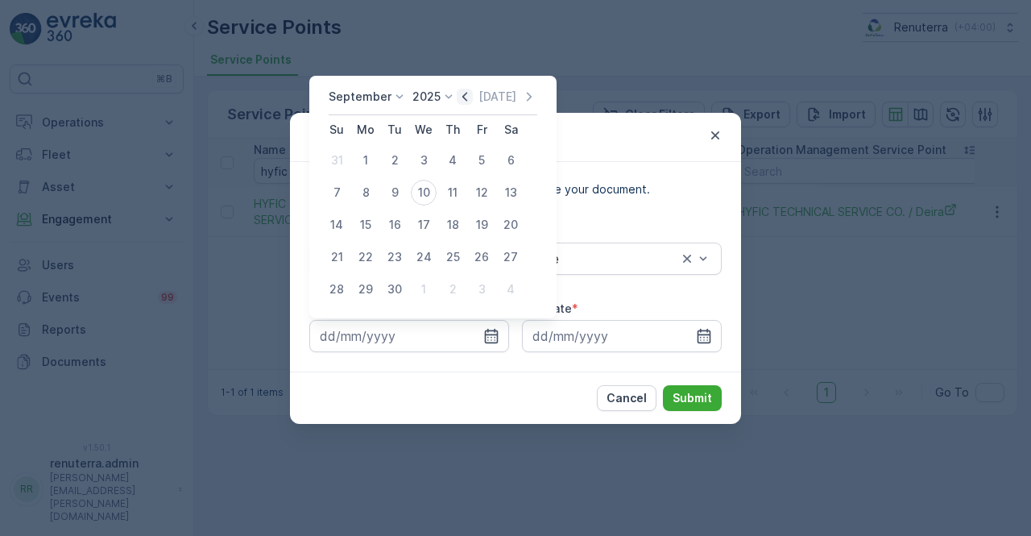
click at [466, 92] on icon "button" at bounding box center [465, 97] width 16 height 16
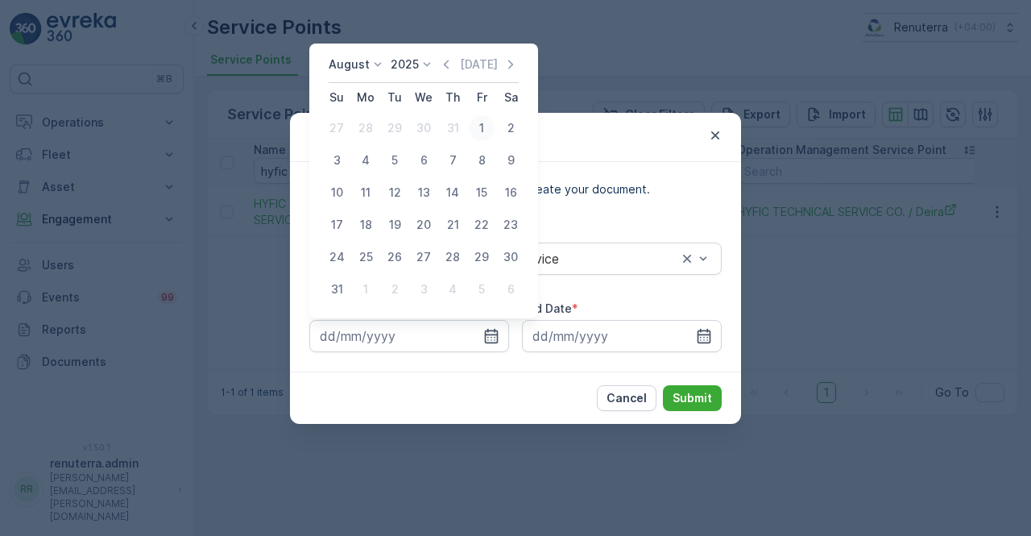
click at [479, 130] on div "1" at bounding box center [482, 128] width 26 height 26
type input "01.08.2025"
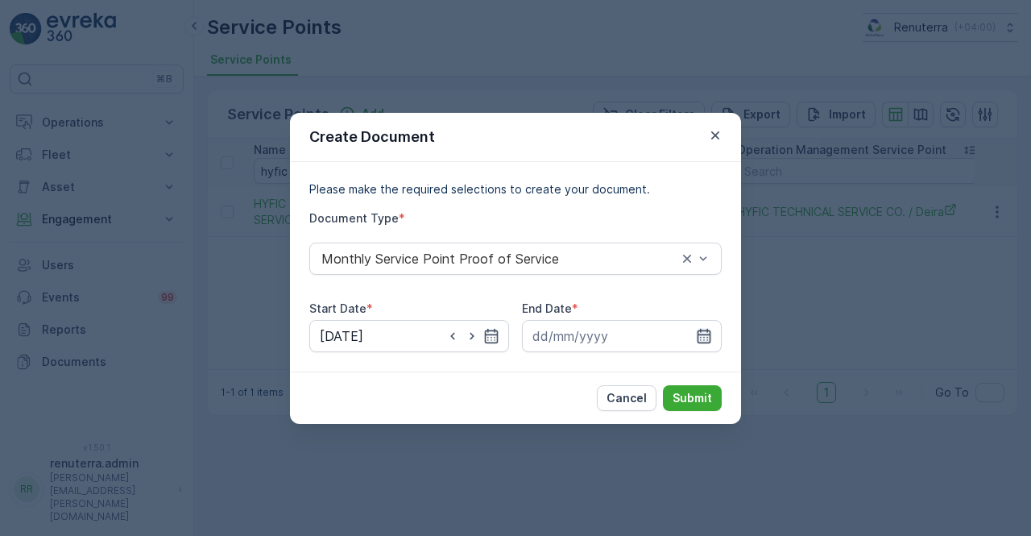
drag, startPoint x: 702, startPoint y: 330, endPoint x: 702, endPoint y: 322, distance: 8.9
click at [702, 330] on icon "button" at bounding box center [705, 335] width 14 height 15
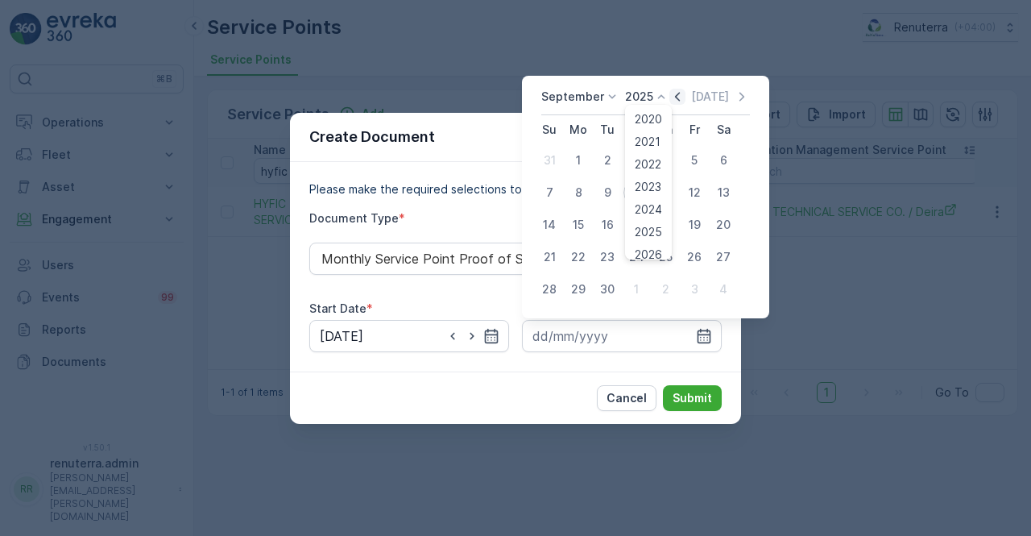
drag, startPoint x: 662, startPoint y: 91, endPoint x: 670, endPoint y: 94, distance: 9.4
click at [662, 91] on icon at bounding box center [661, 97] width 16 height 16
drag, startPoint x: 676, startPoint y: 94, endPoint x: 664, endPoint y: 109, distance: 18.9
click at [676, 95] on icon "button" at bounding box center [678, 97] width 16 height 16
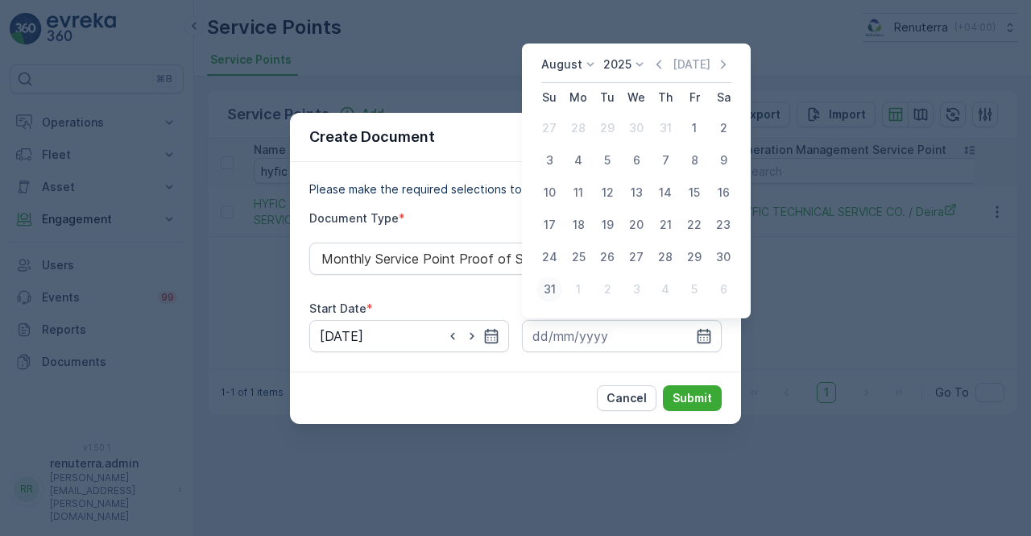
drag, startPoint x: 564, startPoint y: 288, endPoint x: 552, endPoint y: 286, distance: 12.3
click at [556, 288] on tr "31 1 2 3 4 5 6" at bounding box center [636, 289] width 203 height 32
click at [549, 290] on div "31" at bounding box center [550, 289] width 26 height 26
type input "31.08.2025"
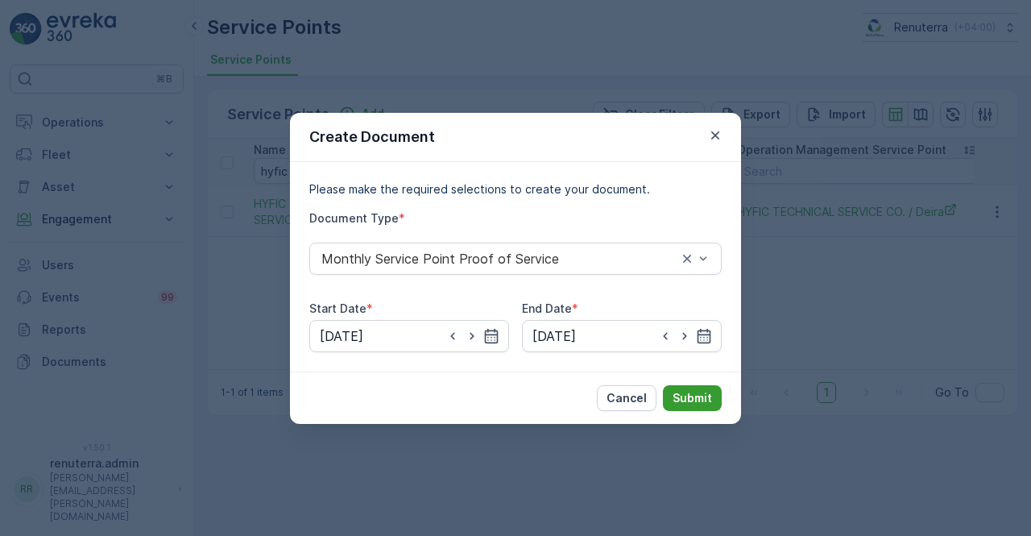
click at [683, 400] on p "Submit" at bounding box center [692, 398] width 39 height 16
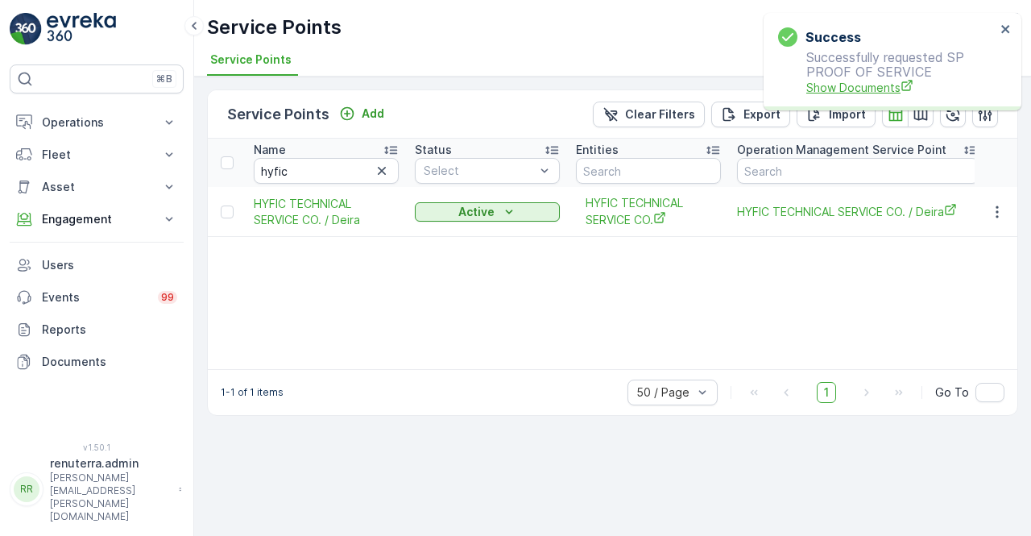
click at [830, 86] on span "Show Documents" at bounding box center [901, 87] width 189 height 17
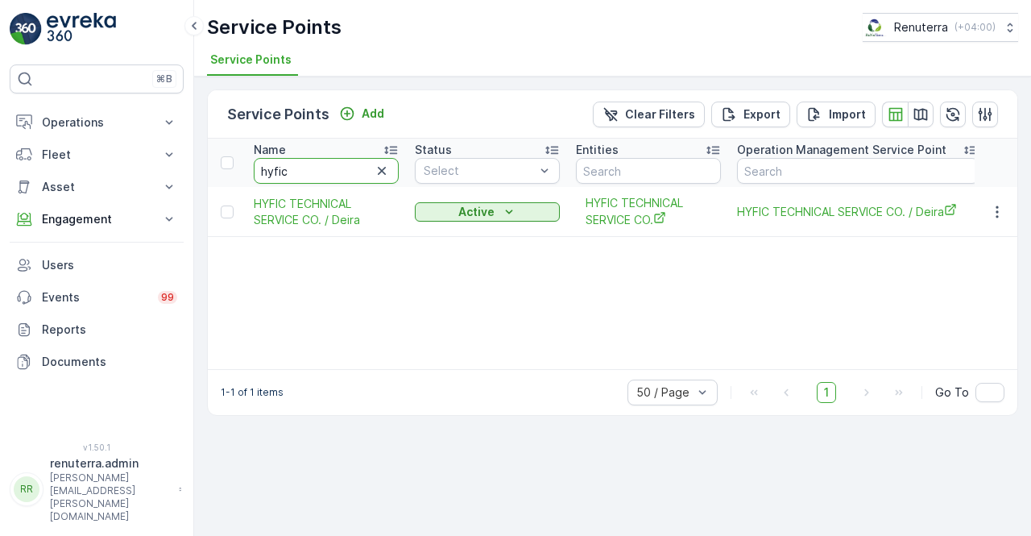
click at [300, 182] on input "hyfic" at bounding box center [326, 171] width 145 height 26
type input "h"
type input "i"
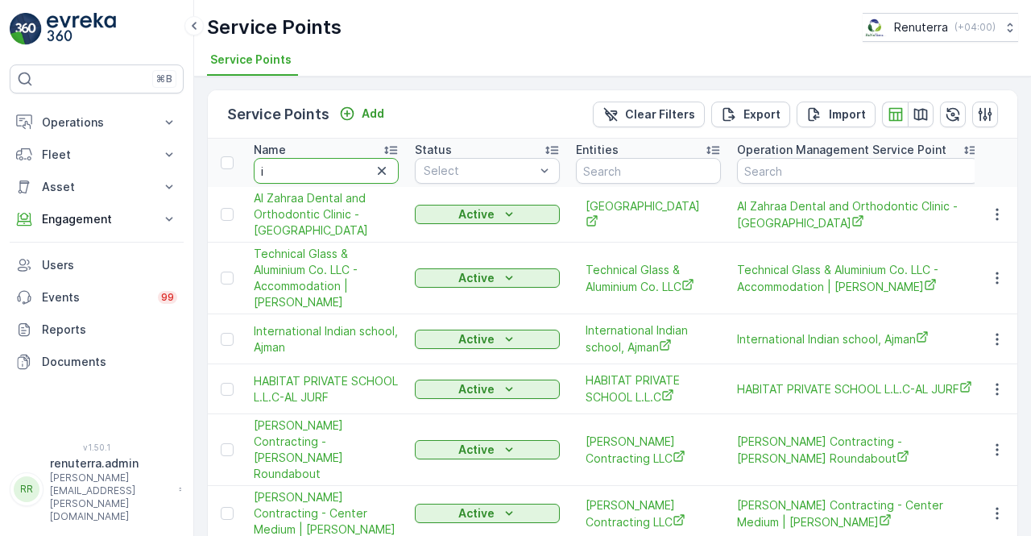
click at [287, 175] on input "i" at bounding box center [326, 171] width 145 height 26
type input "ikkays"
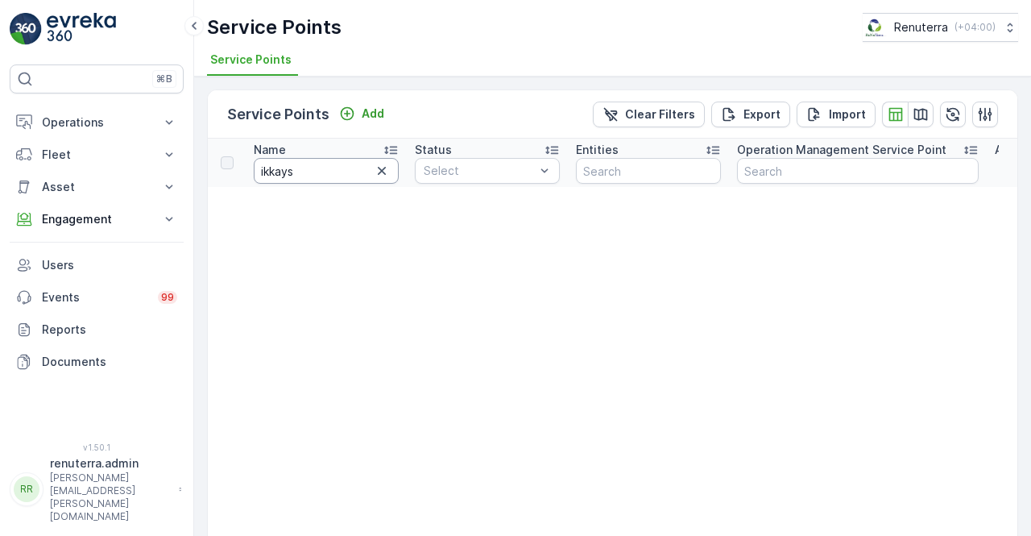
click at [312, 172] on input "ikkays" at bounding box center [326, 171] width 145 height 26
type input "ikkya"
click at [303, 176] on input "ikkya" at bounding box center [326, 171] width 145 height 26
type input "ikka"
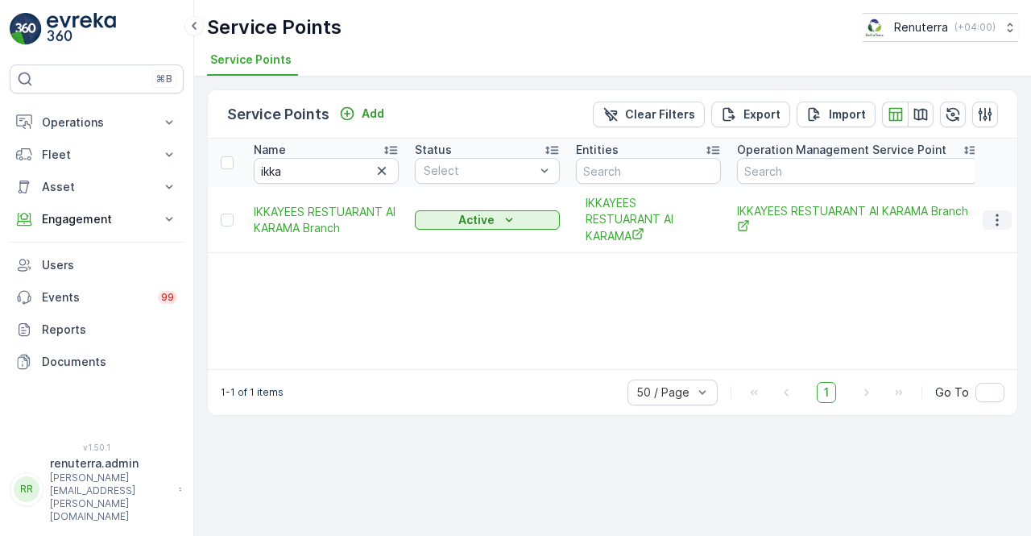
drag, startPoint x: 1002, startPoint y: 211, endPoint x: 998, endPoint y: 222, distance: 11.7
click at [1002, 213] on icon "button" at bounding box center [997, 220] width 16 height 16
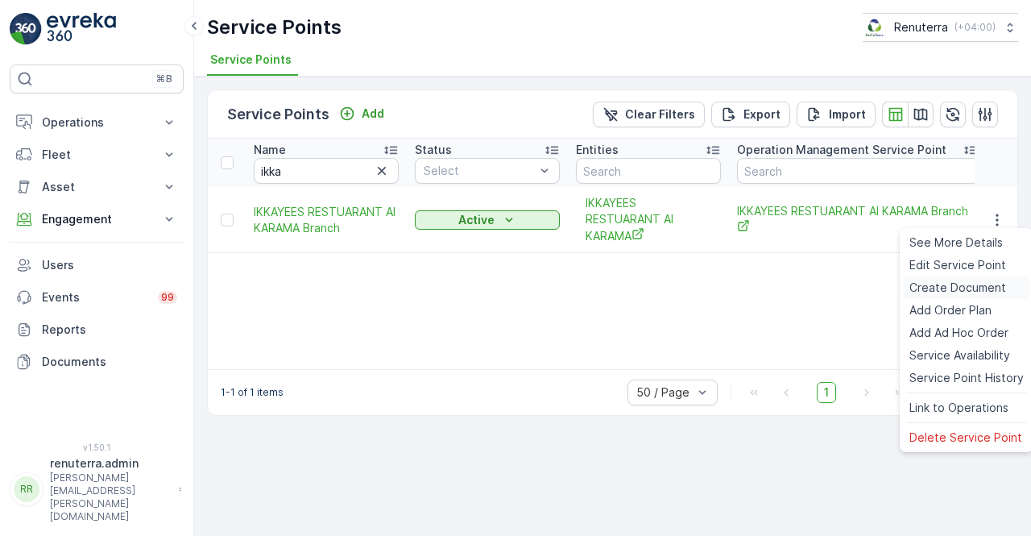
click at [944, 287] on span "Create Document" at bounding box center [958, 288] width 97 height 16
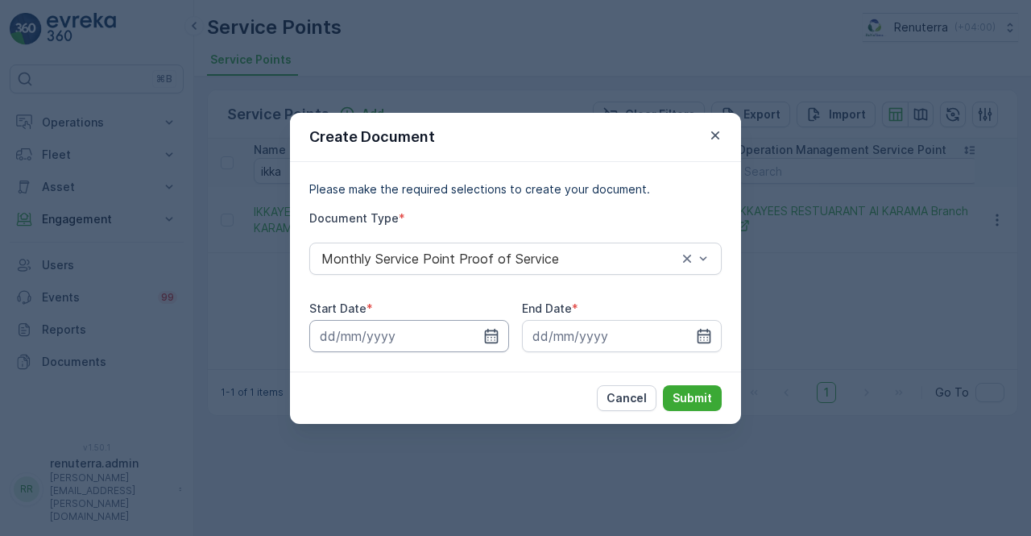
drag, startPoint x: 506, startPoint y: 331, endPoint x: 488, endPoint y: 326, distance: 18.6
click at [505, 330] on input at bounding box center [409, 336] width 200 height 32
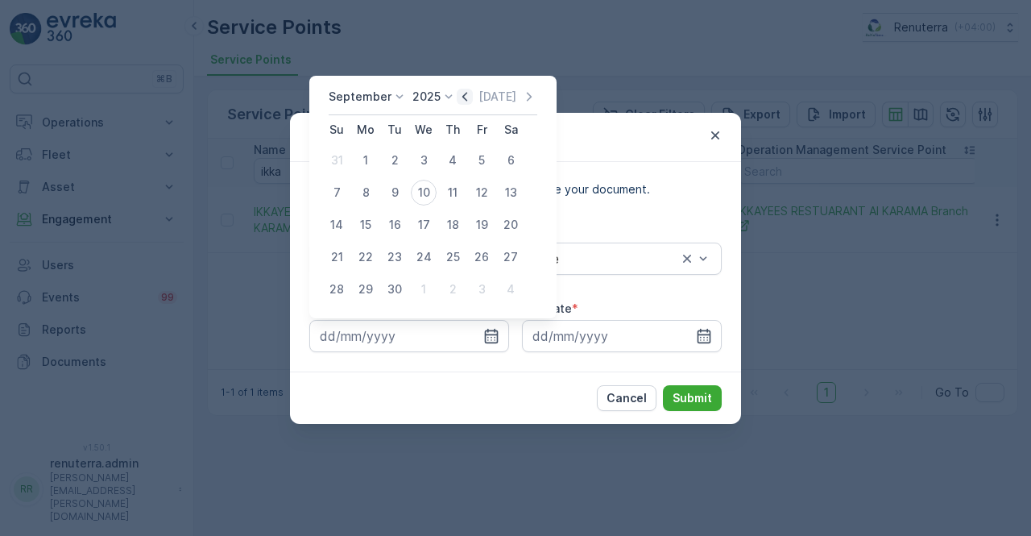
click at [467, 93] on icon "button" at bounding box center [465, 97] width 16 height 16
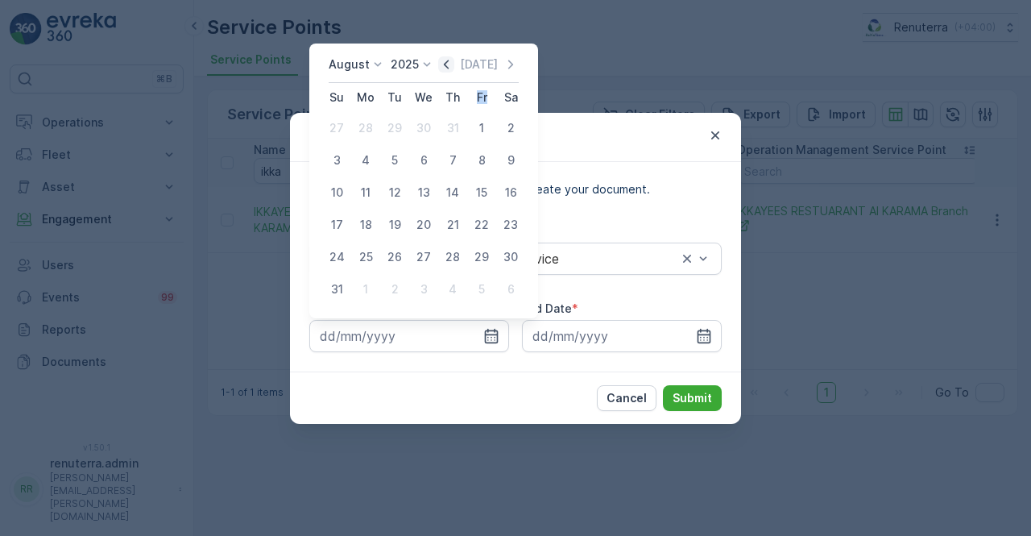
click at [467, 93] on th "Fr" at bounding box center [481, 97] width 29 height 29
click at [479, 134] on div "1" at bounding box center [482, 128] width 26 height 26
type input "01.08.2025"
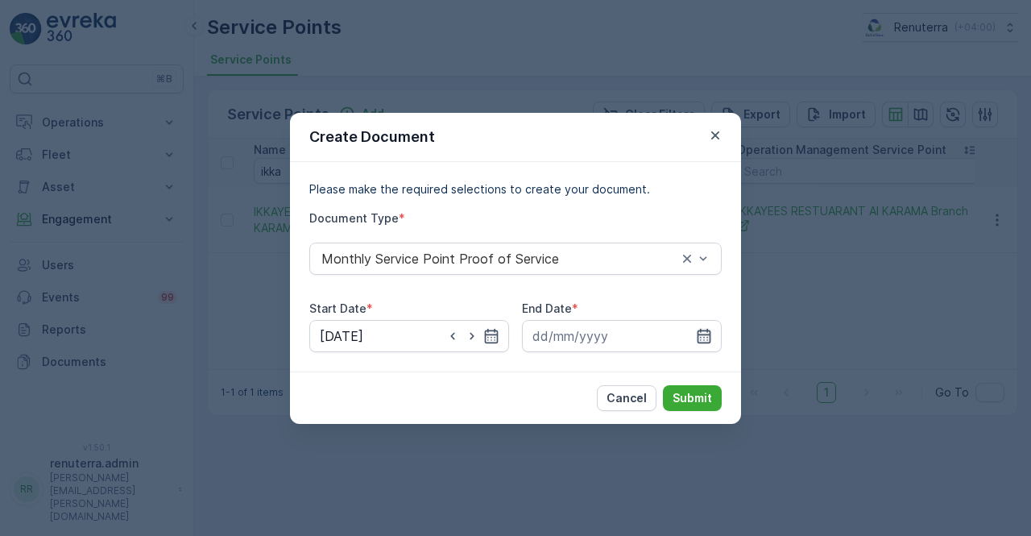
click at [708, 336] on icon "button" at bounding box center [704, 336] width 16 height 16
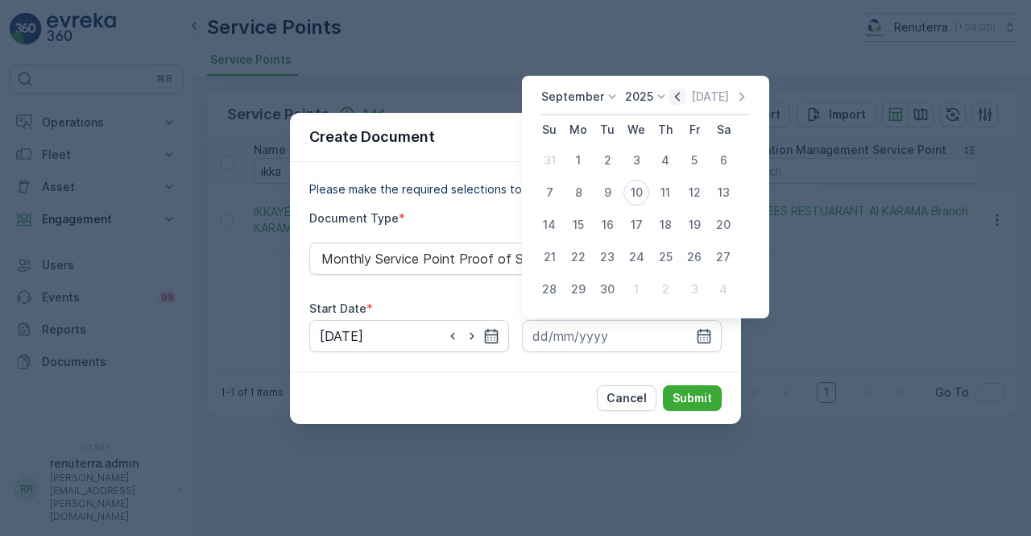
click at [670, 93] on icon "button" at bounding box center [678, 97] width 16 height 16
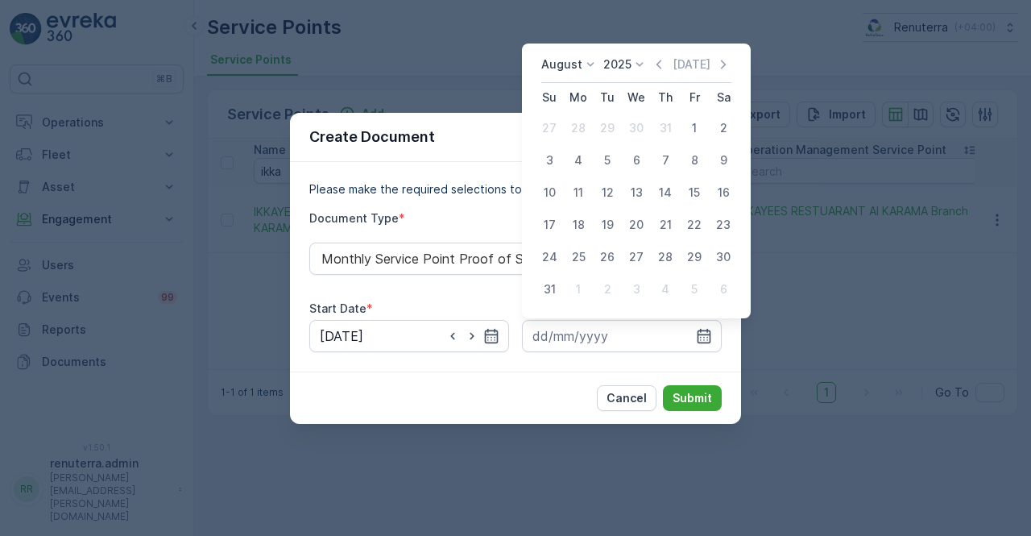
click at [542, 300] on div "31" at bounding box center [550, 289] width 26 height 26
type input "31.08.2025"
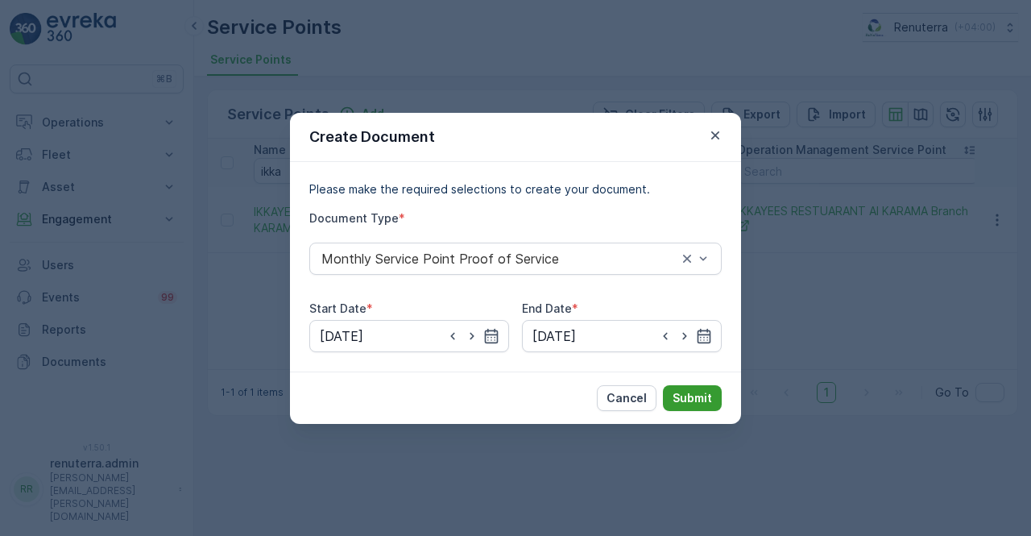
click at [687, 389] on button "Submit" at bounding box center [692, 398] width 59 height 26
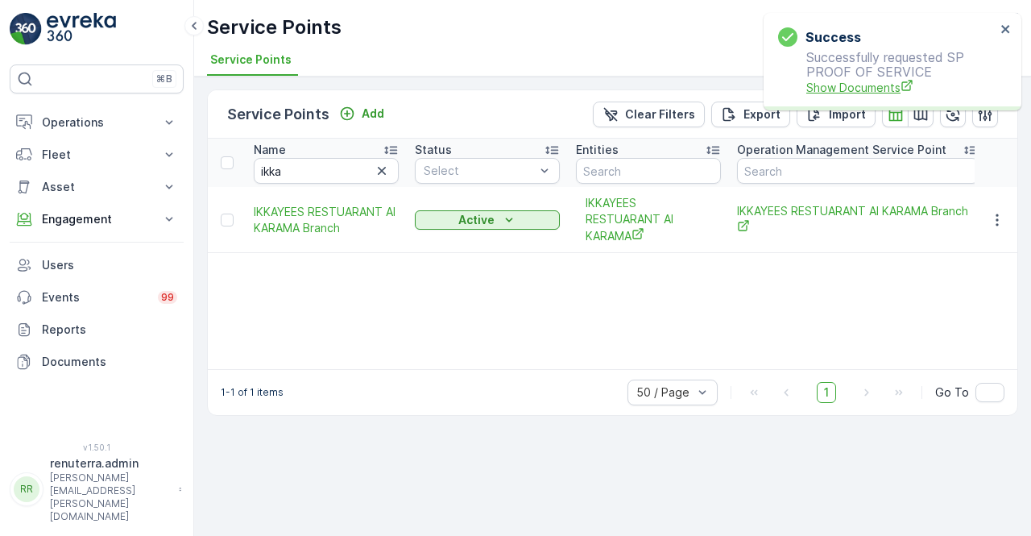
click at [877, 88] on span "Show Documents" at bounding box center [901, 87] width 189 height 17
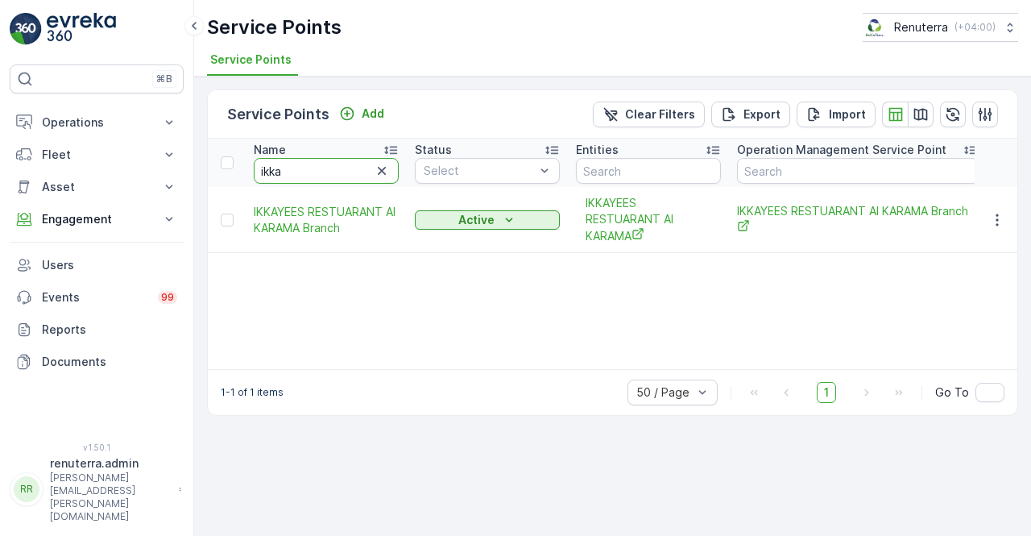
click at [308, 166] on input "ikka" at bounding box center [326, 171] width 145 height 26
type input "i"
type input "golden"
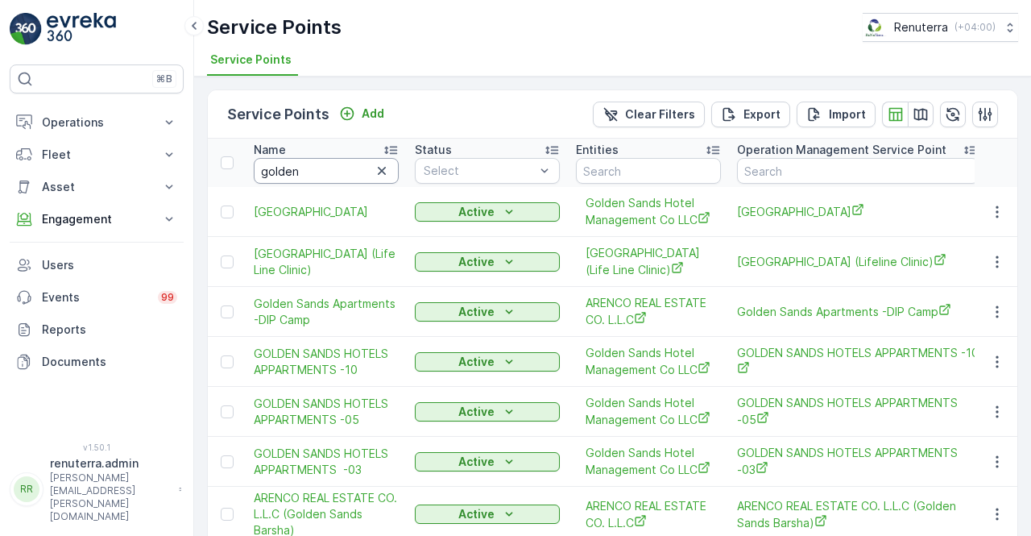
click at [311, 166] on input "golden" at bounding box center [326, 171] width 145 height 26
type input "golden plac"
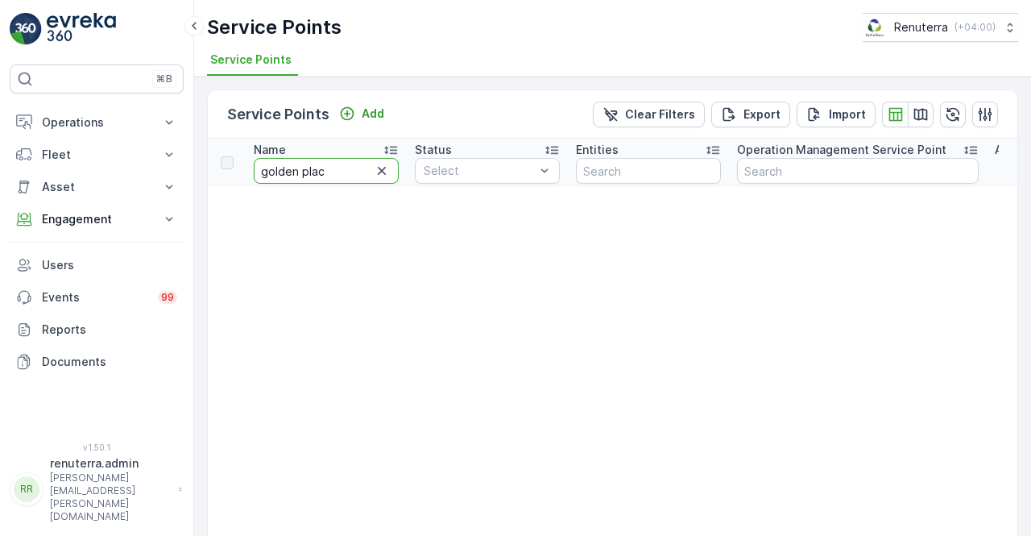
click at [342, 172] on input "golden plac" at bounding box center [326, 171] width 145 height 26
click at [306, 172] on input "golden plac" at bounding box center [326, 171] width 145 height 26
type input "golden palac"
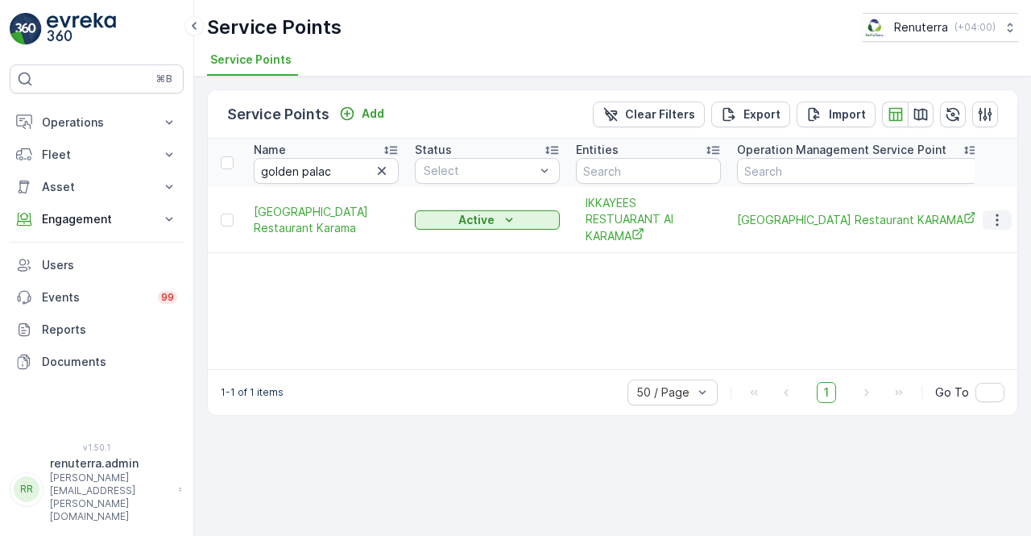
click at [997, 219] on icon "button" at bounding box center [997, 220] width 2 height 12
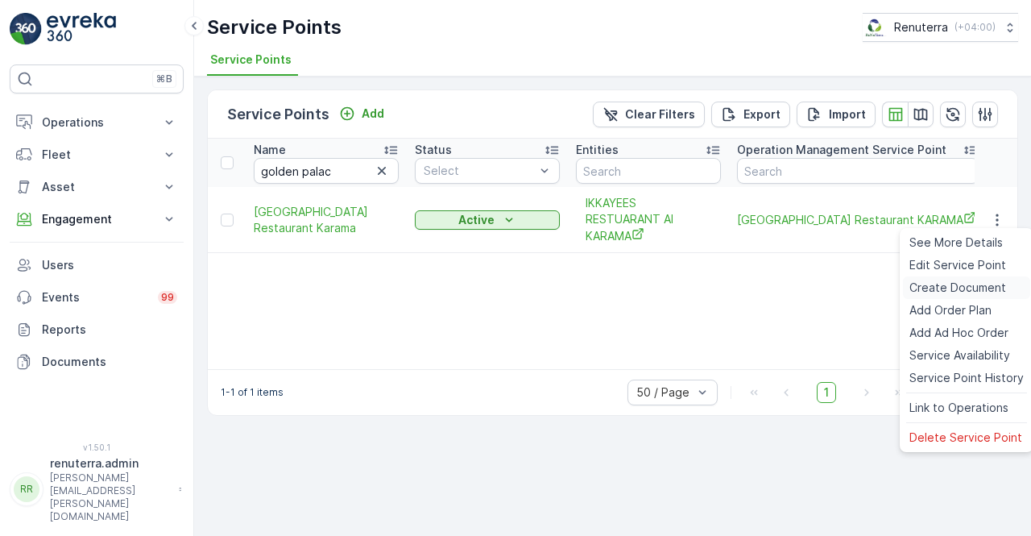
click at [952, 284] on span "Create Document" at bounding box center [958, 288] width 97 height 16
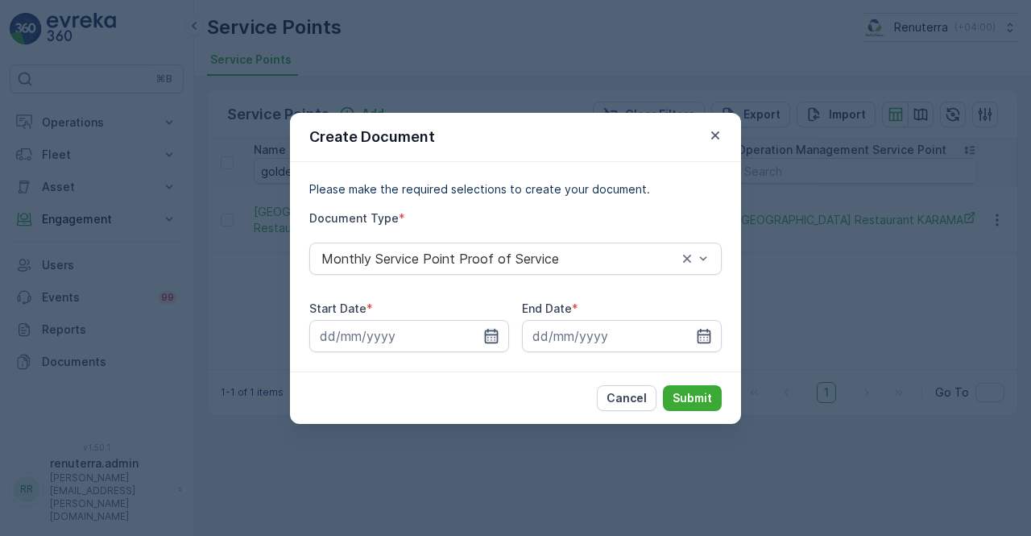
click at [483, 330] on icon "button" at bounding box center [491, 336] width 16 height 16
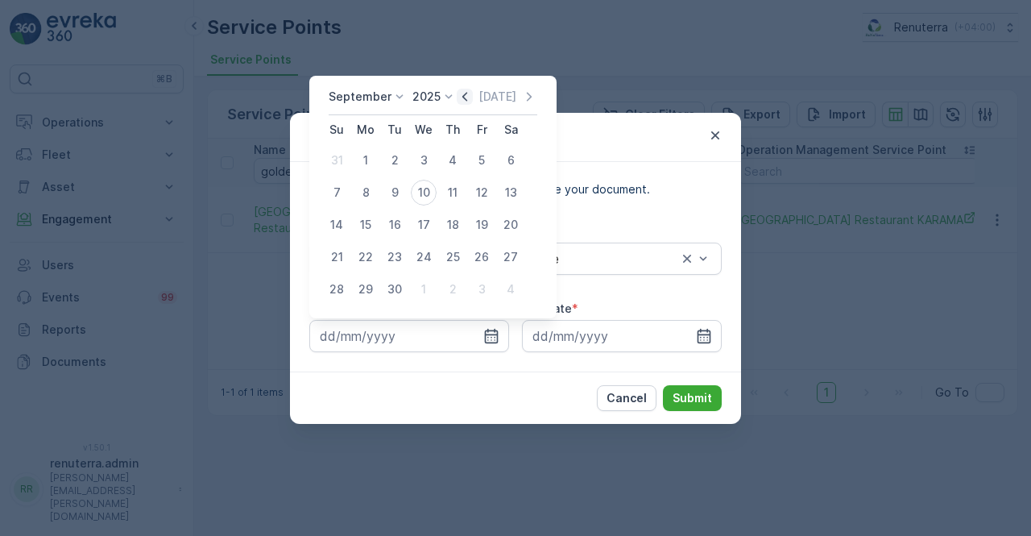
click at [469, 97] on icon "button" at bounding box center [465, 97] width 16 height 16
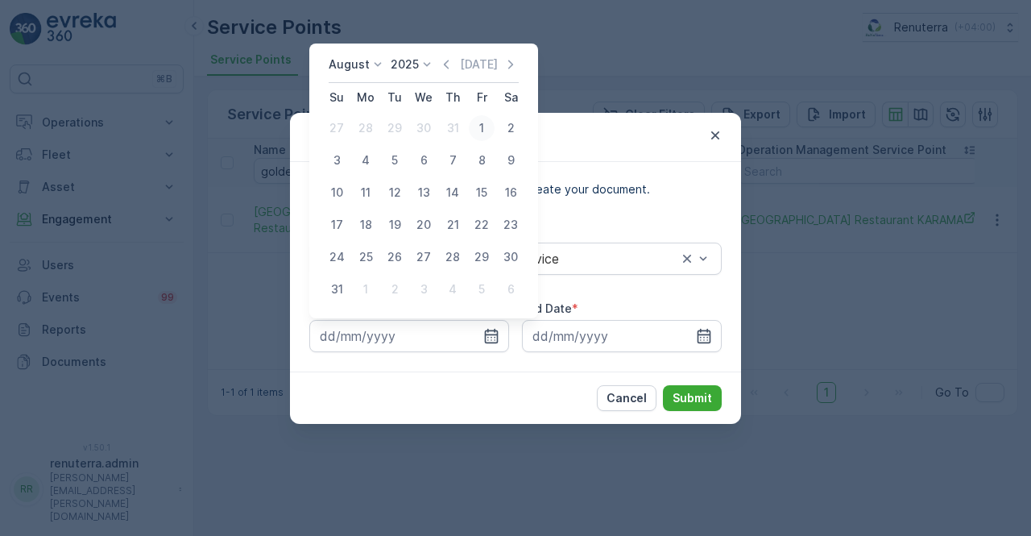
click at [477, 135] on div "1" at bounding box center [482, 128] width 26 height 26
type input "01.08.2025"
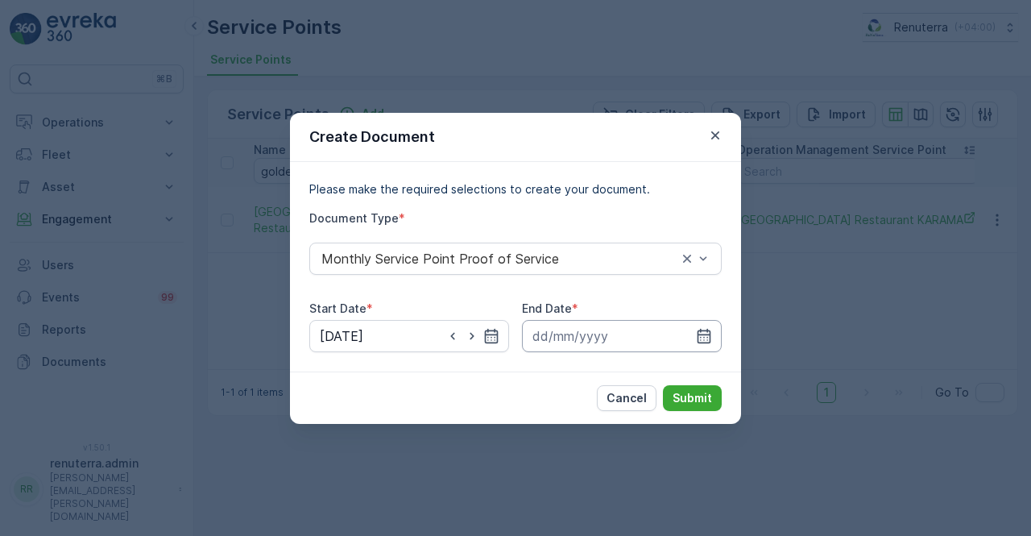
click at [703, 334] on icon "button" at bounding box center [704, 336] width 16 height 16
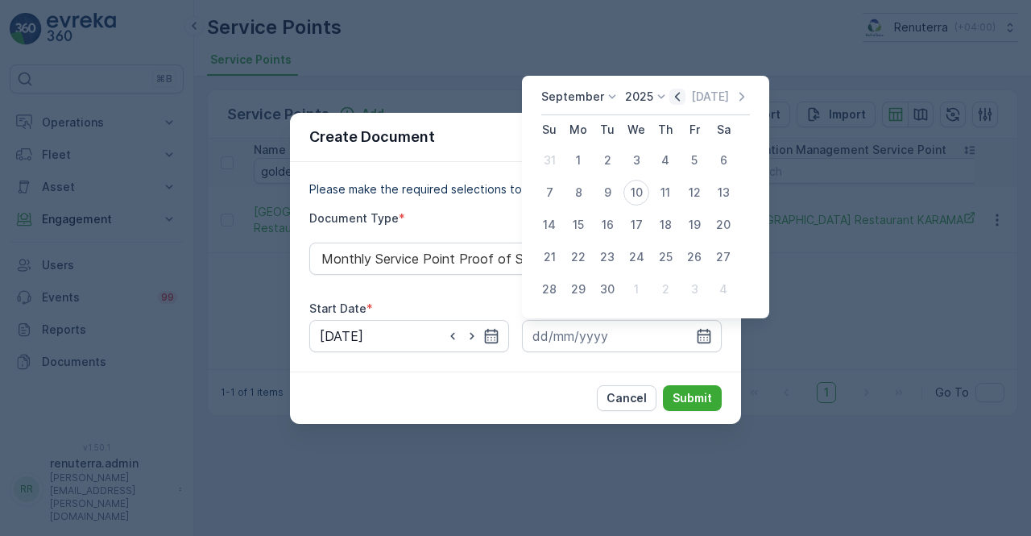
click at [678, 98] on icon "button" at bounding box center [678, 97] width 16 height 16
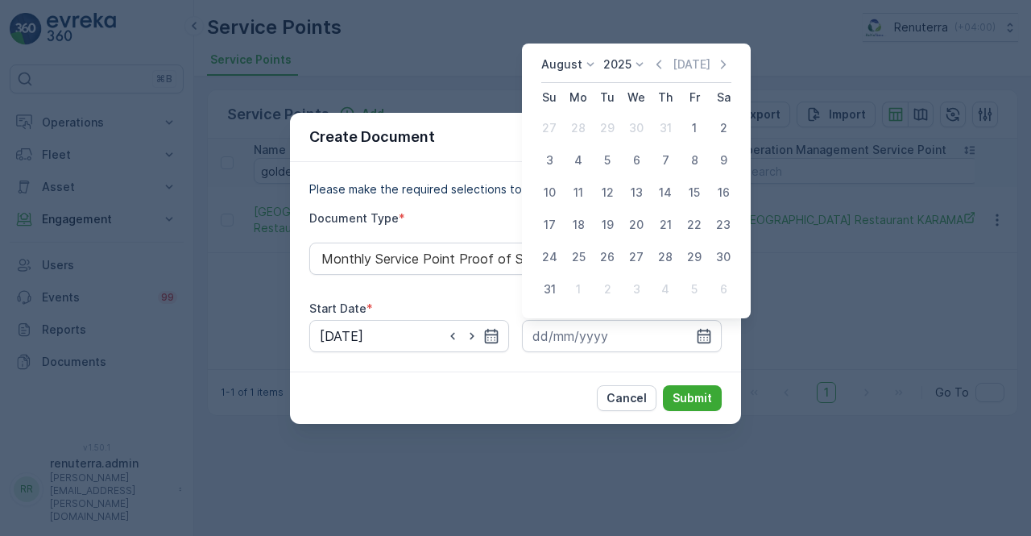
click at [555, 288] on div "31" at bounding box center [550, 289] width 26 height 26
type input "31.08.2025"
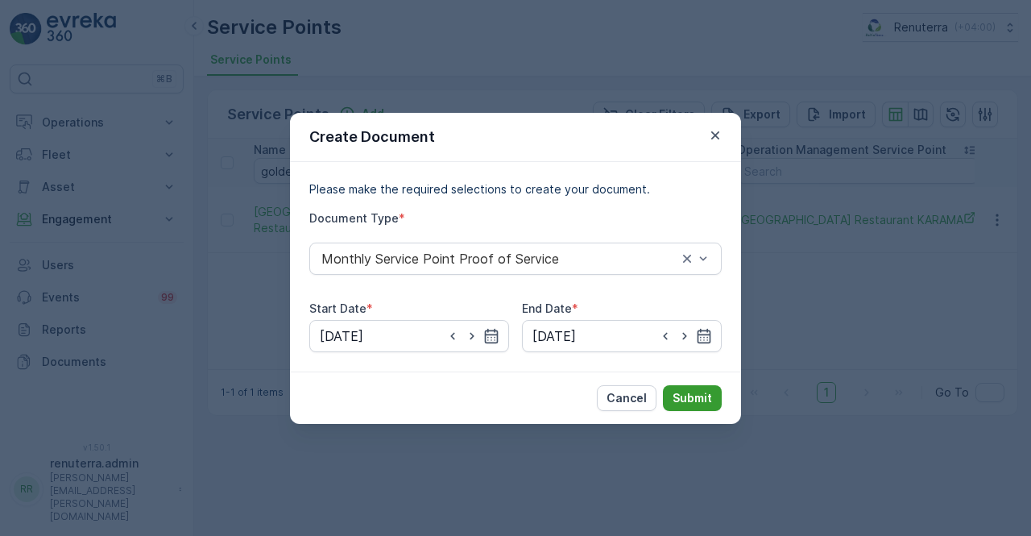
click at [717, 398] on button "Submit" at bounding box center [692, 398] width 59 height 26
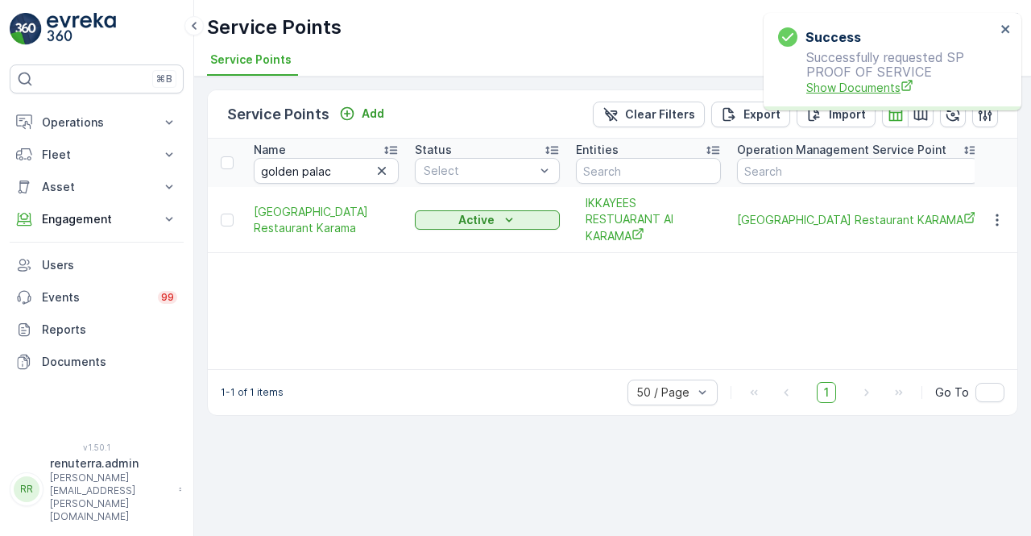
click at [854, 81] on span "Show Documents" at bounding box center [901, 87] width 189 height 17
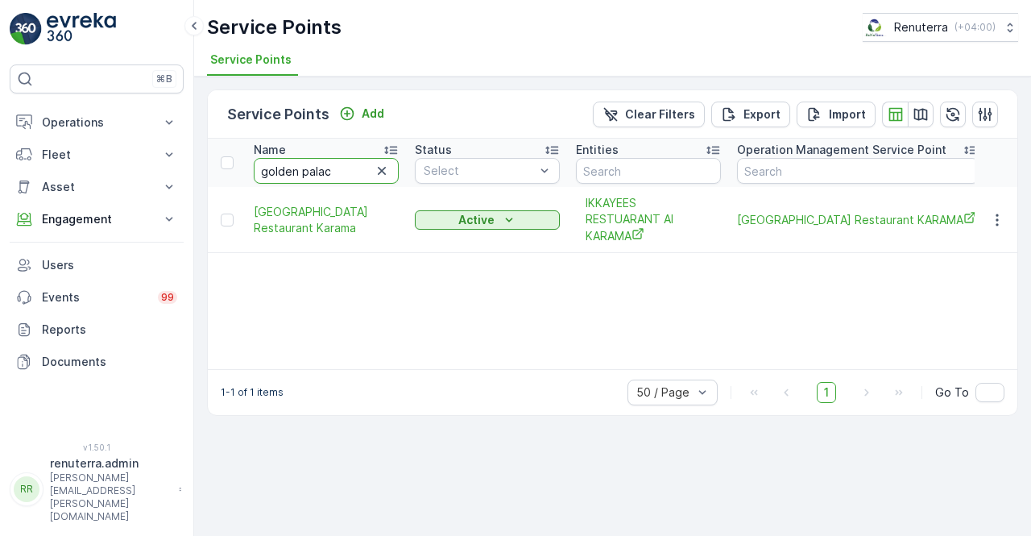
click at [333, 176] on input "golden palac" at bounding box center [326, 171] width 145 height 26
type input "g"
click at [335, 172] on input "text" at bounding box center [326, 171] width 145 height 26
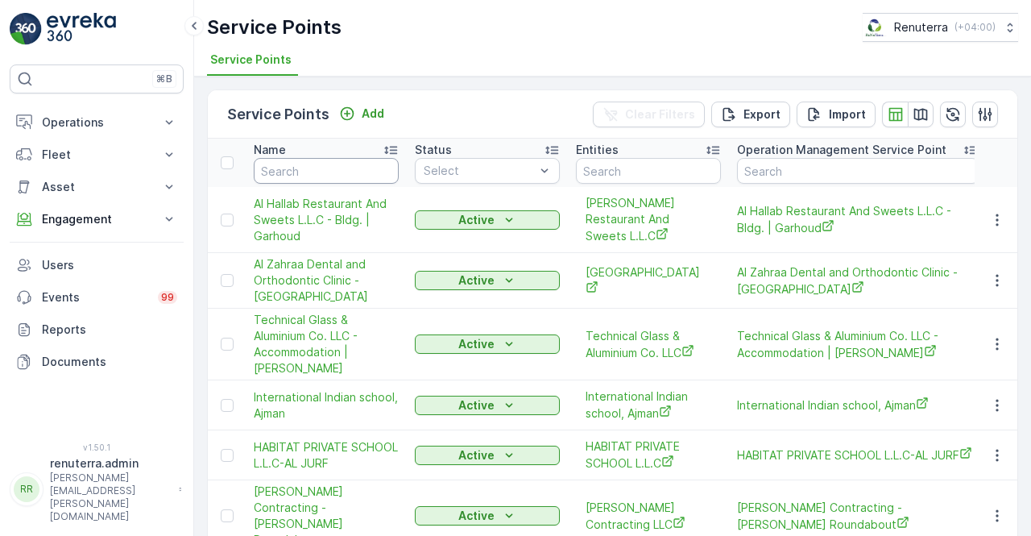
click at [335, 172] on input "text" at bounding box center [326, 171] width 145 height 26
type input "mike"
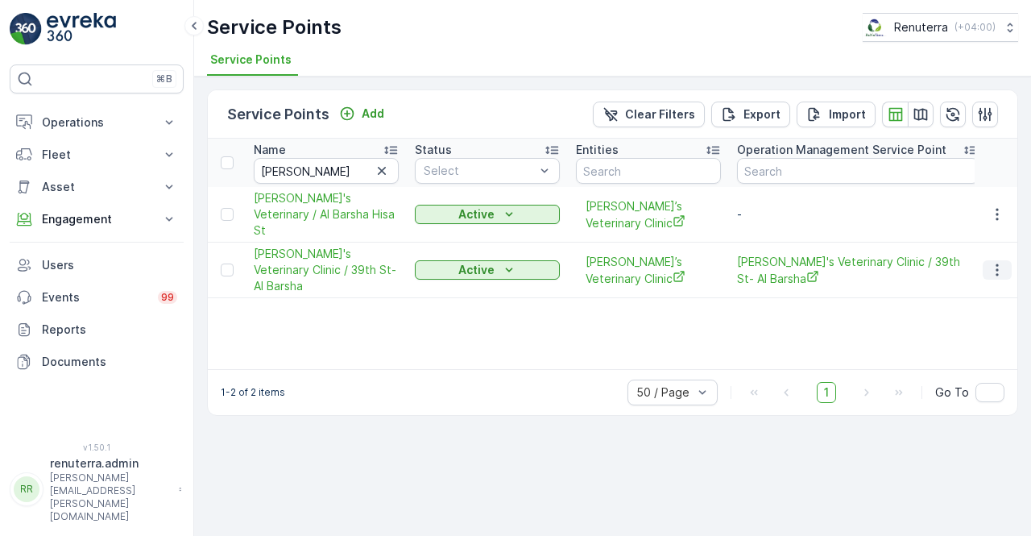
click at [994, 262] on icon "button" at bounding box center [997, 270] width 16 height 16
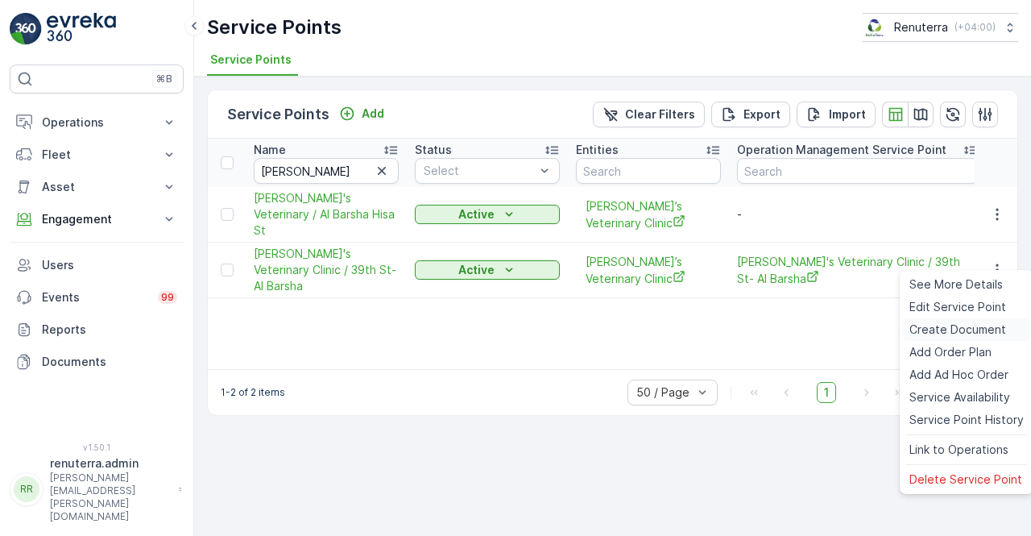
click at [937, 322] on span "Create Document" at bounding box center [958, 330] width 97 height 16
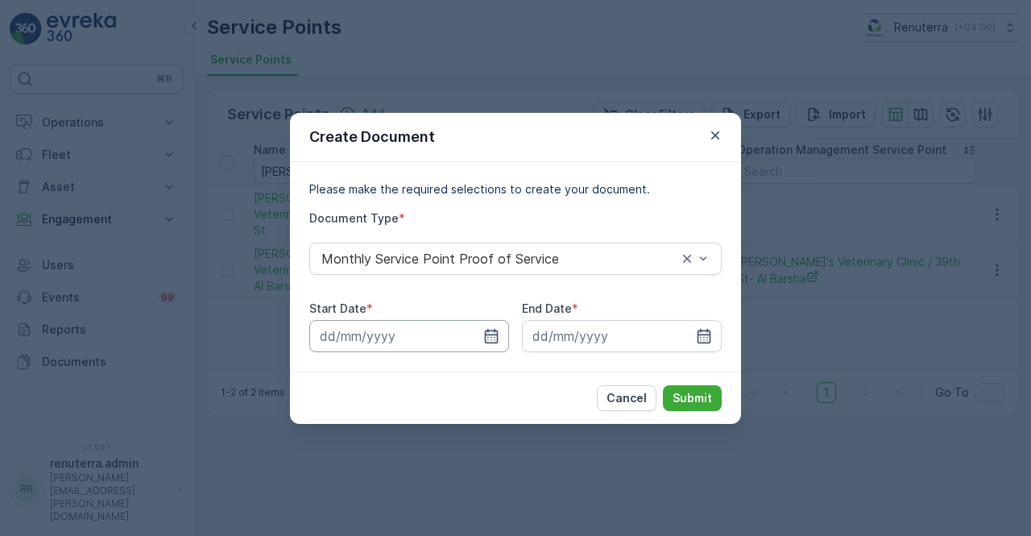
drag, startPoint x: 496, startPoint y: 342, endPoint x: 496, endPoint y: 323, distance: 18.5
click at [496, 341] on icon "button" at bounding box center [492, 335] width 14 height 15
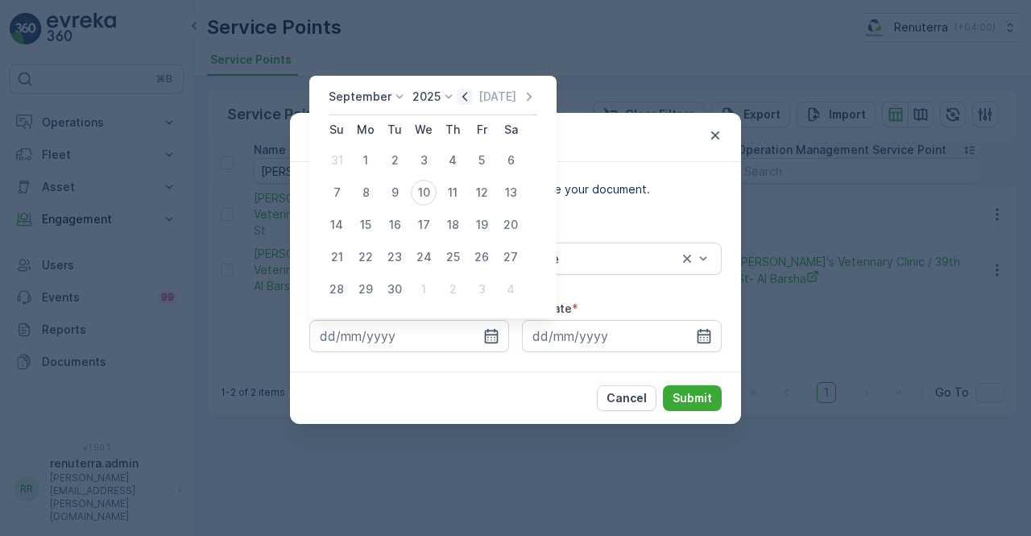
click at [457, 96] on icon "button" at bounding box center [465, 97] width 16 height 16
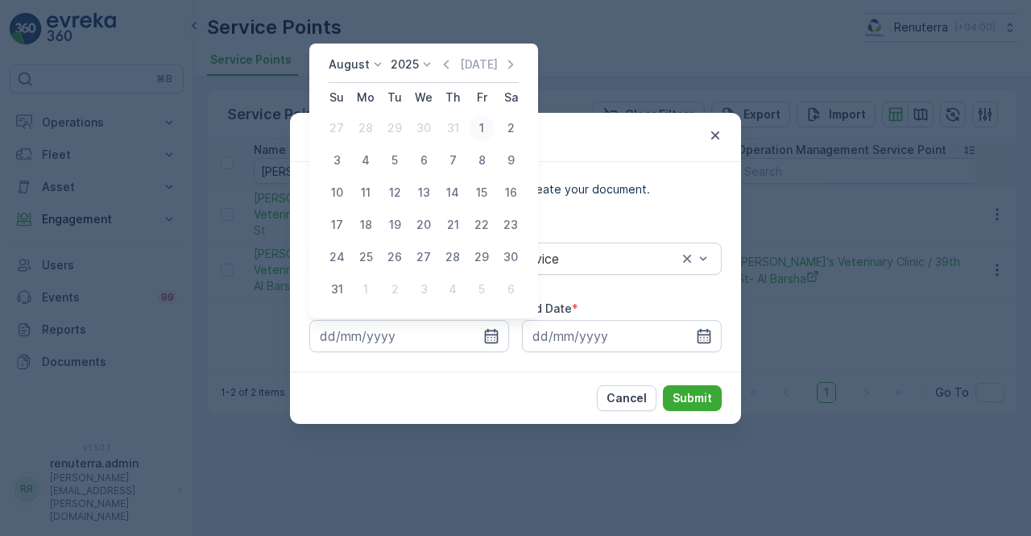
click at [473, 122] on div "1" at bounding box center [482, 128] width 26 height 26
type input "01.08.2025"
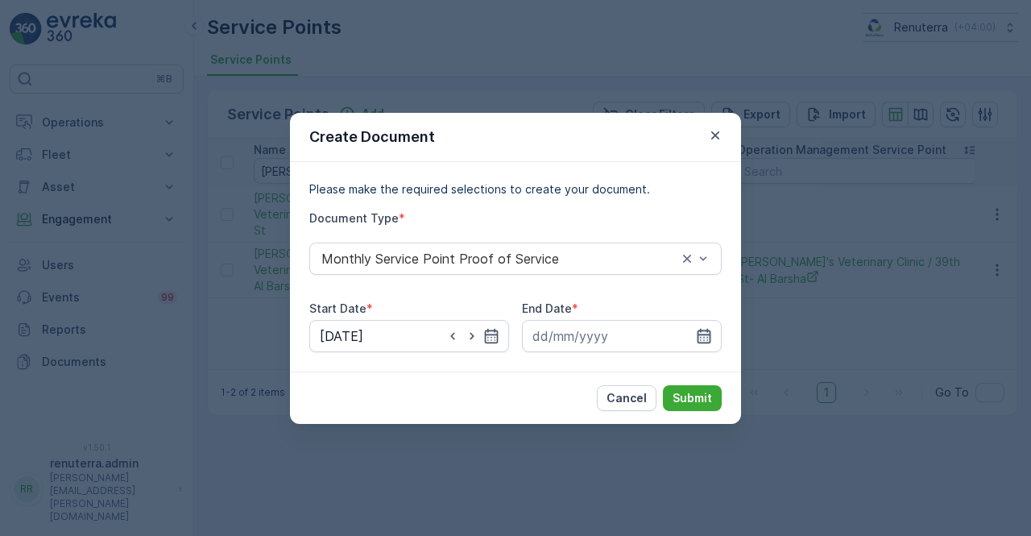
click at [700, 337] on icon "button" at bounding box center [704, 336] width 16 height 16
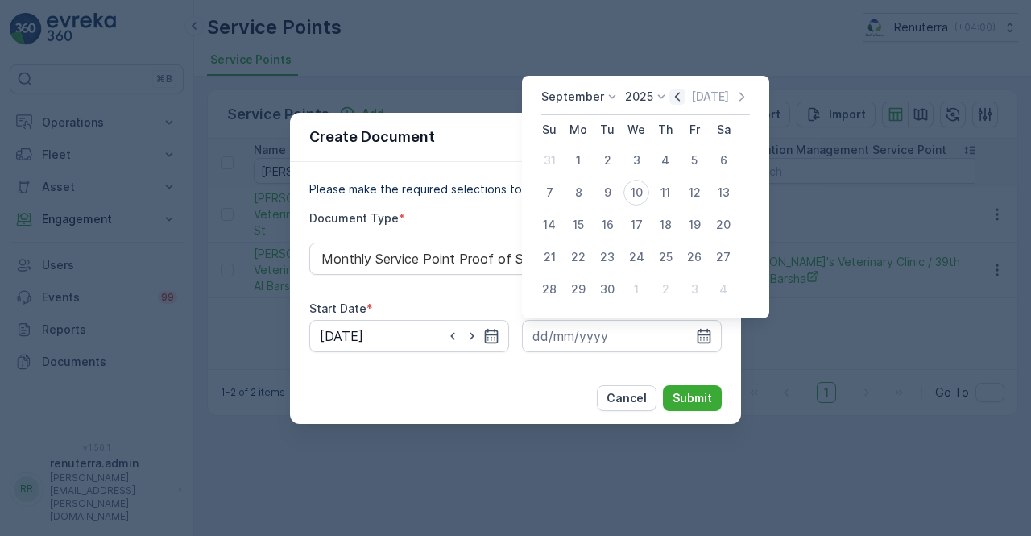
click at [678, 98] on icon "button" at bounding box center [678, 97] width 16 height 16
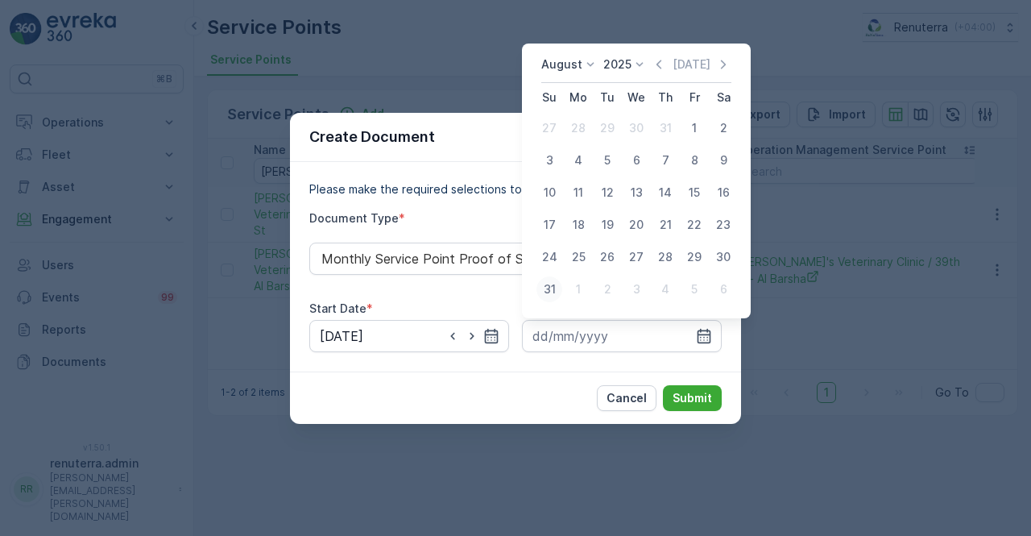
click at [549, 296] on div "31" at bounding box center [550, 289] width 26 height 26
type input "31.08.2025"
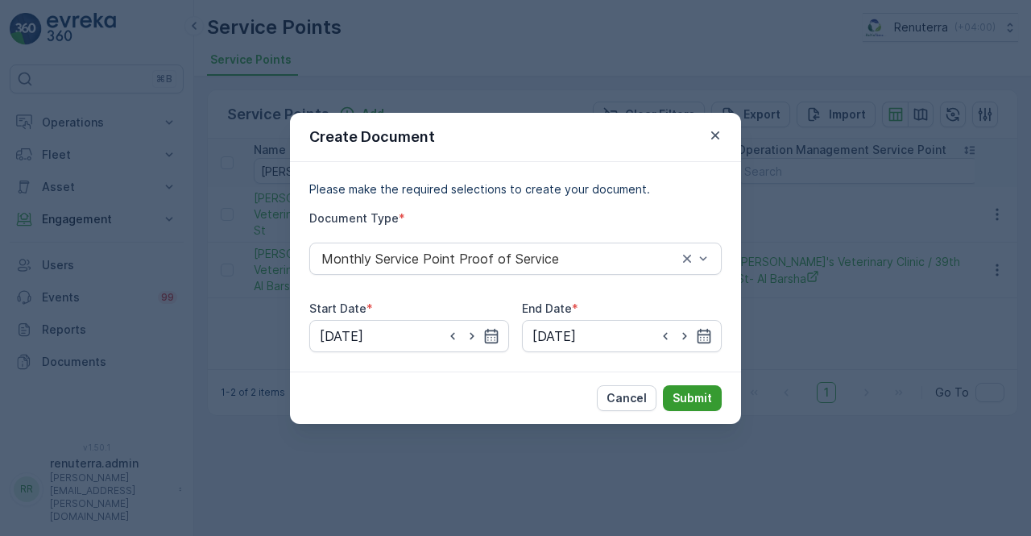
click at [714, 402] on button "Submit" at bounding box center [692, 398] width 59 height 26
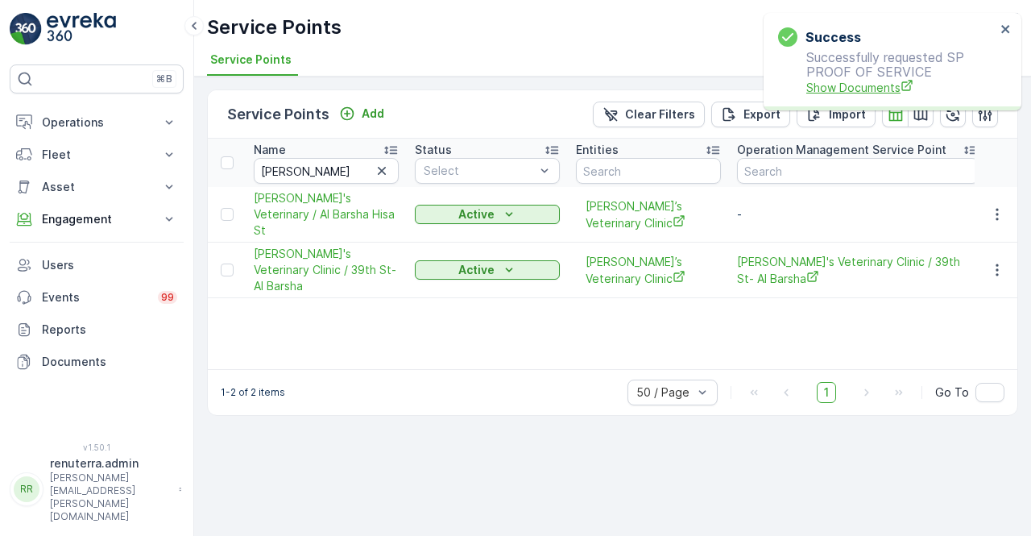
click at [859, 84] on span "Show Documents" at bounding box center [901, 87] width 189 height 17
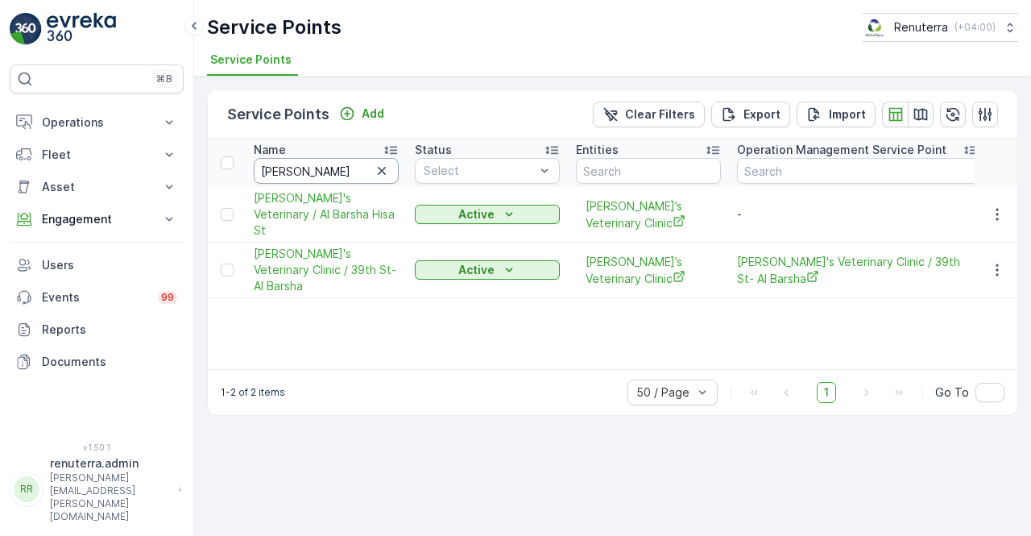
click at [299, 160] on input "mike" at bounding box center [326, 171] width 145 height 26
click at [972, 255] on span "[PERSON_NAME]'s Veterinary Clinic / 39th St- Al Barsha" at bounding box center [858, 270] width 242 height 33
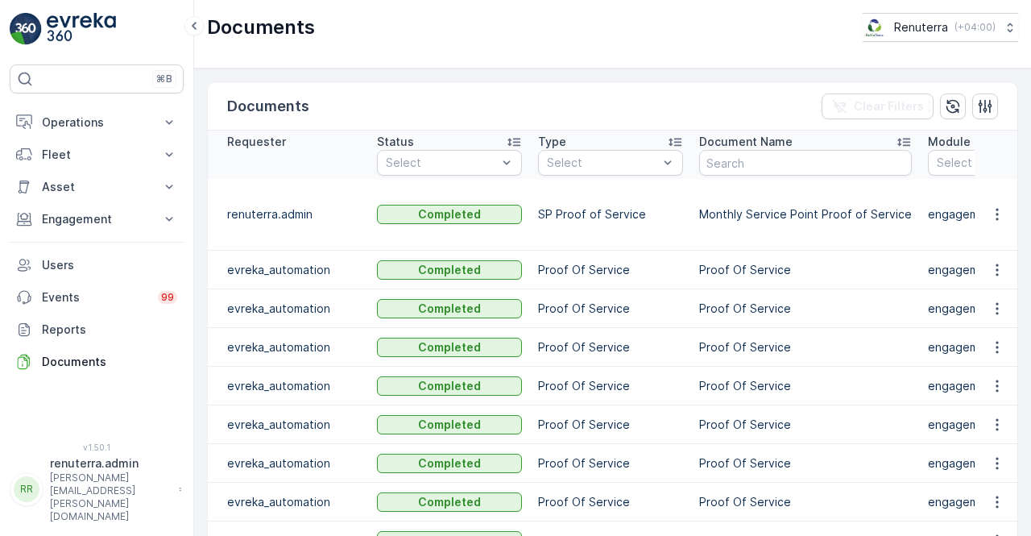
click at [969, 262] on p "engagement" at bounding box center [1000, 270] width 145 height 16
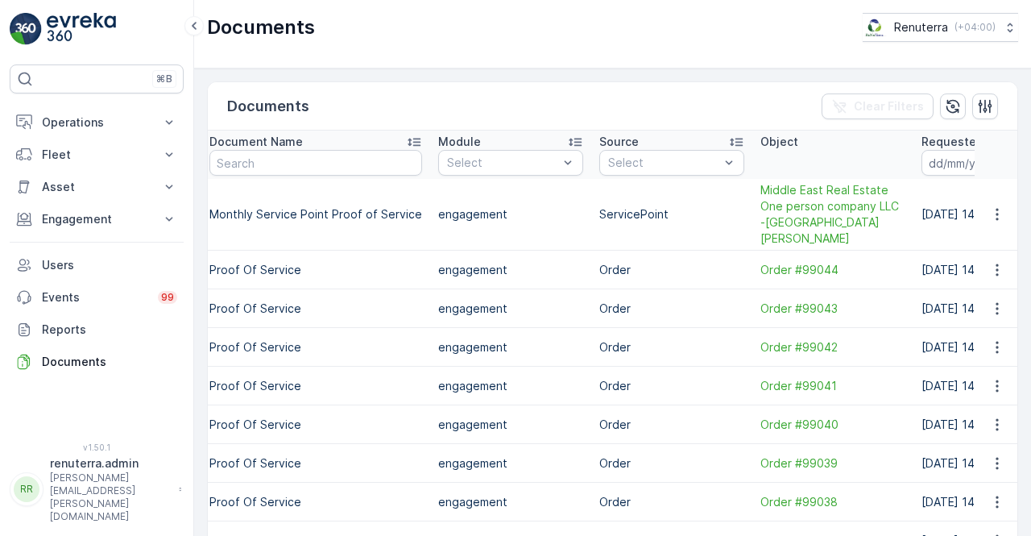
scroll to position [0, 674]
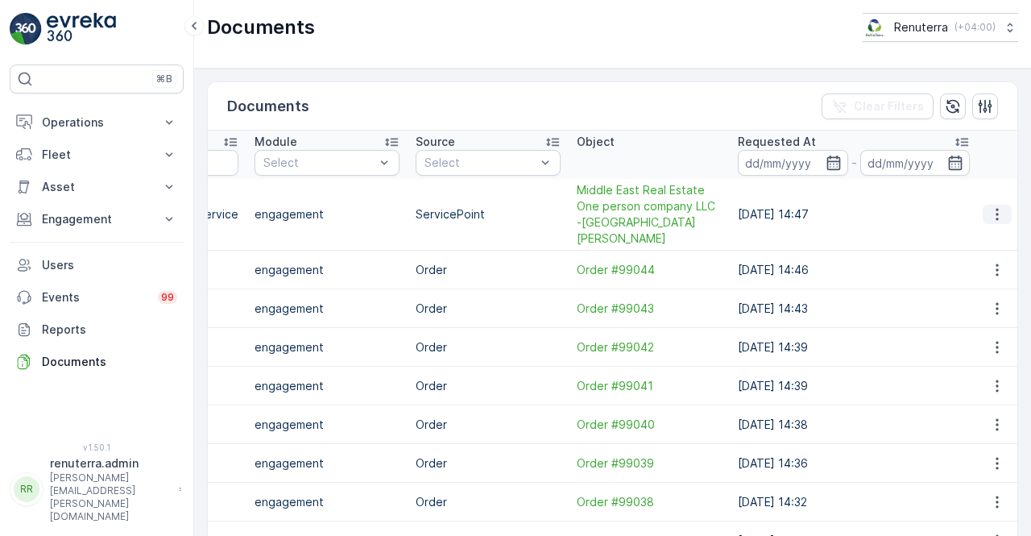
click at [998, 206] on icon "button" at bounding box center [997, 214] width 16 height 16
click at [989, 225] on span "See Details" at bounding box center [993, 229] width 62 height 16
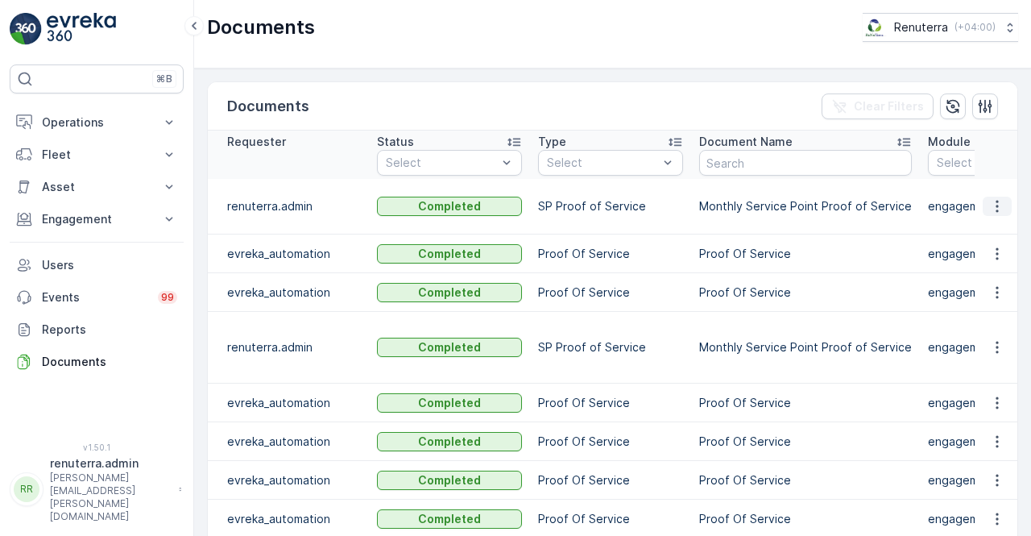
click at [996, 201] on icon "button" at bounding box center [997, 207] width 2 height 12
click at [1006, 222] on span "See Details" at bounding box center [993, 229] width 62 height 16
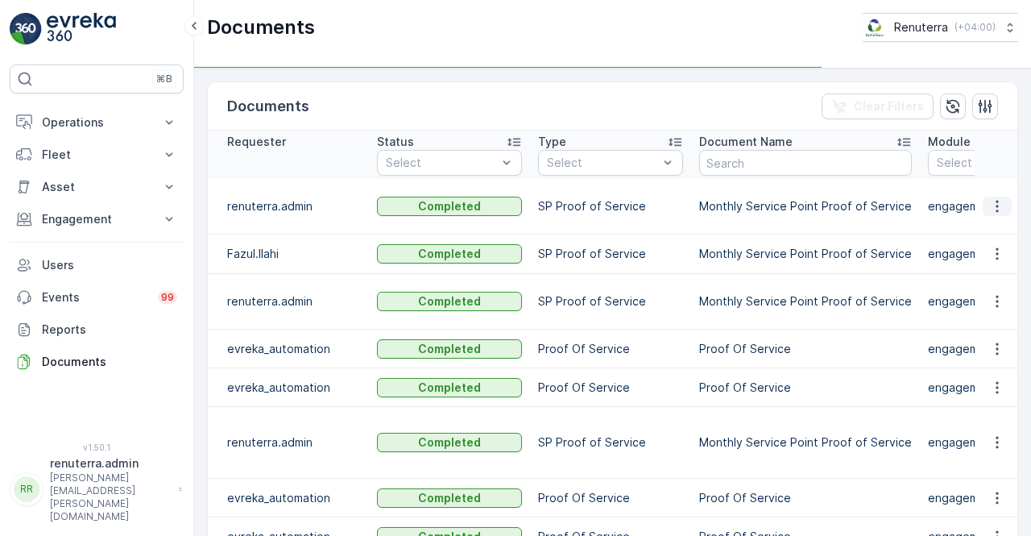
click at [1002, 201] on button "button" at bounding box center [997, 206] width 29 height 19
click at [985, 230] on span "See Details" at bounding box center [993, 229] width 62 height 16
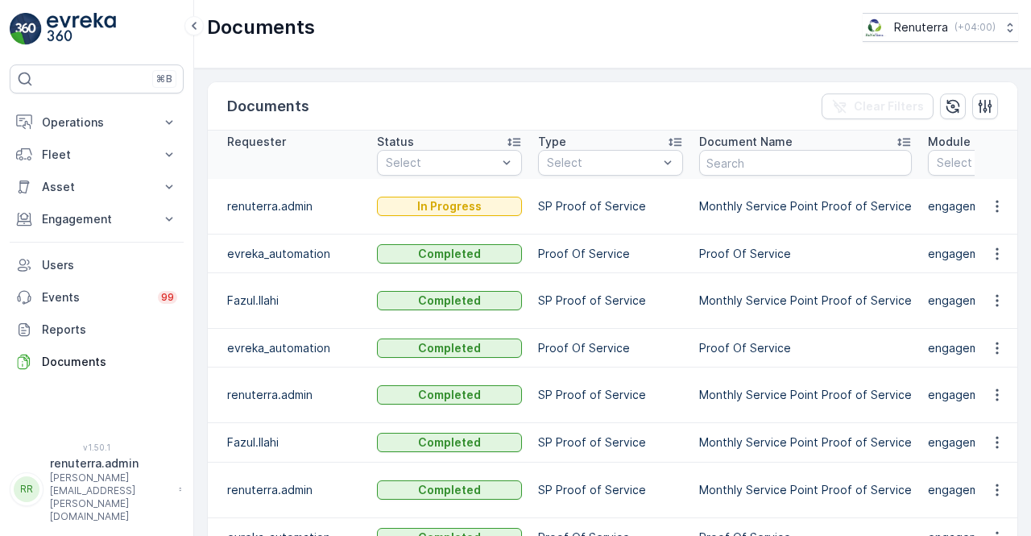
click at [682, 241] on td "Proof Of Service" at bounding box center [610, 253] width 161 height 39
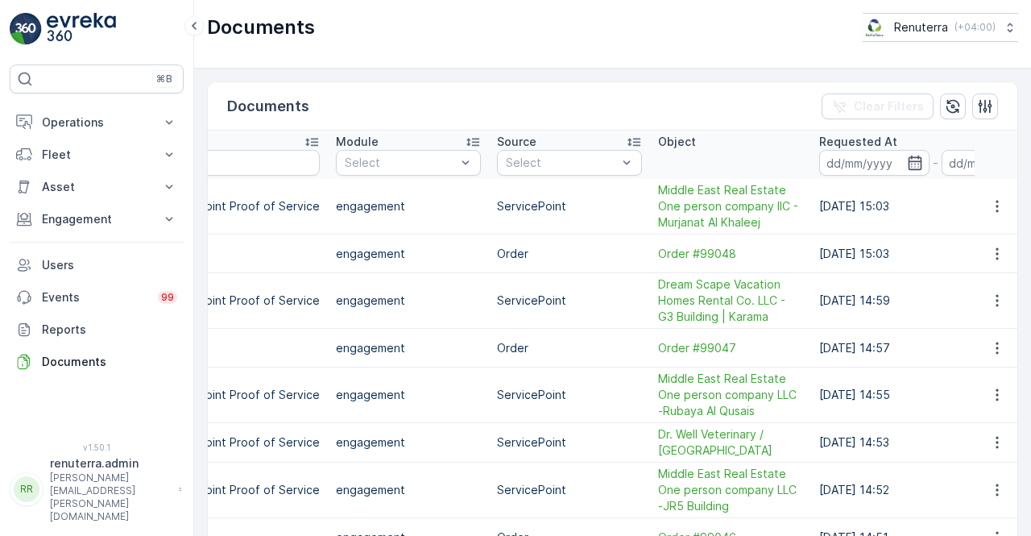
scroll to position [0, 612]
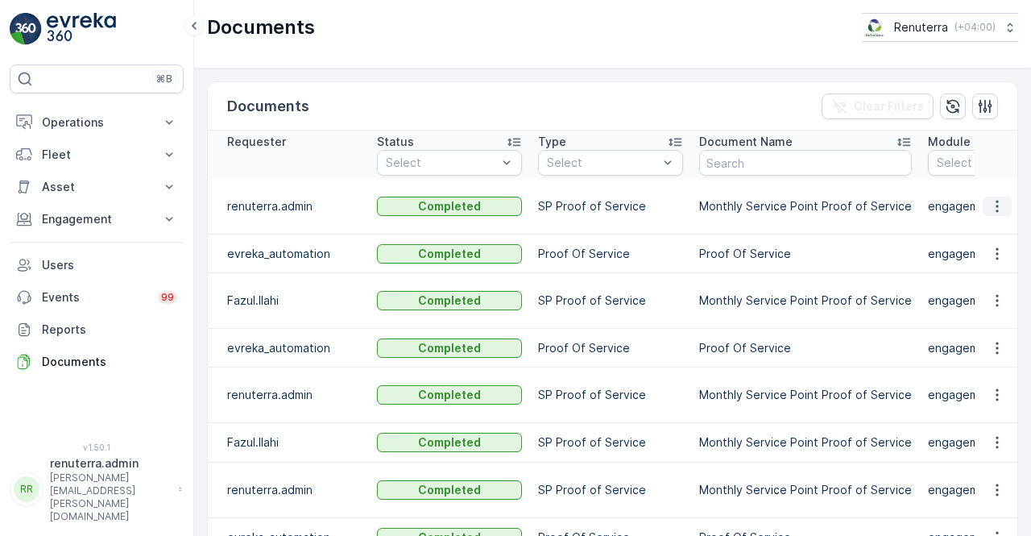
click at [996, 209] on icon "button" at bounding box center [997, 206] width 16 height 16
click at [994, 230] on span "See Details" at bounding box center [993, 229] width 62 height 16
click at [996, 200] on icon "button" at bounding box center [997, 206] width 16 height 16
click at [985, 222] on span "See Details" at bounding box center [993, 229] width 62 height 16
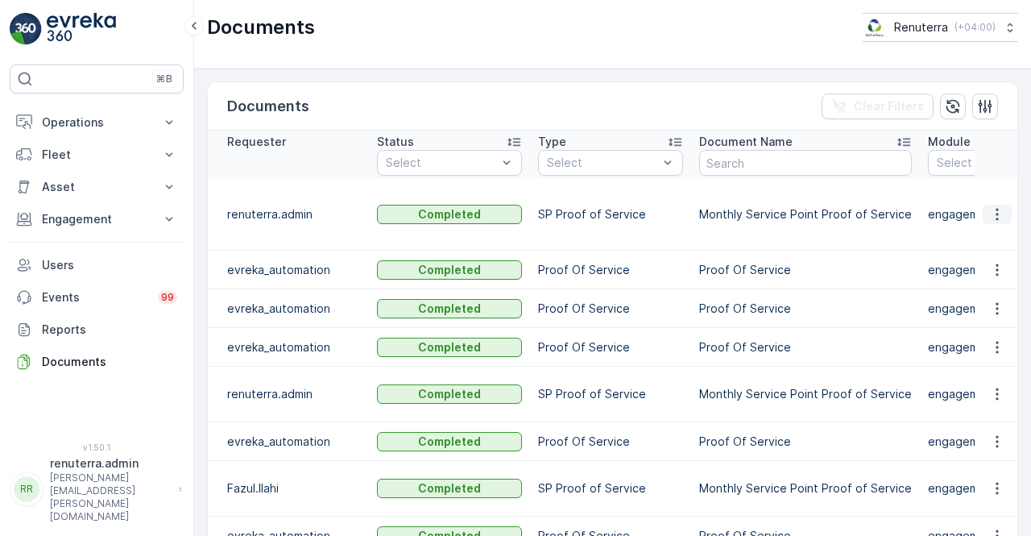
click at [991, 208] on icon "button" at bounding box center [997, 214] width 16 height 16
click at [989, 222] on span "See Details" at bounding box center [993, 229] width 62 height 16
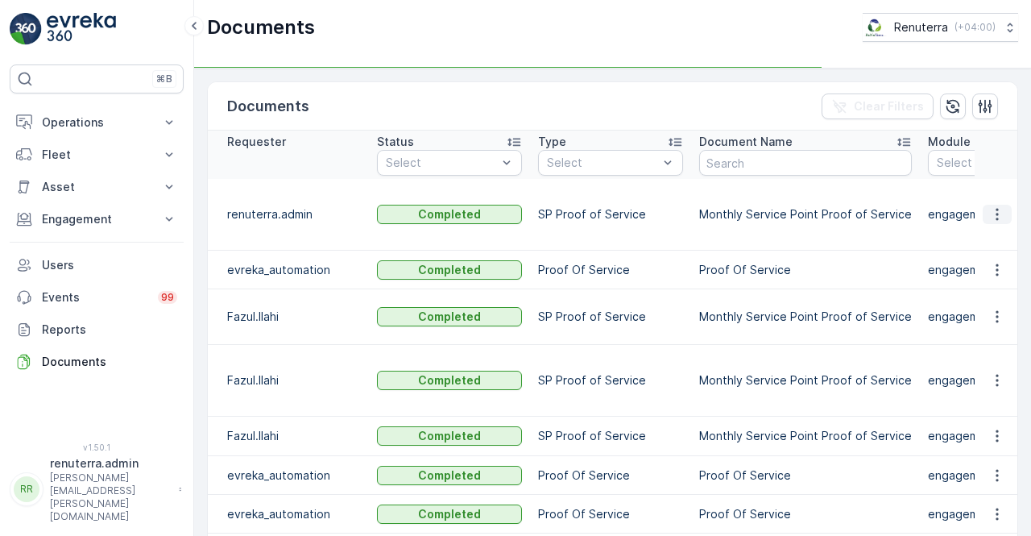
click at [989, 206] on icon "button" at bounding box center [997, 214] width 16 height 16
click at [998, 206] on icon "button" at bounding box center [997, 214] width 16 height 16
click at [996, 217] on ul "See Details" at bounding box center [992, 228] width 81 height 29
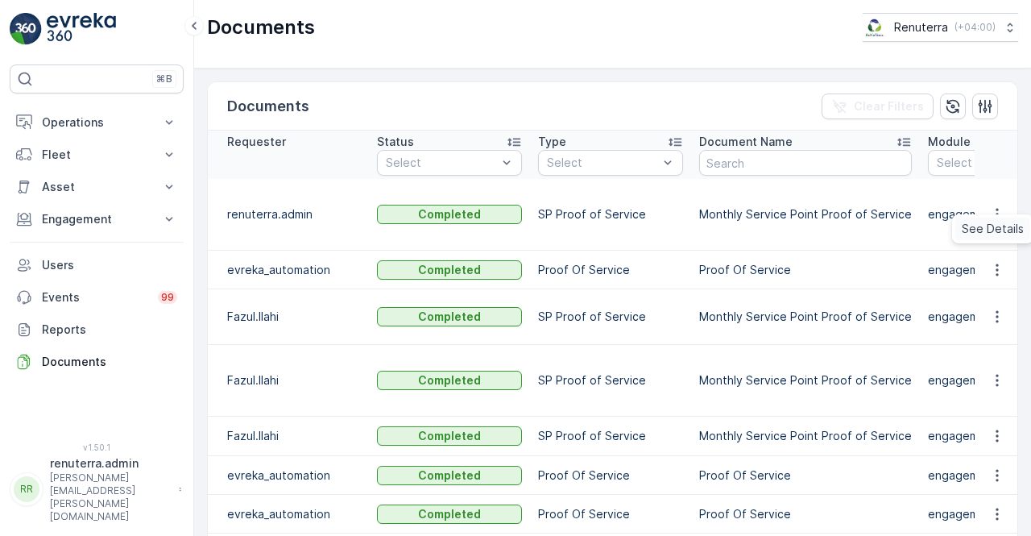
click at [991, 230] on span "See Details" at bounding box center [993, 229] width 62 height 16
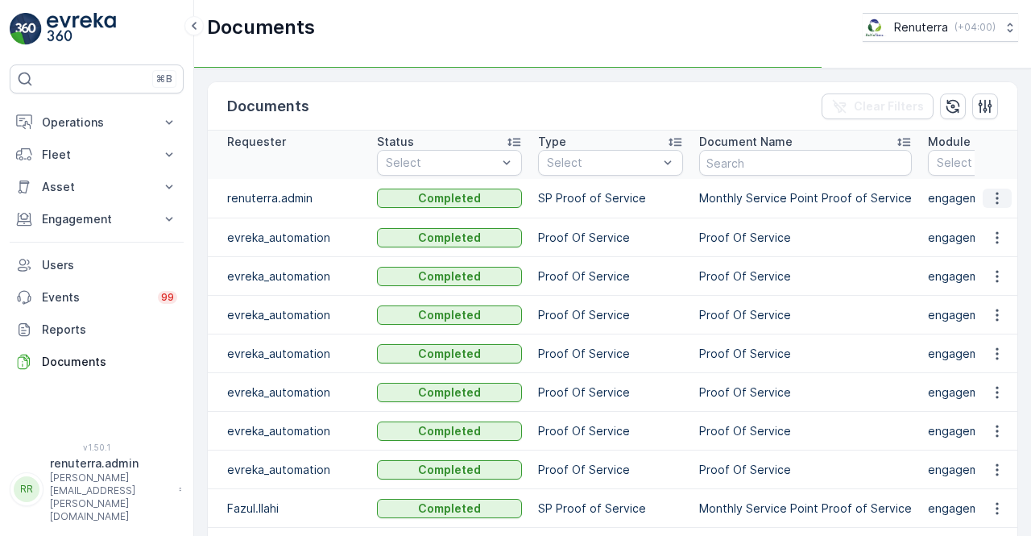
click at [996, 202] on icon "button" at bounding box center [997, 198] width 16 height 16
click at [987, 218] on span "See Details" at bounding box center [993, 221] width 62 height 16
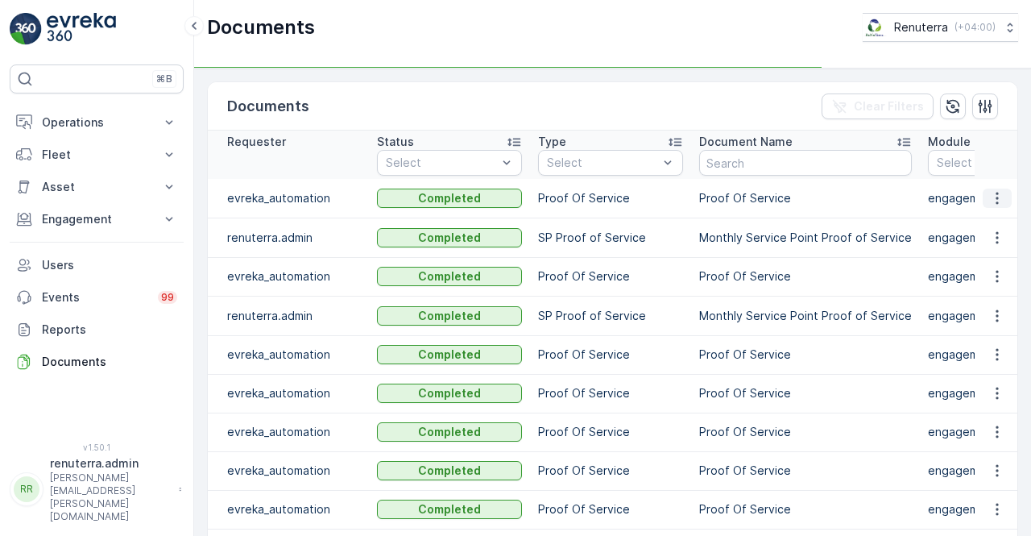
click at [994, 199] on icon "button" at bounding box center [997, 198] width 16 height 16
click at [990, 218] on span "See Details" at bounding box center [993, 221] width 62 height 16
click at [827, 292] on td "Proof Of Service" at bounding box center [805, 276] width 229 height 39
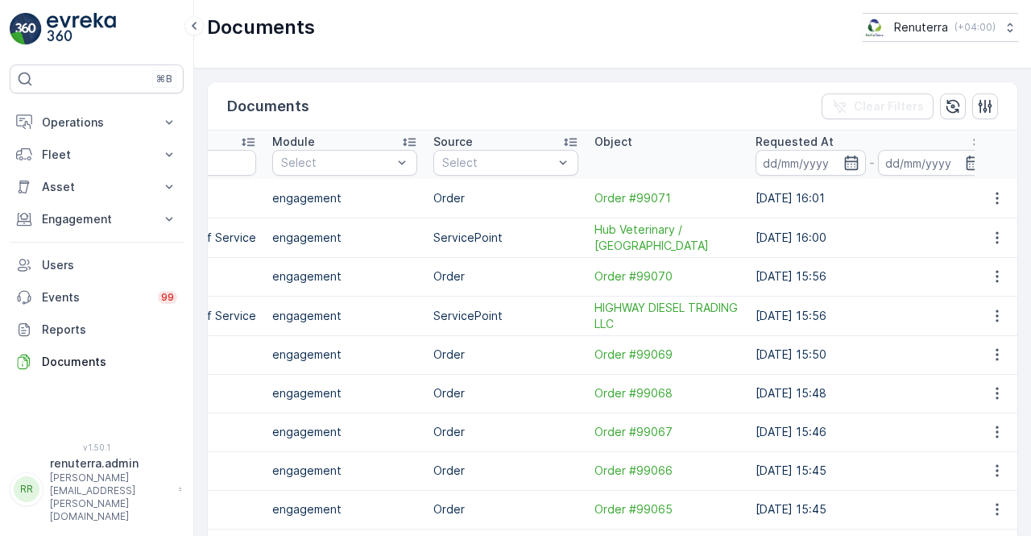
scroll to position [0, 674]
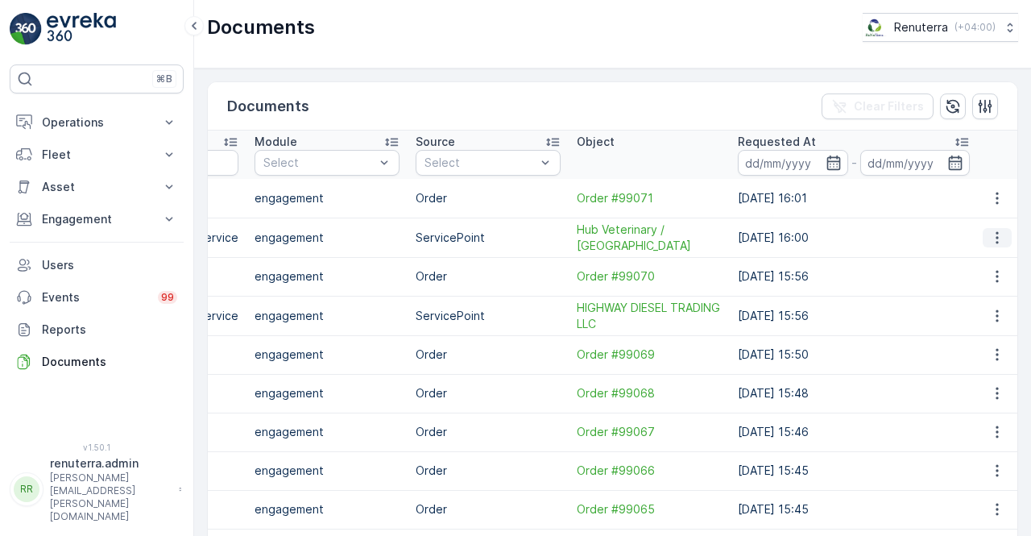
click at [999, 239] on button "button" at bounding box center [997, 237] width 29 height 19
click at [980, 268] on div "See Details" at bounding box center [993, 260] width 75 height 23
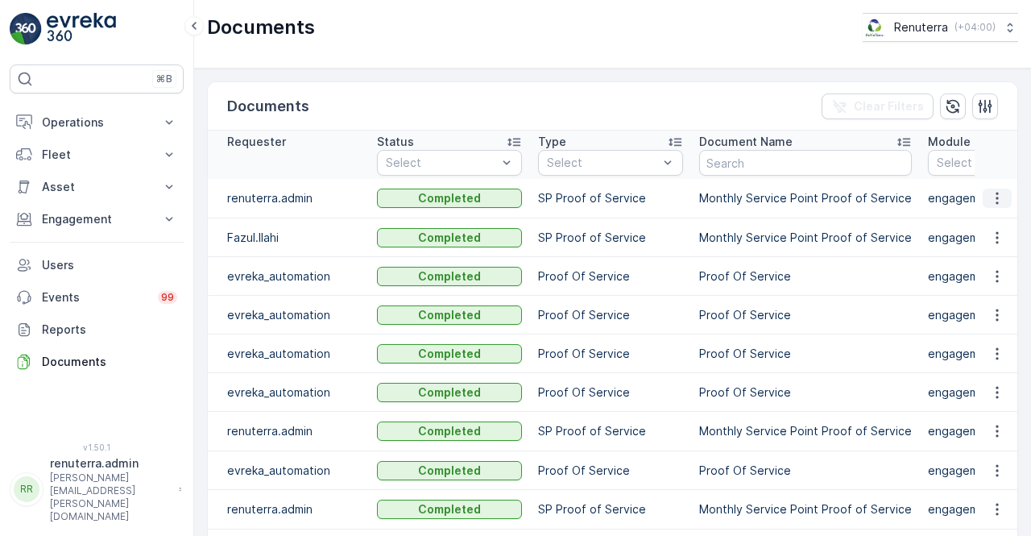
drag, startPoint x: 989, startPoint y: 189, endPoint x: 994, endPoint y: 199, distance: 10.8
click at [989, 190] on icon "button" at bounding box center [997, 198] width 16 height 16
click at [987, 224] on span "See Details" at bounding box center [993, 221] width 62 height 16
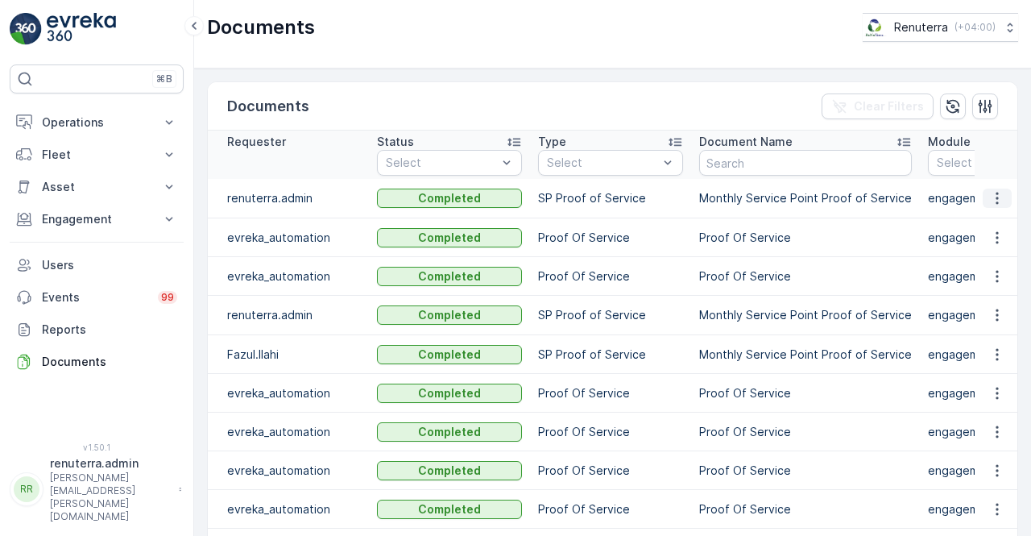
click at [1004, 196] on button "button" at bounding box center [997, 198] width 29 height 19
click at [993, 222] on span "See Details" at bounding box center [993, 221] width 62 height 16
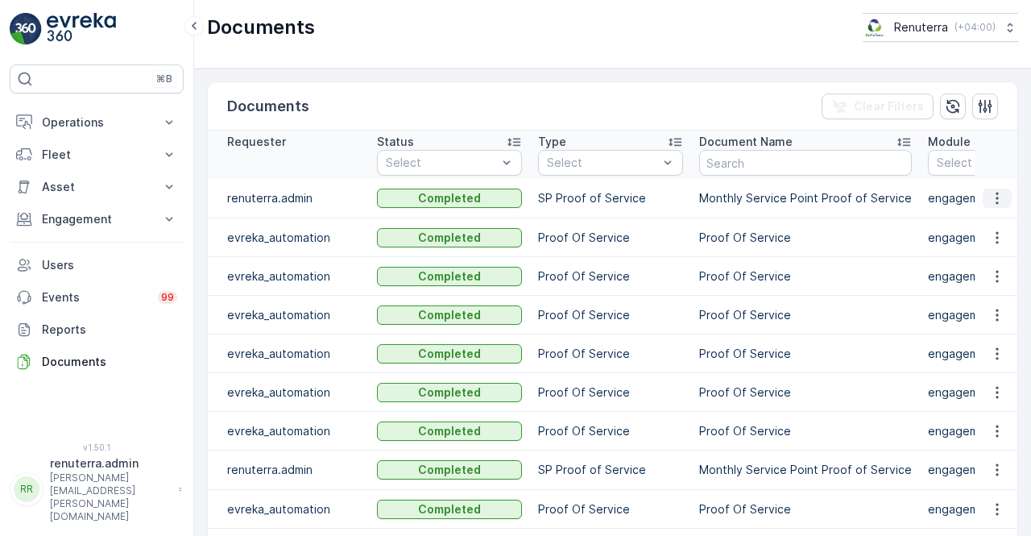
click at [996, 204] on icon "button" at bounding box center [997, 198] width 16 height 16
click at [993, 213] on span "See Details" at bounding box center [993, 221] width 62 height 16
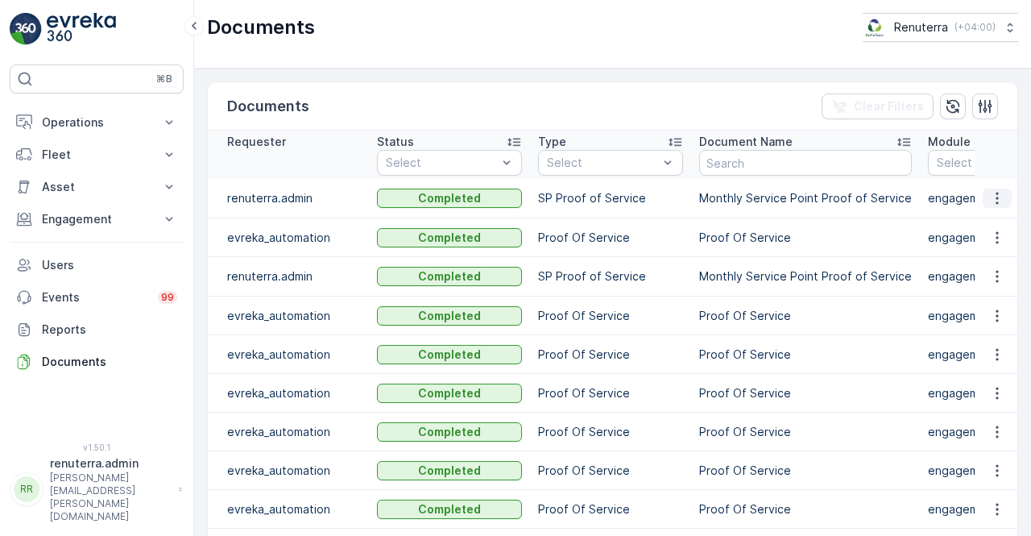
click at [999, 191] on icon "button" at bounding box center [997, 198] width 16 height 16
click at [994, 218] on span "See Details" at bounding box center [993, 221] width 62 height 16
click at [1001, 207] on td at bounding box center [997, 198] width 44 height 39
click at [991, 197] on icon "button" at bounding box center [997, 198] width 16 height 16
click at [991, 230] on div "See Details" at bounding box center [993, 220] width 75 height 23
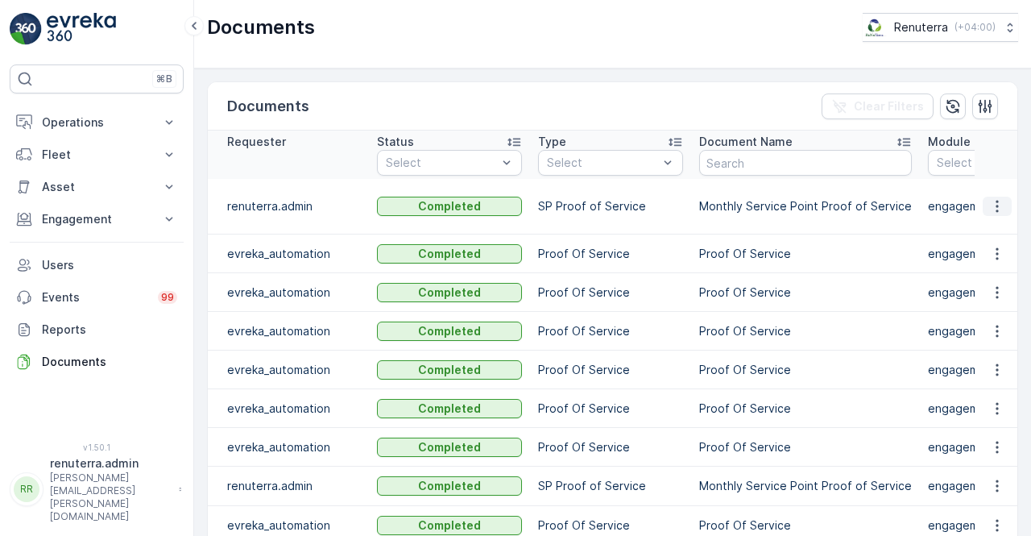
click at [996, 198] on icon "button" at bounding box center [997, 206] width 16 height 16
click at [992, 218] on span "See Details" at bounding box center [993, 221] width 62 height 16
